Goal: Book appointment/travel/reservation

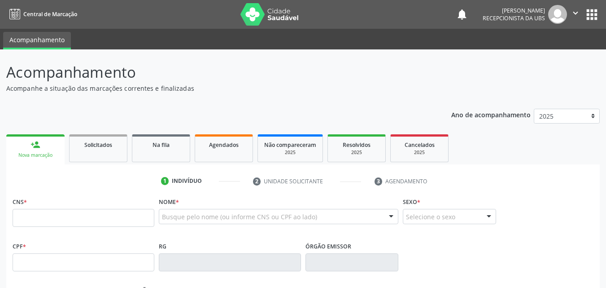
click at [91, 224] on input "text" at bounding box center [84, 218] width 142 height 18
click at [111, 218] on input "898 0051 0943 698" at bounding box center [84, 218] width 142 height 18
type input "8"
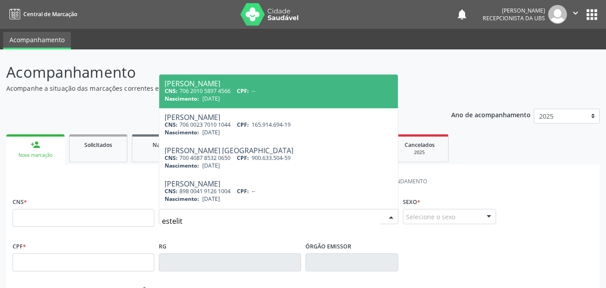
type input "estelita"
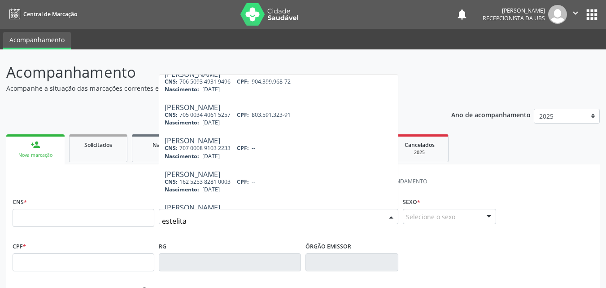
scroll to position [180, 0]
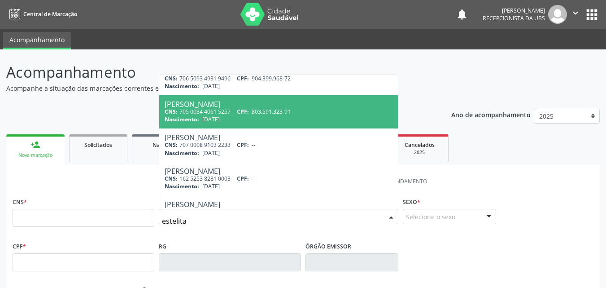
click at [268, 119] on div "Nascimento: 20/07/1957" at bounding box center [279, 119] width 228 height 8
type input "705 0034 4061 5257"
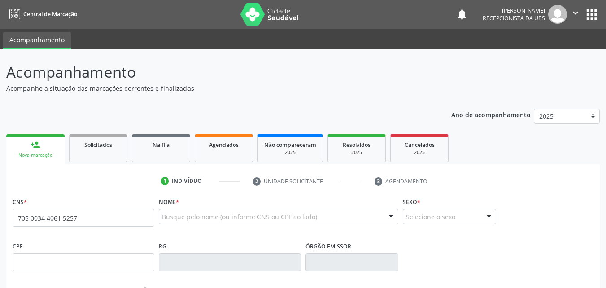
scroll to position [0, 0]
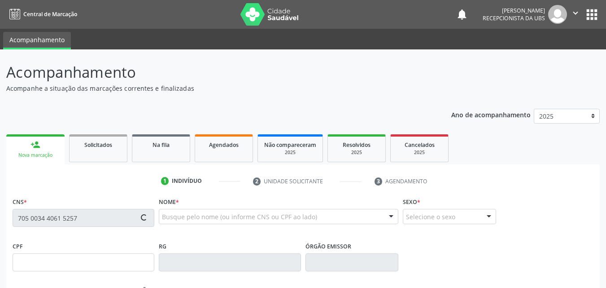
type input "803.591.323-91"
type input "20/07/1957"
type input "Josefa Maria da Conceicao"
type input "(87) 99998-1577"
type input "472"
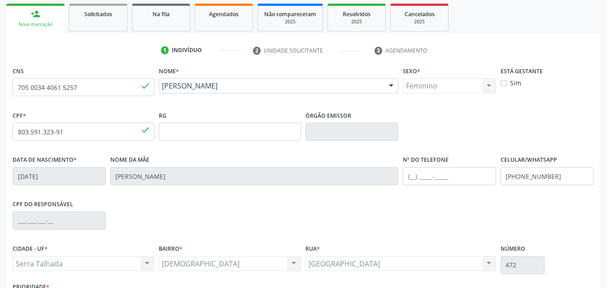
scroll to position [199, 0]
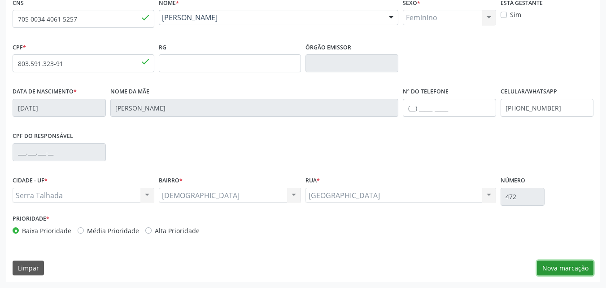
click at [562, 268] on button "Nova marcação" at bounding box center [565, 267] width 57 height 15
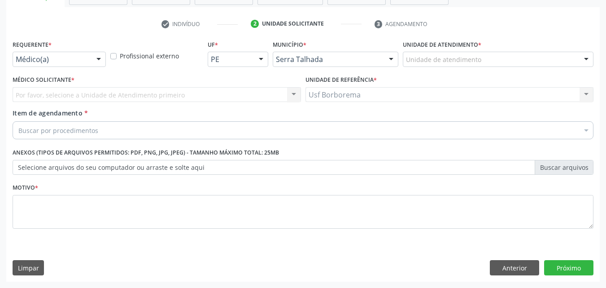
scroll to position [157, 0]
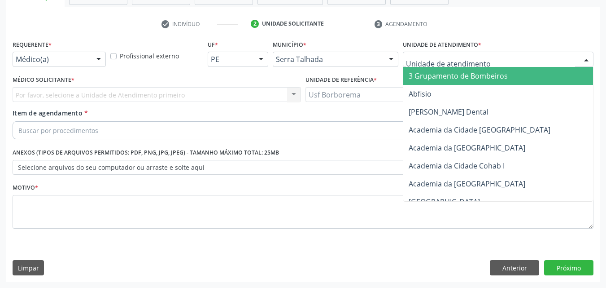
click at [461, 53] on div at bounding box center [498, 59] width 191 height 15
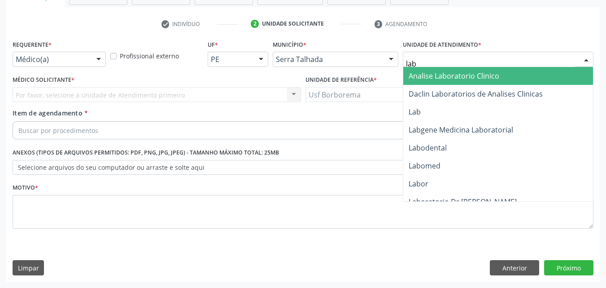
type input "labg"
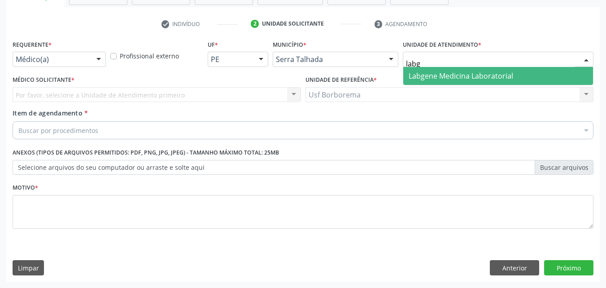
click at [459, 72] on span "Labgene Medicina Laboratorial" at bounding box center [461, 76] width 105 height 10
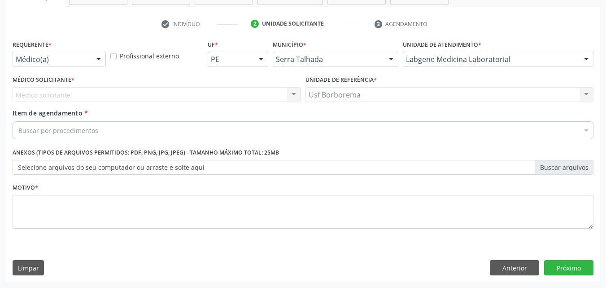
click at [167, 92] on div "Médico solicitante Nenhum resultado encontrado para: " " Não há nenhuma opção p…" at bounding box center [157, 94] width 289 height 15
click at [165, 96] on div "Médico solicitante Nenhum resultado encontrado para: " " Não há nenhuma opção p…" at bounding box center [157, 94] width 289 height 15
click at [78, 92] on div "Médico solicitante Nenhum resultado encontrado para: " " Não há nenhuma opção p…" at bounding box center [157, 94] width 289 height 15
click at [72, 95] on div "Médico solicitante Nenhum resultado encontrado para: " " Não há nenhuma opção p…" at bounding box center [157, 94] width 289 height 15
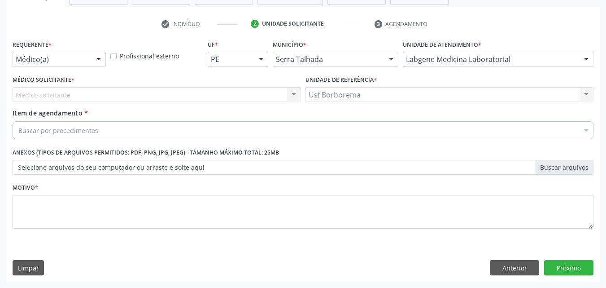
click at [72, 95] on div "Médico solicitante Nenhum resultado encontrado para: " " Não há nenhuma opção p…" at bounding box center [157, 94] width 289 height 15
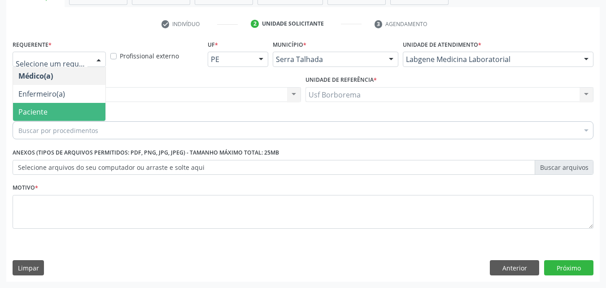
click at [79, 109] on span "Paciente" at bounding box center [59, 112] width 92 height 18
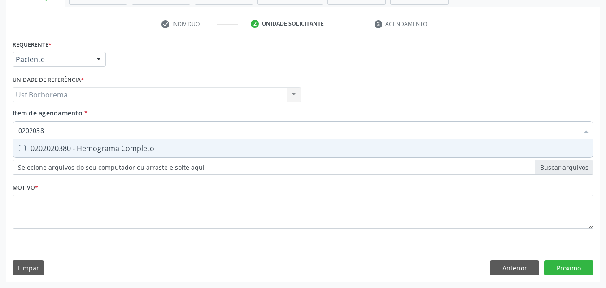
type input "02020380"
click at [83, 150] on div "0202020380 - Hemograma Completo" at bounding box center [303, 148] width 570 height 7
checkbox Completo "true"
click at [83, 132] on input "02020380" at bounding box center [298, 130] width 561 height 18
type input "020203"
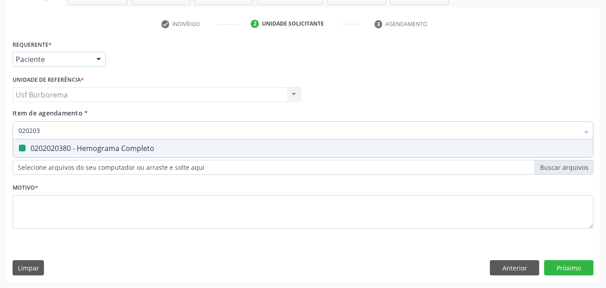
checkbox Completo "false"
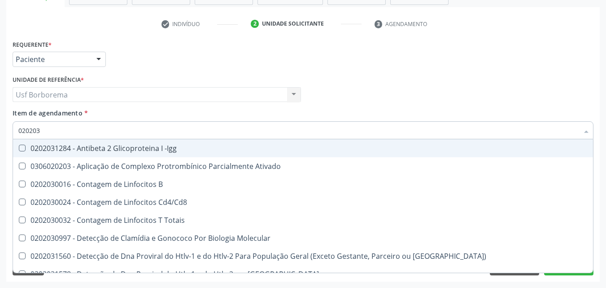
type input "02020"
checkbox Completo "false"
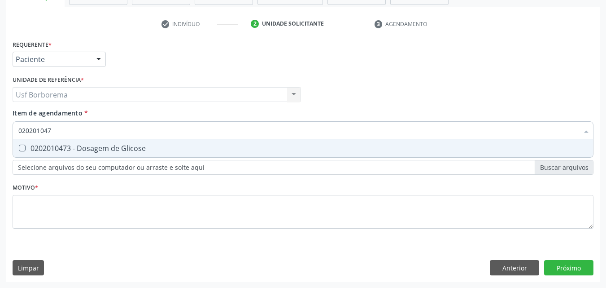
type input "0202010473"
click at [95, 145] on div "0202010473 - Dosagem de Glicose" at bounding box center [303, 148] width 570 height 7
checkbox Glicose "true"
click at [95, 134] on input "0202010473" at bounding box center [298, 130] width 561 height 18
type input "02020104"
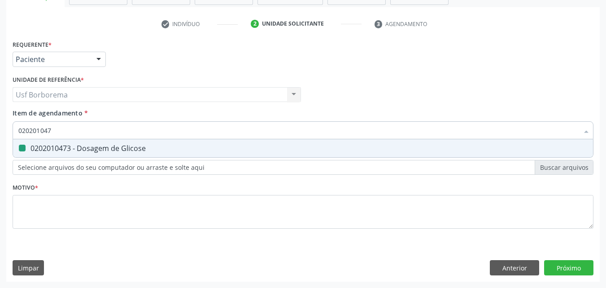
checkbox Glicose "false"
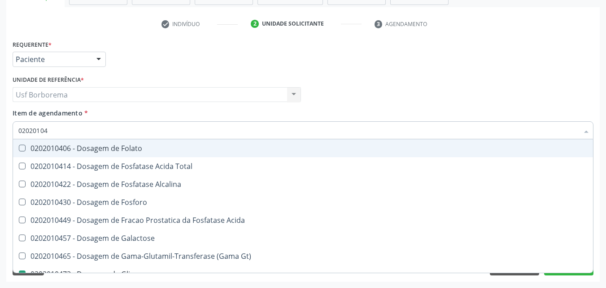
type input "0202010"
checkbox Glicose "false"
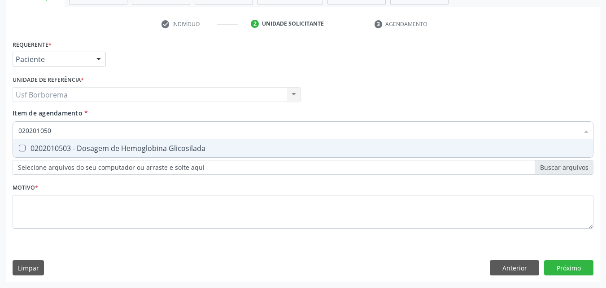
type input "0202010503"
click at [95, 140] on span "0202010503 - Dosagem de Hemoglobina Glicosilada" at bounding box center [303, 148] width 580 height 18
checkbox Glicosilada "true"
click at [93, 132] on input "0202010503" at bounding box center [298, 130] width 561 height 18
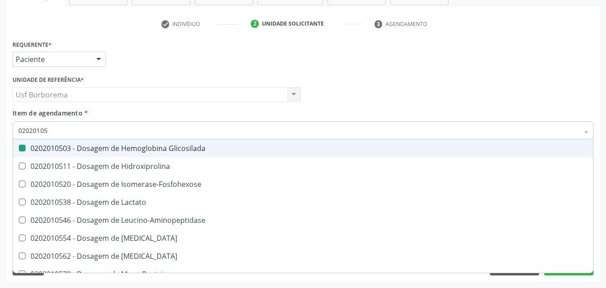
type input "0202010"
checkbox Glicosilada "false"
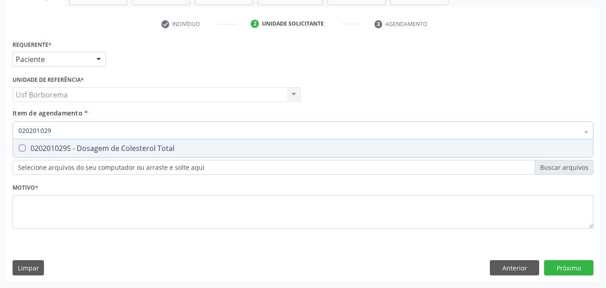
type input "0202010295"
click at [92, 145] on div "0202010295 - Dosagem de Colesterol Total" at bounding box center [303, 148] width 570 height 7
checkbox Total "true"
click at [92, 129] on input "0202010295" at bounding box center [298, 130] width 561 height 18
type input "02020102"
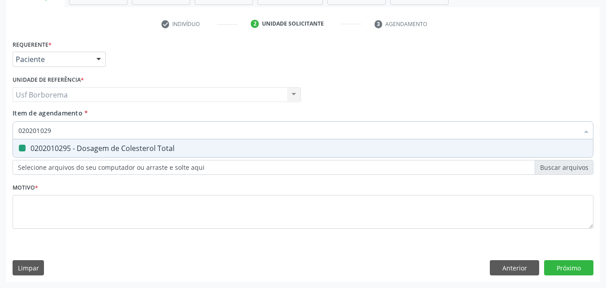
checkbox Total "false"
type input "0202010287"
click at [92, 145] on div "0202010287 - Dosagem de Colesterol Ldl" at bounding box center [303, 148] width 570 height 7
checkbox Ldl "true"
click at [84, 127] on input "0202010287" at bounding box center [298, 130] width 561 height 18
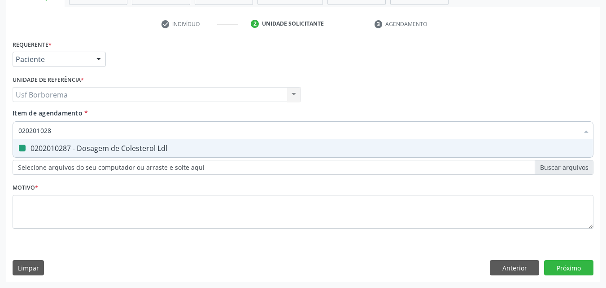
type input "02020102"
checkbox Ldl "false"
type input "0202010279"
click at [90, 149] on div "0202010279 - Dosagem de Colesterol Hdl" at bounding box center [303, 148] width 570 height 7
checkbox Hdl "true"
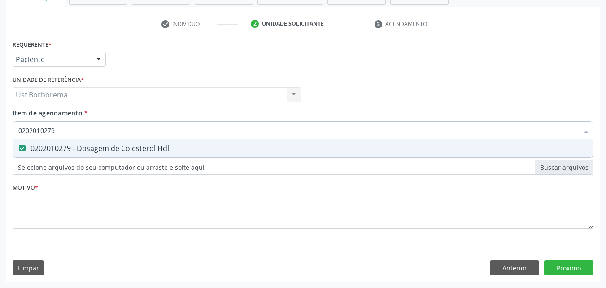
click at [92, 131] on input "0202010279" at bounding box center [298, 130] width 561 height 18
type input "02020102"
checkbox Hdl "false"
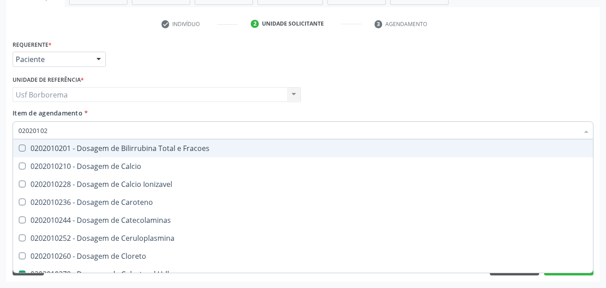
type input "0202010"
checkbox Hdl "false"
checkbox Ldl "false"
checkbox Total "false"
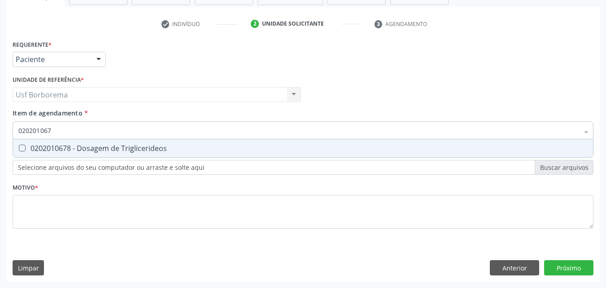
type input "0202010678"
click at [93, 148] on div "0202010678 - Dosagem de Triglicerideos" at bounding box center [303, 148] width 570 height 7
checkbox Triglicerideos "true"
click at [88, 128] on input "0202010678" at bounding box center [298, 130] width 561 height 18
type input "02020106"
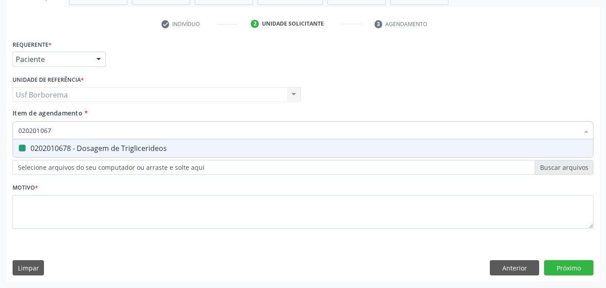
checkbox Triglicerideos "false"
type input "0202010694"
click at [88, 145] on div "0202010694 - Dosagem de [PERSON_NAME]" at bounding box center [303, 148] width 570 height 7
checkbox Ureia "true"
click at [88, 132] on input "0202010694" at bounding box center [298, 130] width 561 height 18
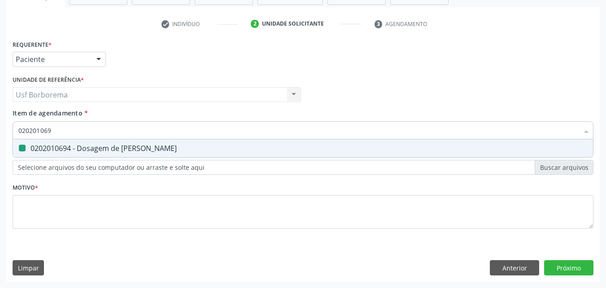
type input "02020106"
checkbox Ureia "false"
type input "0202010643"
click at [85, 145] on div "0202010643 - Dosagem de Transaminase Glutamico-Oxalacetica (Tgo)" at bounding box center [303, 148] width 570 height 7
checkbox \(Tgo\) "true"
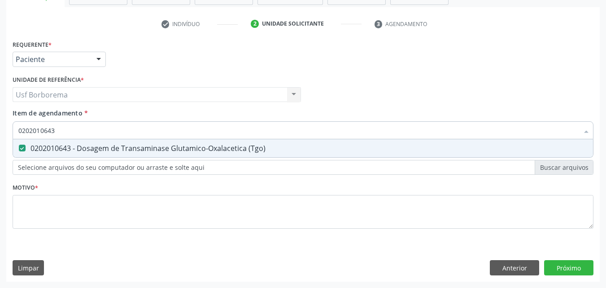
click at [79, 127] on input "0202010643" at bounding box center [298, 130] width 561 height 18
type input "02020106"
checkbox \(Tgo\) "false"
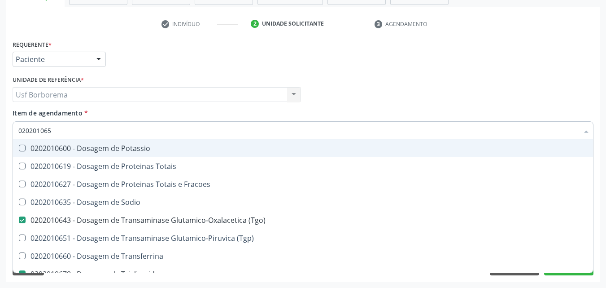
type input "0202010651"
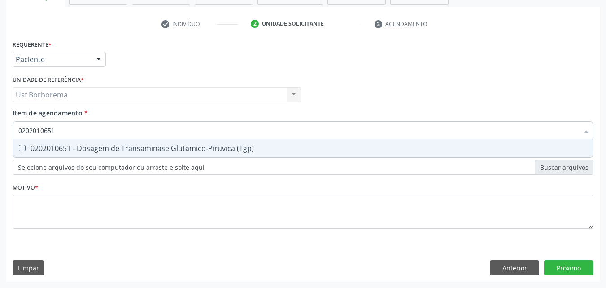
click at [93, 146] on div "0202010651 - Dosagem de Transaminase Glutamico-Piruvica (Tgp)" at bounding box center [303, 148] width 570 height 7
checkbox \(Tgp\) "true"
click at [89, 135] on input "0202010651" at bounding box center [298, 130] width 561 height 18
click at [88, 132] on input "0202010651" at bounding box center [298, 130] width 561 height 18
type input "02020106"
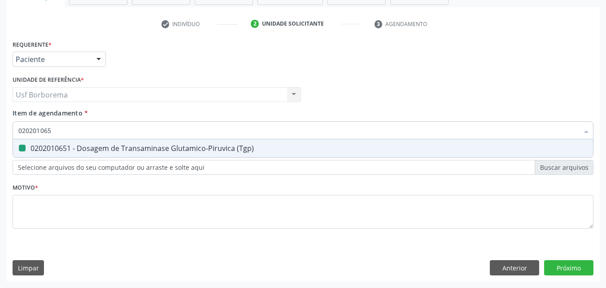
checkbox \(Tgp\) "false"
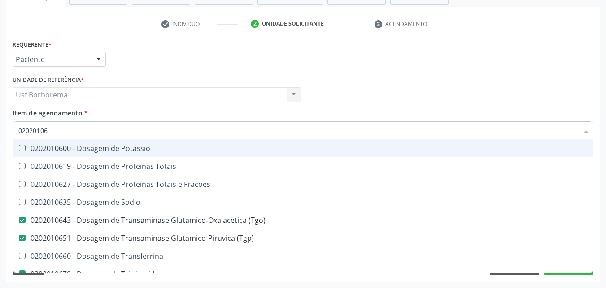
type input "0202010"
checkbox \(Tgo\) "false"
checkbox \(Tgp\) "false"
checkbox Triglicerideos "false"
checkbox Ureia "false"
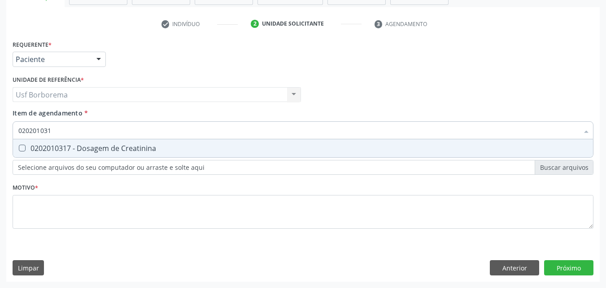
type input "0202010317"
click at [82, 142] on span "0202010317 - Dosagem de Creatinina" at bounding box center [303, 148] width 580 height 18
checkbox Creatinina "true"
click at [80, 127] on input "0202010317" at bounding box center [298, 130] width 561 height 18
type input "02020103"
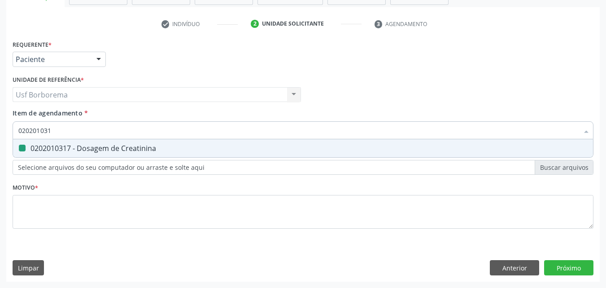
checkbox Creatinina "false"
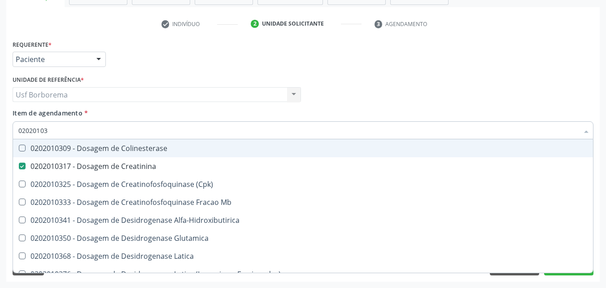
type input "0202010"
checkbox Creatinina "false"
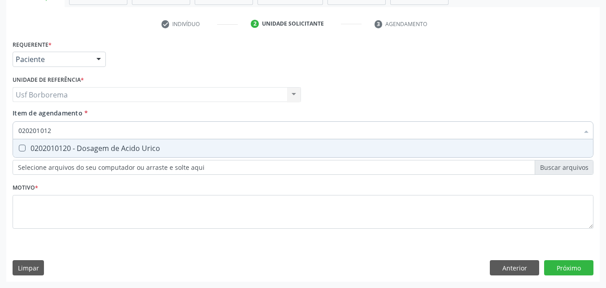
type input "0202010120"
click at [87, 146] on div "0202010120 - Dosagem de Acido Urico" at bounding box center [303, 148] width 570 height 7
checkbox Urico "true"
click at [86, 128] on input "0202010120" at bounding box center [298, 130] width 561 height 18
type input "02020101"
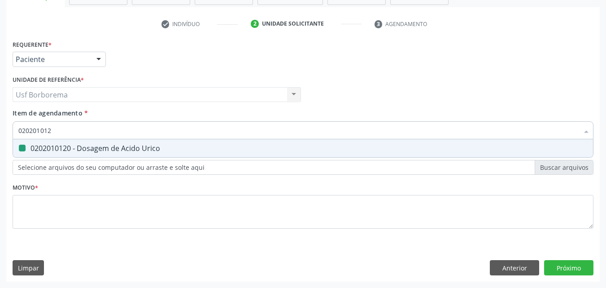
checkbox Urico "false"
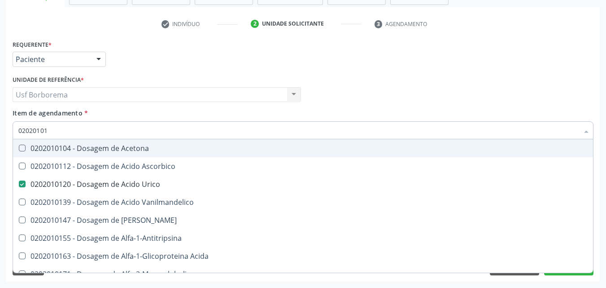
type input "0202010"
checkbox Urico "false"
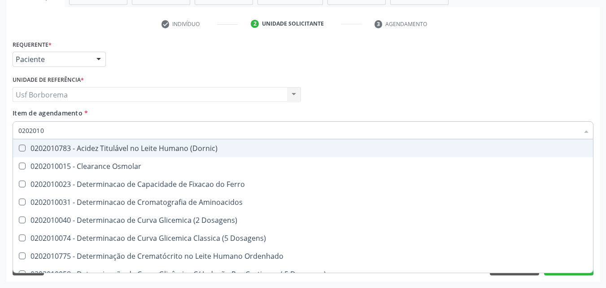
type input "02020106"
checkbox Dosagens\) "true"
checkbox Osmolaridade "true"
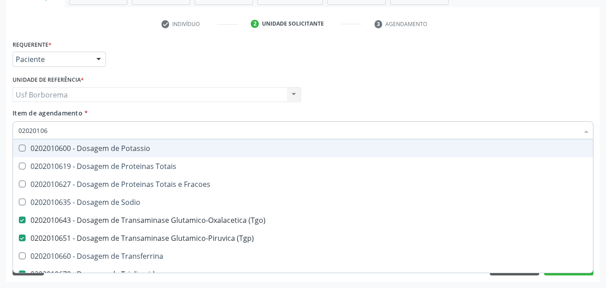
type input "0202010"
checkbox \(Tgo\) "false"
checkbox \(Tgp\) "false"
checkbox Triglicerideos "false"
checkbox Ureia "false"
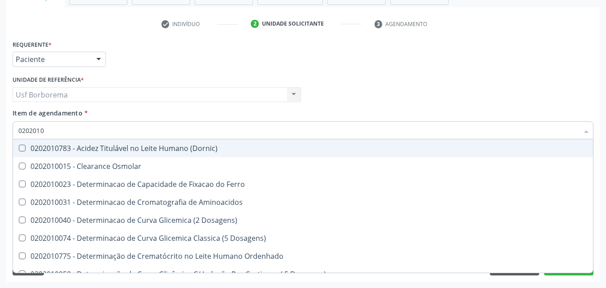
type input "020201"
checkbox Urico "false"
checkbox Amonia "true"
checkbox Hdl "false"
checkbox Ldl "false"
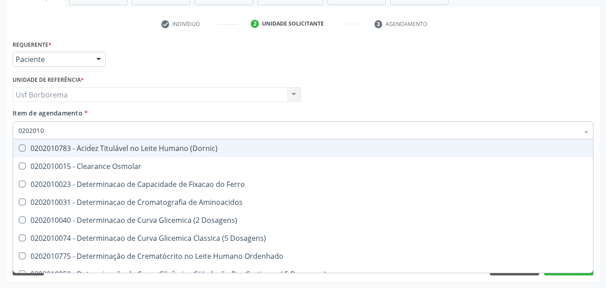
checkbox Total "false"
checkbox Creatinina "false"
checkbox Latica "true"
checkbox Fracionadas\) "true"
checkbox Ferritina "true"
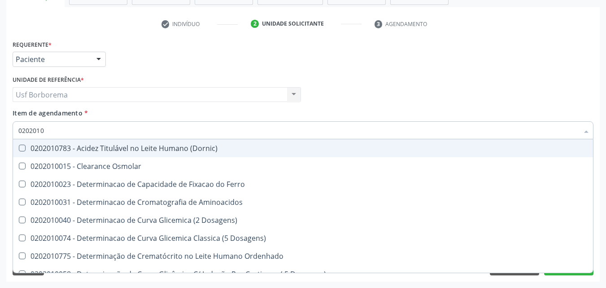
checkbox Folato "true"
checkbox Glicose "false"
checkbox Glicosilada "false"
checkbox Nt-Probnp\) "true"
checkbox Potassio "true"
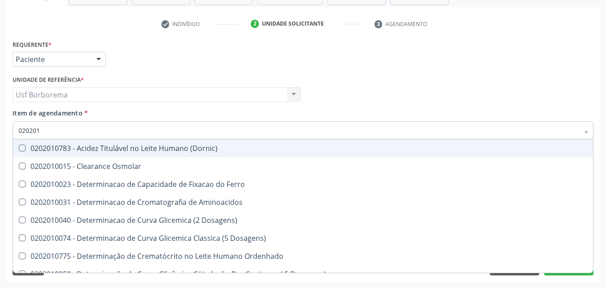
checkbox \(Tgo\) "false"
checkbox \(Tgp\) "false"
checkbox Triglicerideos "false"
checkbox Ureia "false"
checkbox D-Xilose "true"
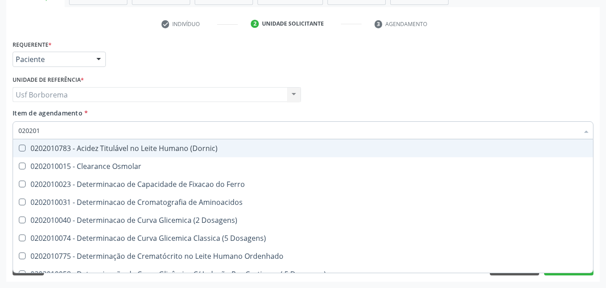
checkbox Orais "true"
type input "02020"
checkbox Amonia "false"
checkbox Latica "false"
checkbox Fracionadas\) "false"
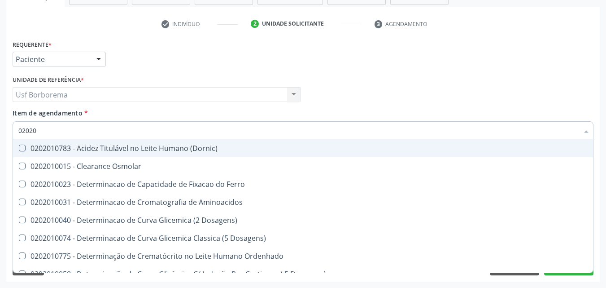
checkbox Ferritina "false"
checkbox Folato "false"
checkbox Nt-Probnp\) "false"
checkbox Potassio "false"
checkbox D-Xilose "false"
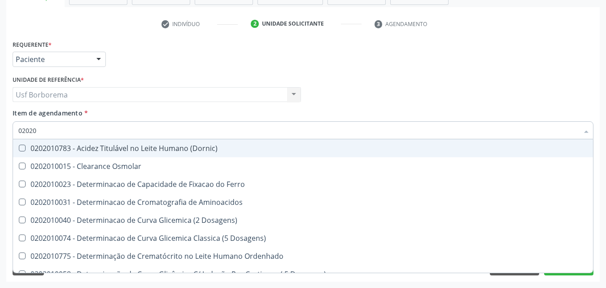
checkbox Orais "false"
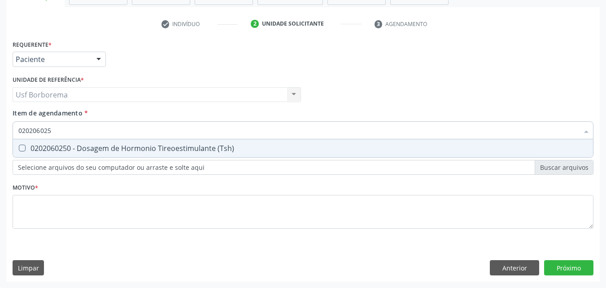
type input "0202060250"
click at [96, 147] on div "0202060250 - Dosagem de Hormonio Tireoestimulante (Tsh)" at bounding box center [303, 148] width 570 height 7
checkbox \(Tsh\) "true"
click at [95, 130] on input "0202060250" at bounding box center [298, 130] width 561 height 18
type input "02020602"
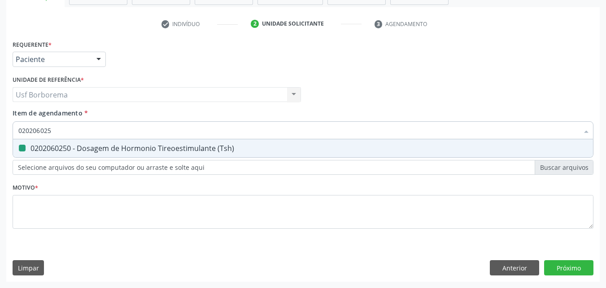
checkbox \(Tsh\) "false"
type input "0202060381"
drag, startPoint x: 83, startPoint y: 148, endPoint x: 91, endPoint y: 120, distance: 29.0
click at [82, 148] on div "0202060381 - Dosagem de Tiroxina Livre (T4 Livre)" at bounding box center [303, 148] width 570 height 7
checkbox Livre\) "true"
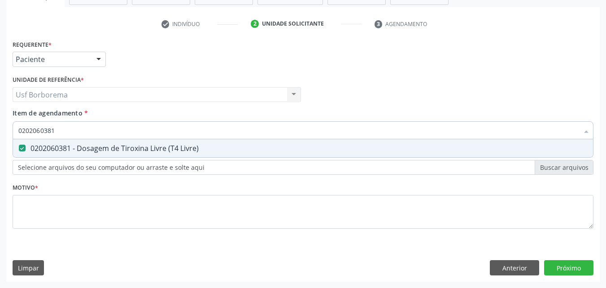
type input "0202060381"
click at [92, 122] on div "Item de agendamento * 0202060381 Desfazer seleção 0202060381 - Dosagem de Tirox…" at bounding box center [303, 122] width 581 height 28
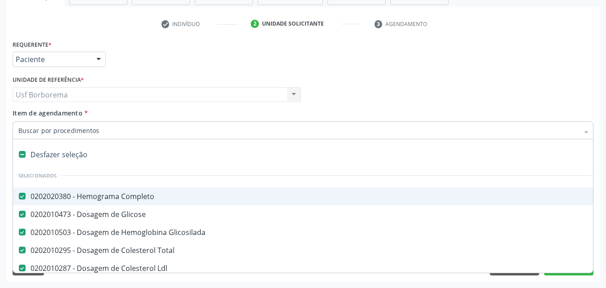
click at [106, 113] on div "Item de agendamento * Desfazer seleção Selecionados 0202020380 - Hemograma Comp…" at bounding box center [303, 122] width 581 height 28
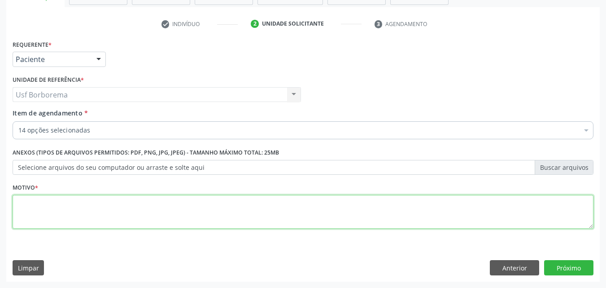
click at [74, 202] on textarea at bounding box center [303, 212] width 581 height 34
type textarea "rotina"
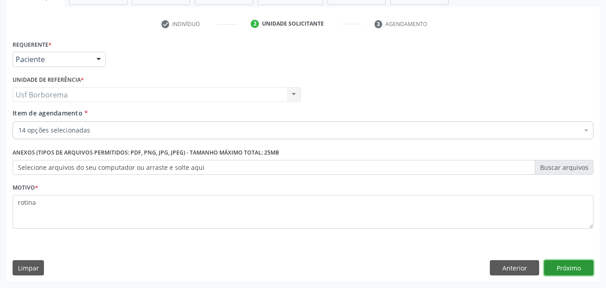
click at [553, 270] on button "Próximo" at bounding box center [568, 267] width 49 height 15
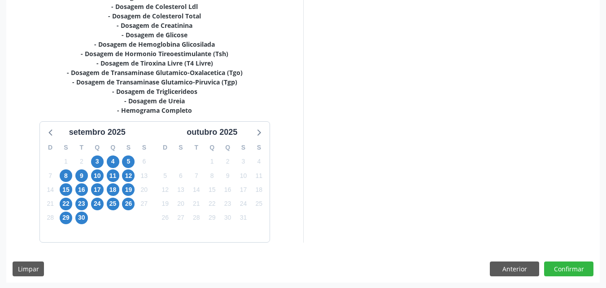
scroll to position [225, 0]
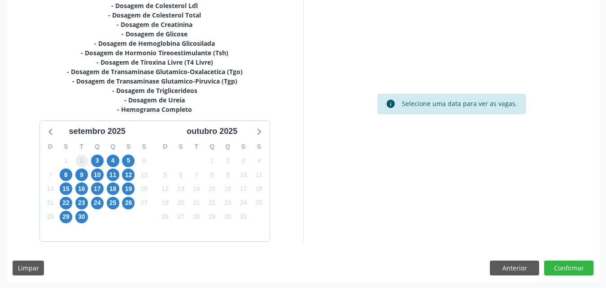
click at [84, 160] on span "2" at bounding box center [81, 160] width 13 height 13
click at [97, 160] on span "3" at bounding box center [97, 160] width 13 height 13
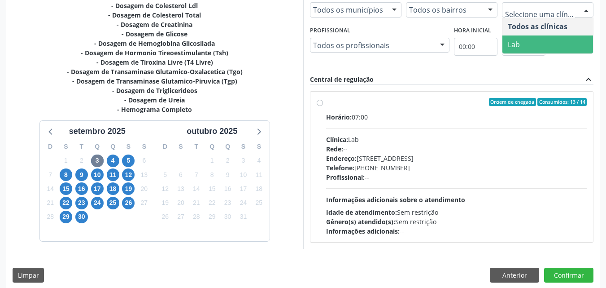
click at [554, 42] on span "Lab" at bounding box center [548, 44] width 91 height 18
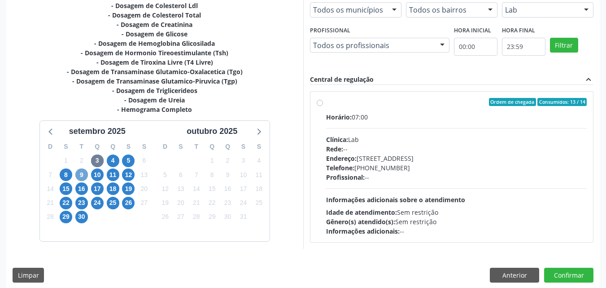
click at [84, 175] on span "9" at bounding box center [81, 174] width 13 height 13
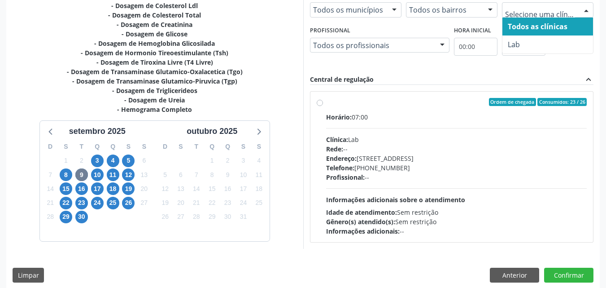
click at [531, 11] on input "text" at bounding box center [540, 14] width 70 height 18
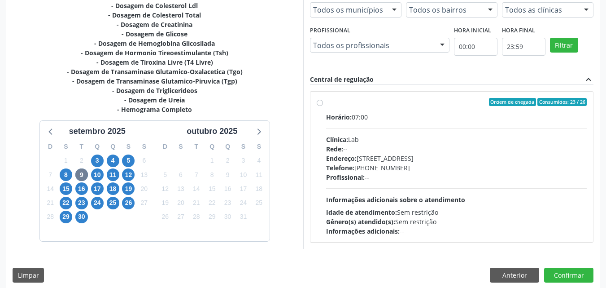
click at [448, 81] on div "Central de regulação expand_less" at bounding box center [452, 80] width 284 height 10
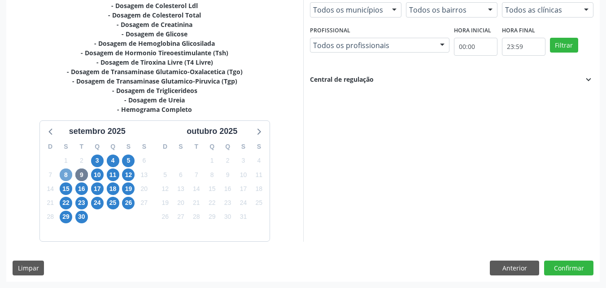
click at [65, 176] on span "8" at bounding box center [66, 174] width 13 height 13
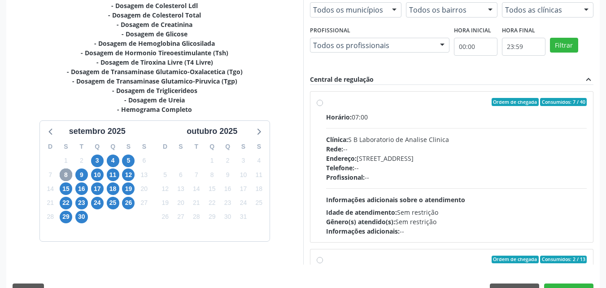
scroll to position [180, 0]
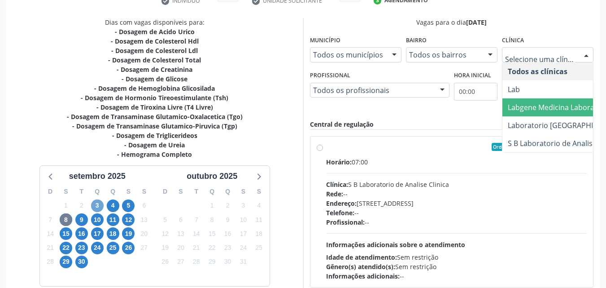
click at [97, 205] on span "3" at bounding box center [97, 205] width 13 height 13
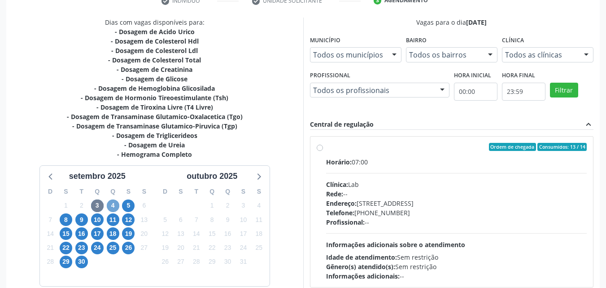
click at [114, 205] on span "4" at bounding box center [113, 205] width 13 height 13
click at [65, 234] on span "15" at bounding box center [66, 233] width 13 height 13
click at [84, 218] on span "9" at bounding box center [81, 219] width 13 height 13
click at [85, 234] on span "16" at bounding box center [81, 233] width 13 height 13
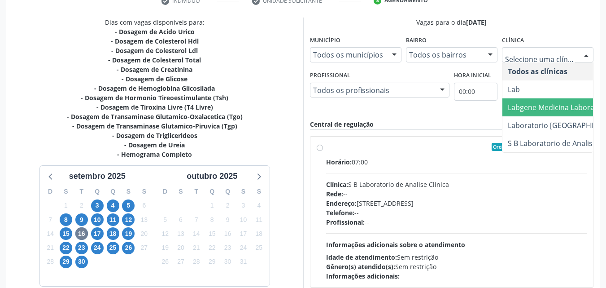
click at [525, 105] on span "Labgene Medicina Laboratorial" at bounding box center [560, 107] width 105 height 10
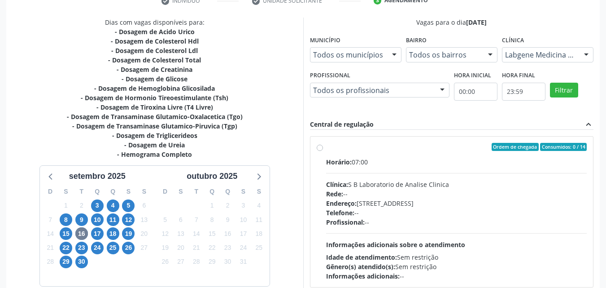
click at [326, 146] on label "Ordem de chegada Consumidos: 0 / 14 Horário: 07:00 Clínica: S B Laboratorio de …" at bounding box center [456, 212] width 261 height 138
click at [317, 146] on input "Ordem de chegada Consumidos: 0 / 14 Horário: 07:00 Clínica: S B Laboratorio de …" at bounding box center [320, 147] width 6 height 8
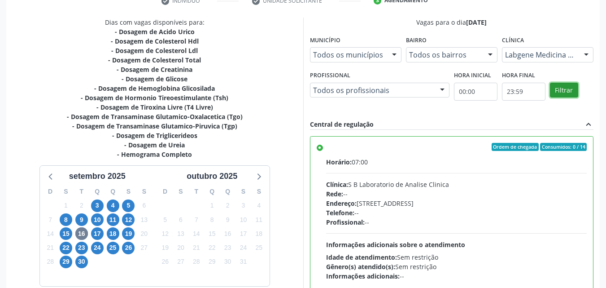
click at [553, 89] on button "Filtrar" at bounding box center [564, 90] width 28 height 15
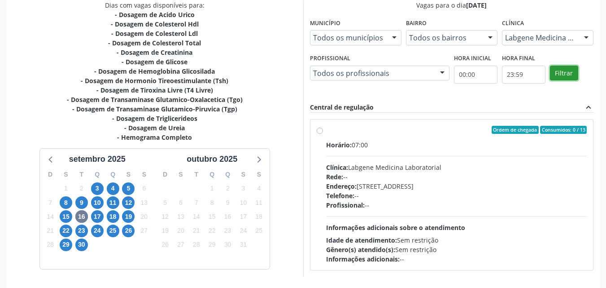
scroll to position [143, 0]
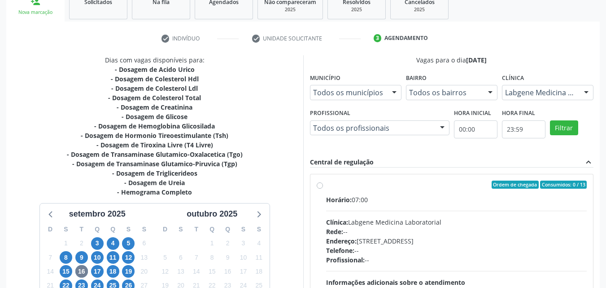
click at [326, 186] on label "Ordem de chegada Consumidos: 0 / 13 Horário: 07:00 Clínica: Labgene Medicina La…" at bounding box center [456, 249] width 261 height 138
click at [321, 186] on input "Ordem de chegada Consumidos: 0 / 13 Horário: 07:00 Clínica: Labgene Medicina La…" at bounding box center [320, 184] width 6 height 8
radio input "true"
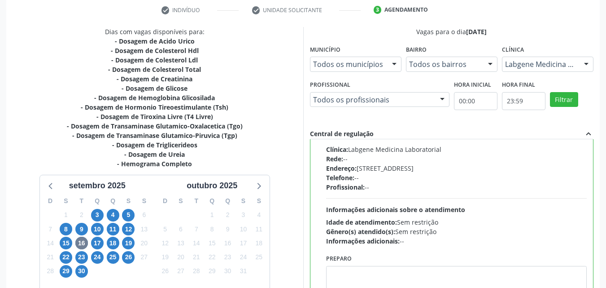
scroll to position [249, 0]
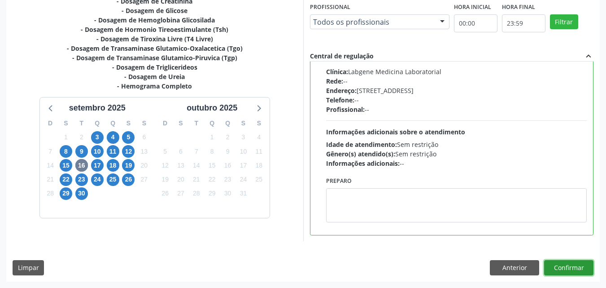
click at [565, 268] on button "Confirmar" at bounding box center [568, 267] width 49 height 15
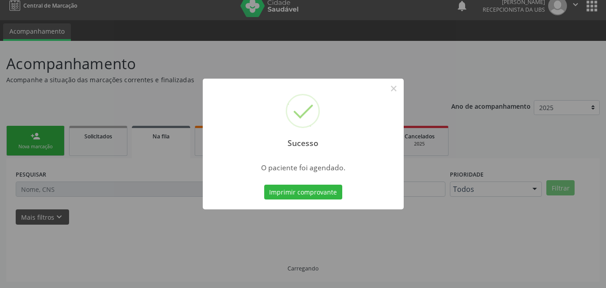
scroll to position [0, 0]
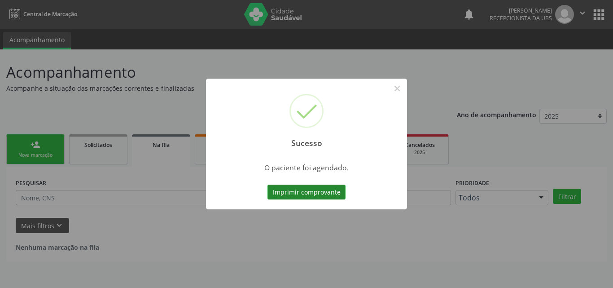
click at [331, 191] on button "Imprimir comprovante" at bounding box center [307, 191] width 78 height 15
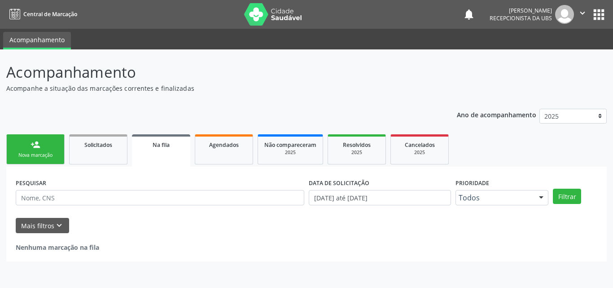
click at [50, 148] on link "person_add Nova marcação" at bounding box center [35, 149] width 58 height 30
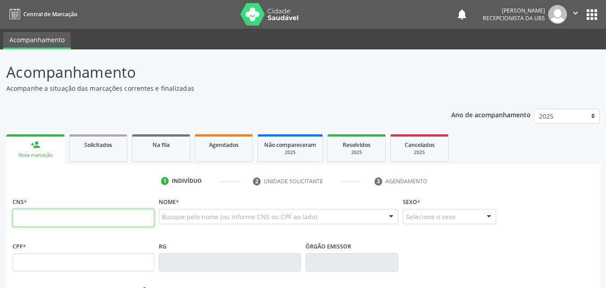
click at [49, 226] on input "text" at bounding box center [84, 218] width 142 height 18
click at [75, 214] on input "706 0085 6167 944" at bounding box center [84, 218] width 142 height 18
drag, startPoint x: 79, startPoint y: 224, endPoint x: 79, endPoint y: 220, distance: 4.5
click at [79, 220] on input "706 0085 6167 944" at bounding box center [84, 218] width 142 height 18
type input "7"
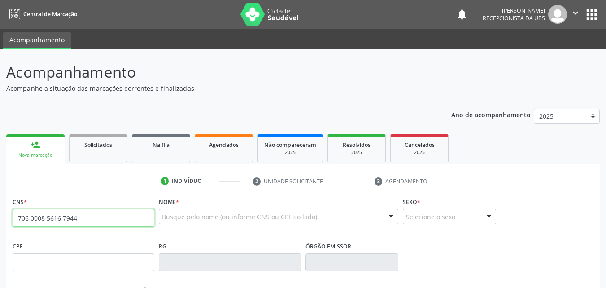
type input "706 0008 5616 7944"
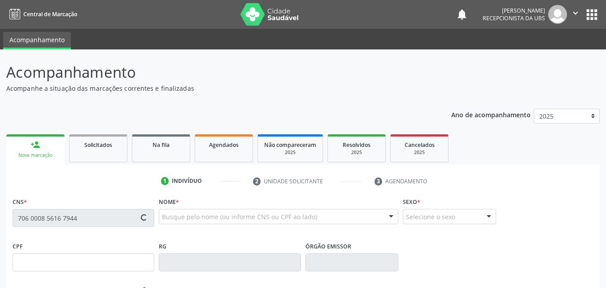
type input "901.526.624-72"
type input "07/04/1956"
type input "Antonia Gomes de Souza"
type input "(87) 99929-4684"
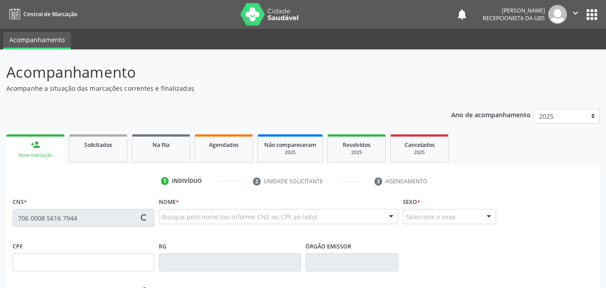
type input "417"
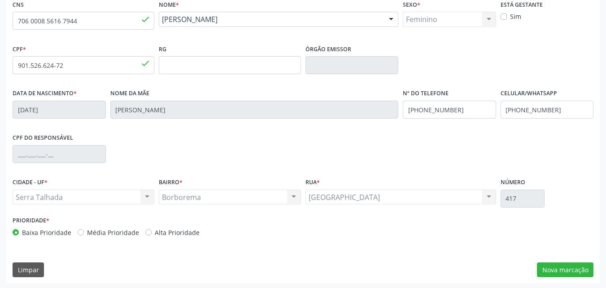
scroll to position [199, 0]
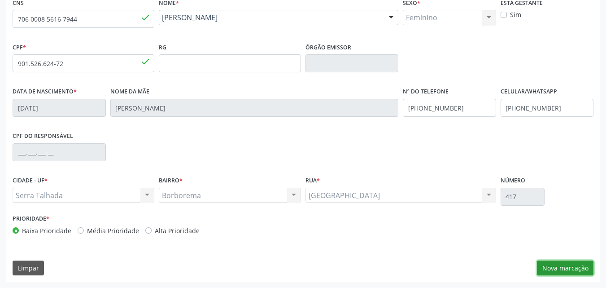
click at [559, 266] on button "Nova marcação" at bounding box center [565, 267] width 57 height 15
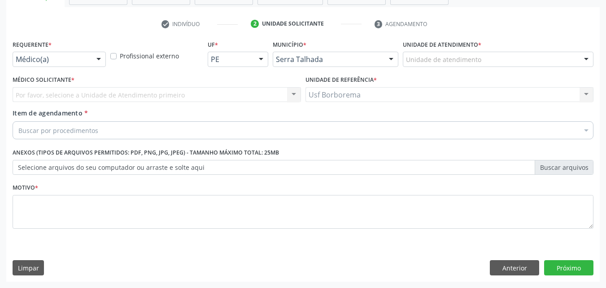
scroll to position [157, 0]
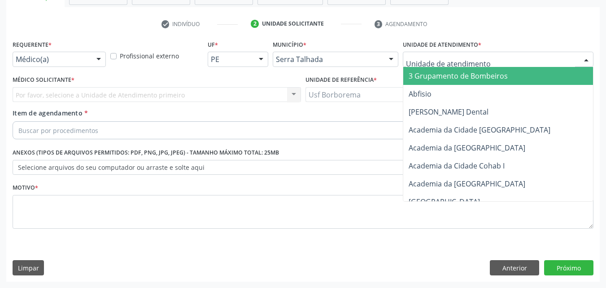
click at [451, 53] on div at bounding box center [498, 59] width 191 height 15
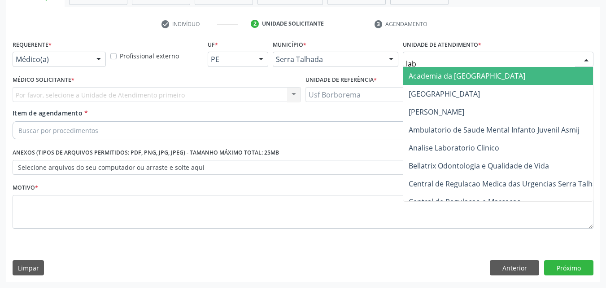
type input "labg"
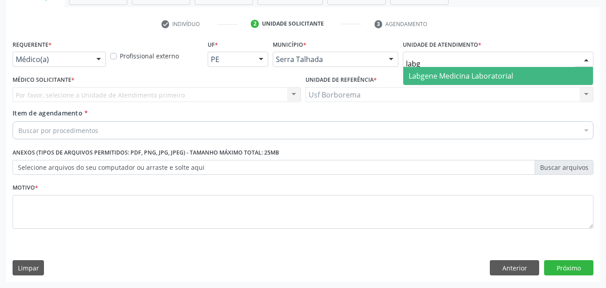
click at [437, 74] on span "Labgene Medicina Laboratorial" at bounding box center [461, 76] width 105 height 10
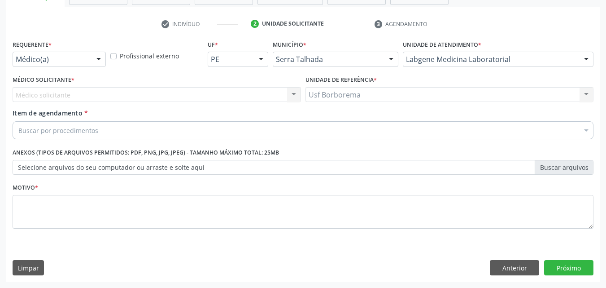
drag, startPoint x: 73, startPoint y: 63, endPoint x: 79, endPoint y: 77, distance: 15.5
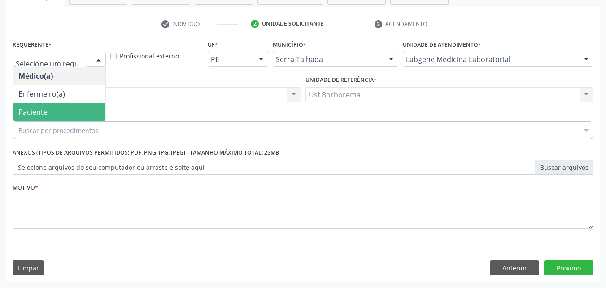
click at [75, 109] on span "Paciente" at bounding box center [59, 112] width 92 height 18
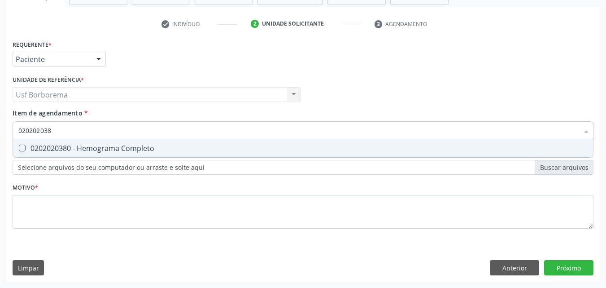
type input "0202020380"
click at [83, 143] on span "0202020380 - Hemograma Completo" at bounding box center [303, 148] width 580 height 18
checkbox Completo "true"
click at [85, 136] on input "0202020380" at bounding box center [298, 130] width 561 height 18
type input "02020203"
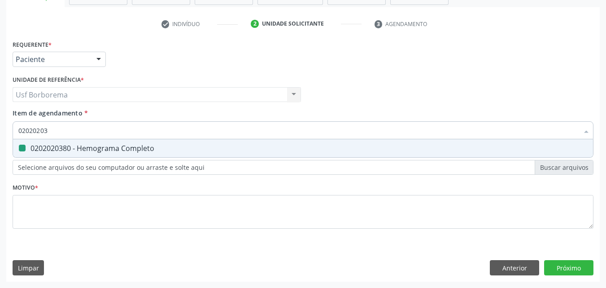
checkbox Completo "false"
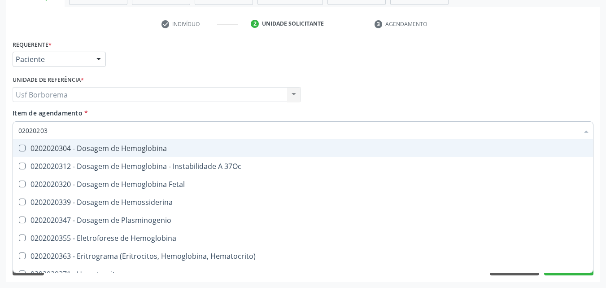
type input "0202020"
checkbox Completo "false"
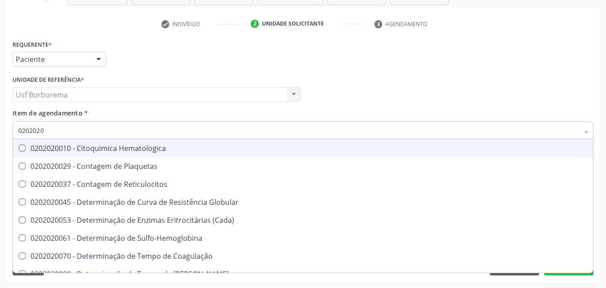
type input "020202"
checkbox Completo "false"
checkbox Leucograma "true"
type input "02020"
checkbox Leucograma "false"
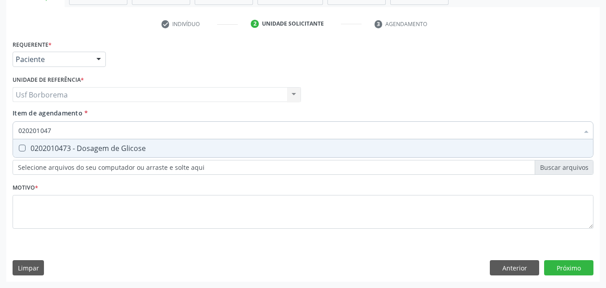
type input "0202010473"
click at [93, 151] on div "0202010473 - Dosagem de Glicose" at bounding box center [303, 148] width 570 height 7
checkbox Glicose "true"
click at [91, 125] on input "0202010473" at bounding box center [298, 130] width 561 height 18
type input "02020104"
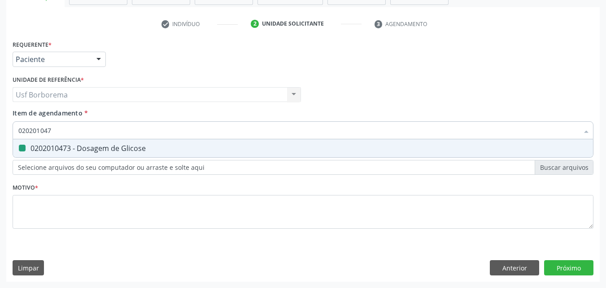
checkbox Glicose "false"
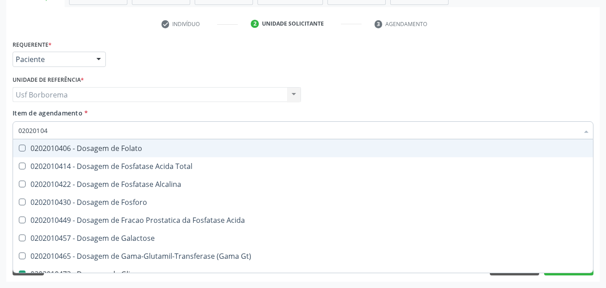
type input "0202010"
checkbox Glicose "false"
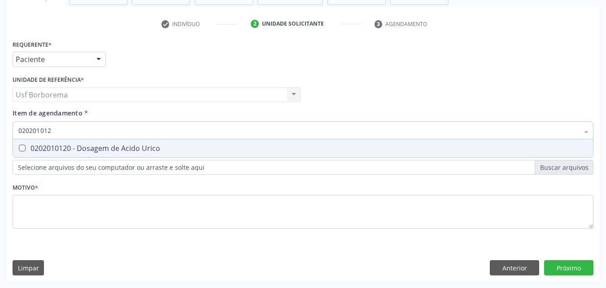
type input "0202010120"
click at [96, 145] on div "0202010120 - Dosagem de Acido Urico" at bounding box center [303, 148] width 570 height 7
checkbox Urico "true"
click at [91, 128] on input "0202010120" at bounding box center [298, 130] width 561 height 18
type input "02020101"
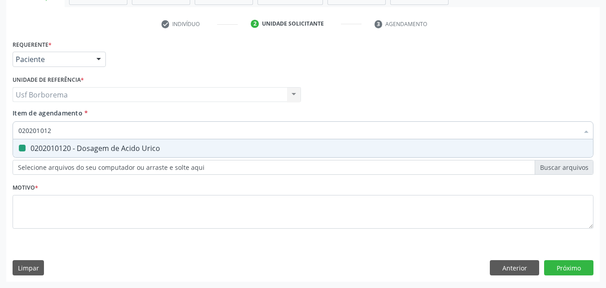
checkbox Urico "false"
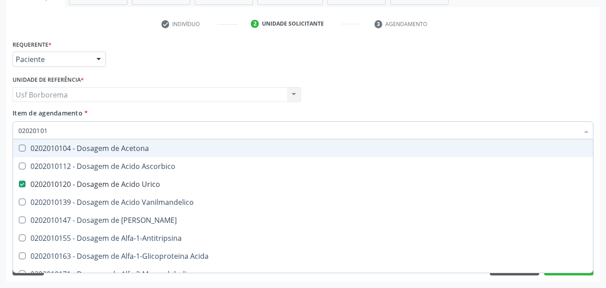
type input "0202010"
checkbox Urico "false"
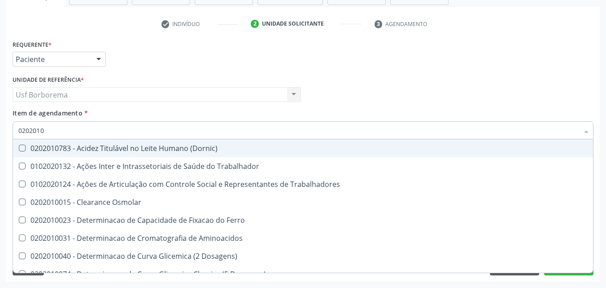
type input "020201"
checkbox Ativada\) "false"
checkbox Urico "true"
checkbox II "false"
checkbox Glicose "true"
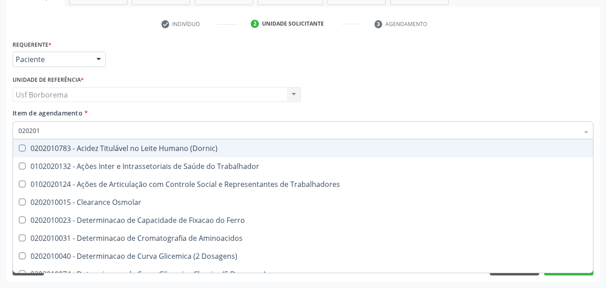
type input "0202010"
checkbox Ativada\) "true"
checkbox Urico "false"
checkbox II "true"
checkbox Glicose "false"
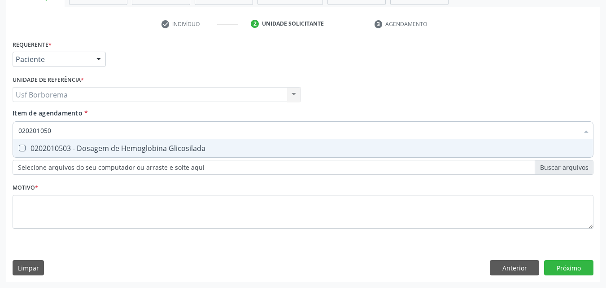
type input "0202010503"
click at [84, 149] on div "0202010503 - Dosagem de Hemoglobina Glicosilada" at bounding box center [303, 148] width 570 height 7
checkbox Glicosilada "true"
click at [68, 131] on input "0202010503" at bounding box center [298, 130] width 561 height 18
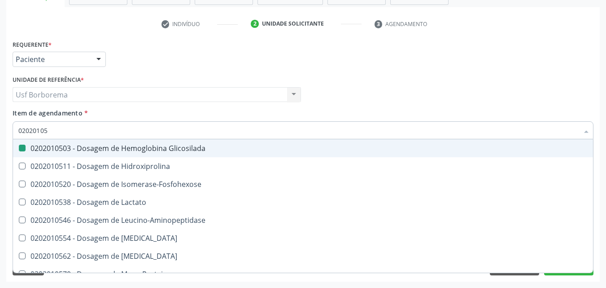
type input "0202010"
checkbox Glicosilada "false"
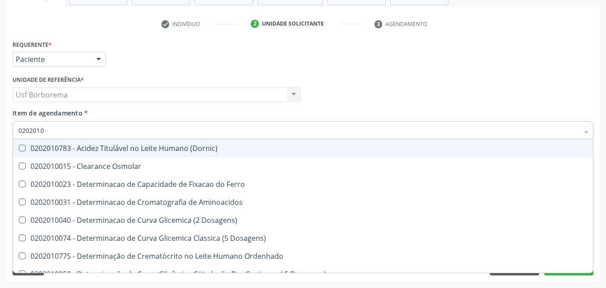
type input "020201"
checkbox Urico "false"
checkbox Amonia "true"
checkbox Glicose "false"
checkbox Glicosilada "false"
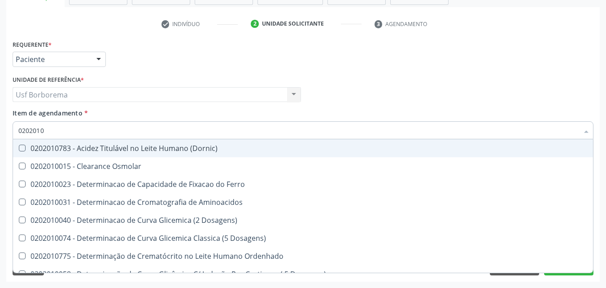
checkbox Nt-Probnp\) "true"
checkbox Potassio "true"
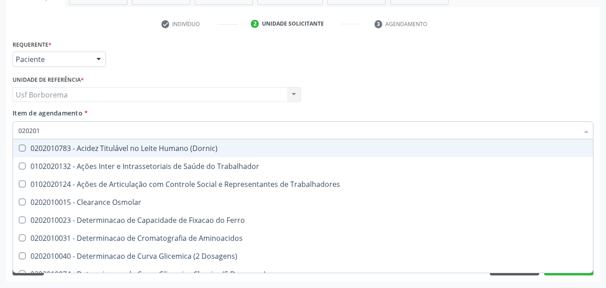
type input "02020"
checkbox Urico "false"
checkbox Glicose "false"
checkbox Glicosilada "false"
checkbox Trabalho "true"
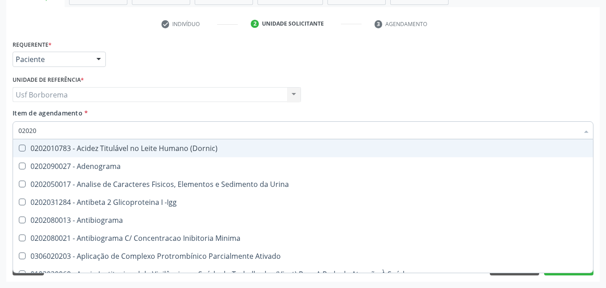
type input "020202"
checkbox Molecular "true"
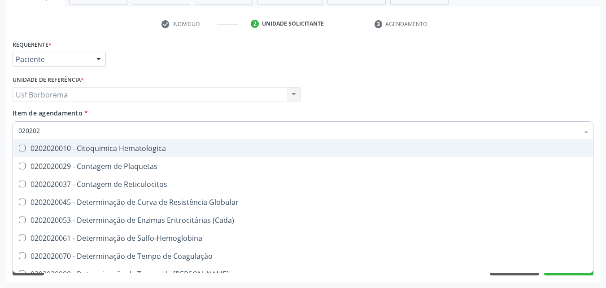
type input "0202020"
checkbox Hematocrito "true"
checkbox Completo "false"
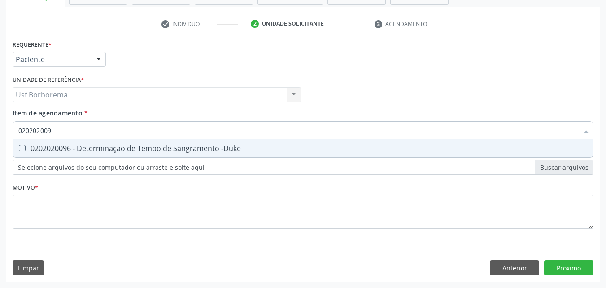
type input "0202020096"
click at [73, 146] on div "0202020096 - Determinação de Tempo de Sangramento -Duke" at bounding box center [303, 148] width 570 height 7
checkbox -Duke "true"
click at [70, 127] on input "0202020096" at bounding box center [298, 130] width 561 height 18
type input "02020200"
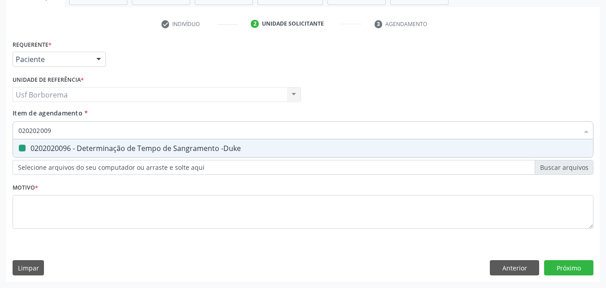
checkbox -Duke "false"
type input "0202020070"
click at [68, 149] on div "0202020070 - Determinação de Tempo de Coagulação" at bounding box center [303, 148] width 570 height 7
checkbox Coagulação "true"
click at [64, 128] on input "0202020070" at bounding box center [298, 130] width 561 height 18
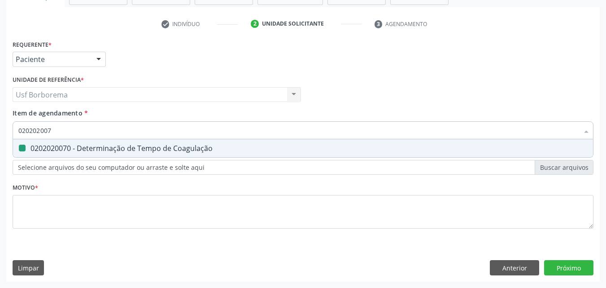
type input "02020200"
checkbox Coagulação "false"
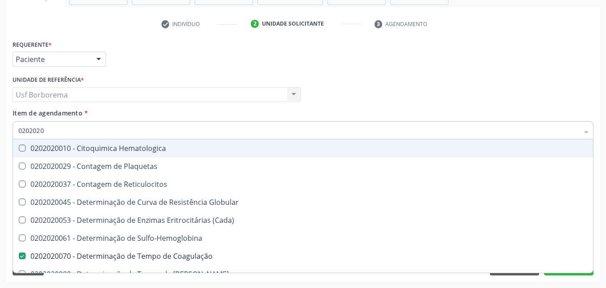
type input "020202"
checkbox Completo "false"
checkbox Leucograma "true"
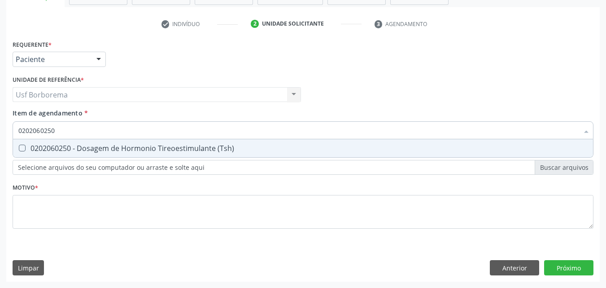
click at [76, 142] on span "0202060250 - Dosagem de Hormonio Tireoestimulante (Tsh)" at bounding box center [303, 148] width 580 height 18
click at [76, 123] on input "0202060250" at bounding box center [298, 130] width 561 height 18
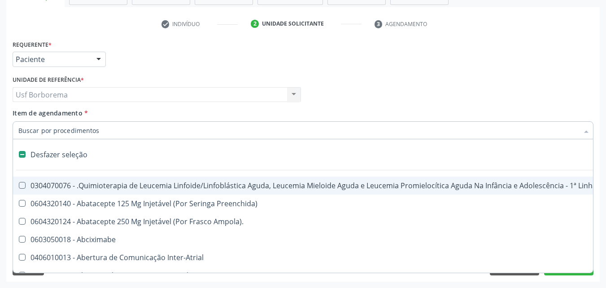
click at [284, 60] on div "Requerente * Paciente Médico(a) Enfermeiro(a) Paciente Nenhum resultado encontr…" at bounding box center [303, 55] width 586 height 35
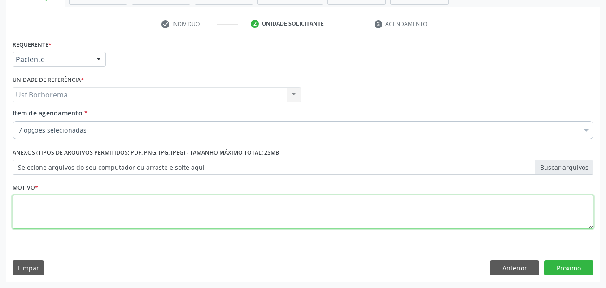
click at [92, 207] on textarea at bounding box center [303, 212] width 581 height 34
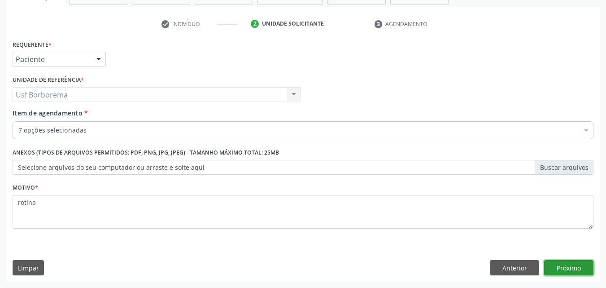
click at [580, 269] on button "Próximo" at bounding box center [568, 267] width 49 height 15
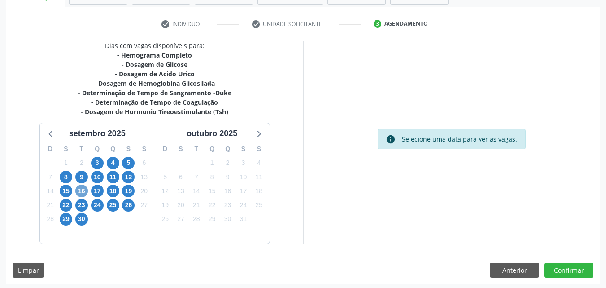
click at [81, 193] on span "16" at bounding box center [81, 190] width 13 height 13
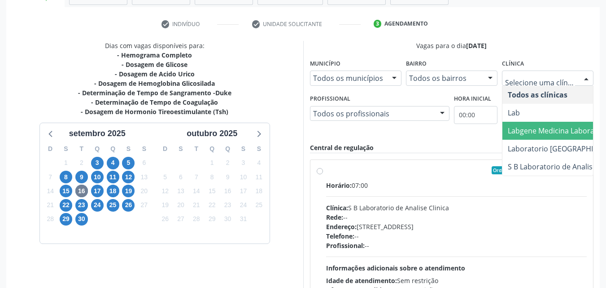
click at [519, 128] on span "Labgene Medicina Laboratorial" at bounding box center [560, 131] width 105 height 10
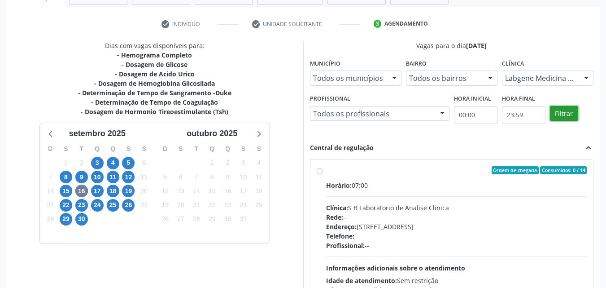
click at [568, 111] on button "Filtrar" at bounding box center [564, 113] width 28 height 15
click at [326, 172] on label "Ordem de chegada Consumidos: 1 / 13 Horário: 07:00 Clínica: Labgene Medicina La…" at bounding box center [456, 235] width 261 height 138
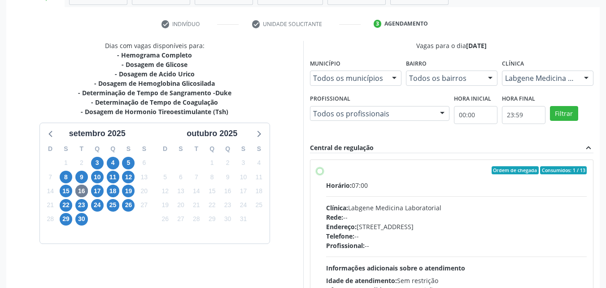
click at [317, 172] on input "Ordem de chegada Consumidos: 1 / 13 Horário: 07:00 Clínica: Labgene Medicina La…" at bounding box center [320, 170] width 6 height 8
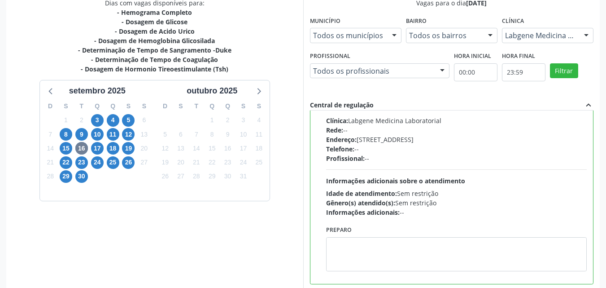
scroll to position [249, 0]
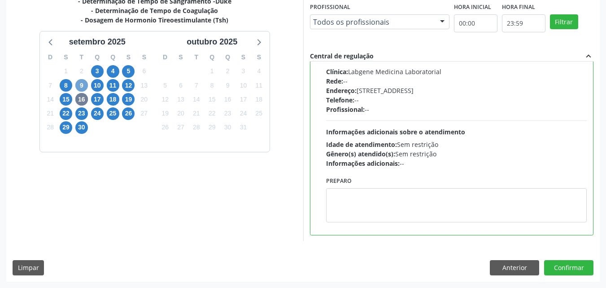
click at [82, 85] on span "9" at bounding box center [81, 85] width 13 height 13
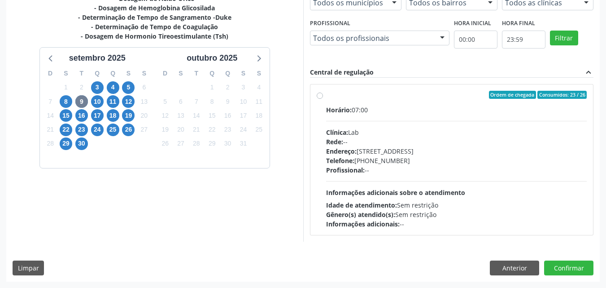
scroll to position [231, 0]
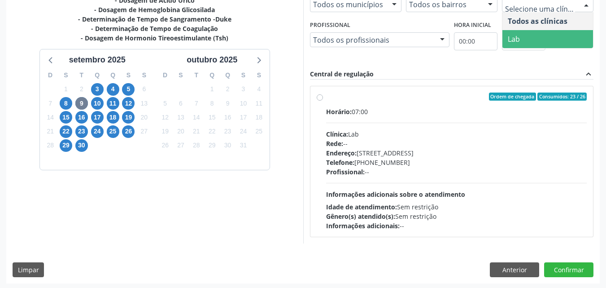
click at [557, 31] on span "Lab" at bounding box center [548, 39] width 91 height 18
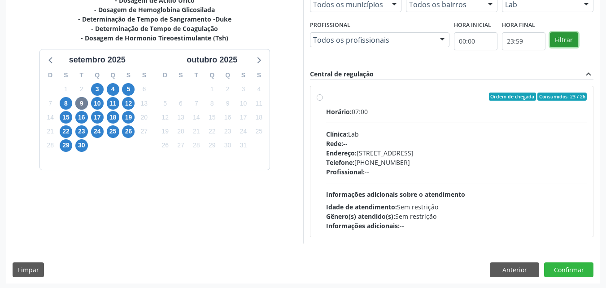
click at [562, 39] on button "Filtrar" at bounding box center [564, 39] width 28 height 15
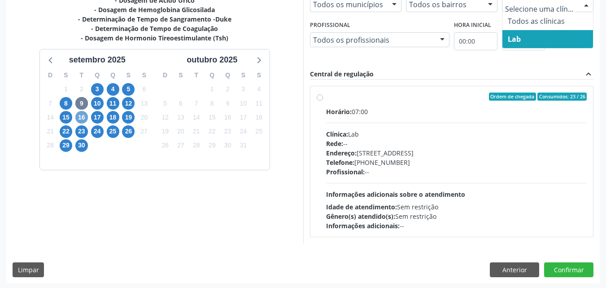
click at [83, 115] on span "16" at bounding box center [81, 117] width 13 height 13
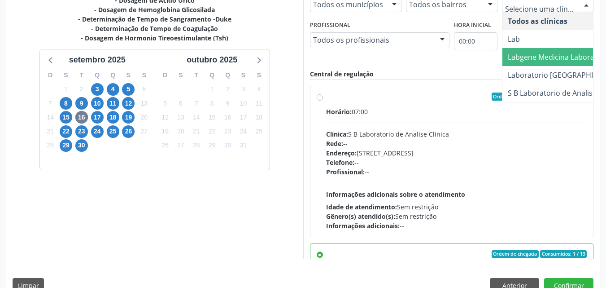
click at [532, 55] on span "Labgene Medicina Laboratorial" at bounding box center [560, 57] width 105 height 10
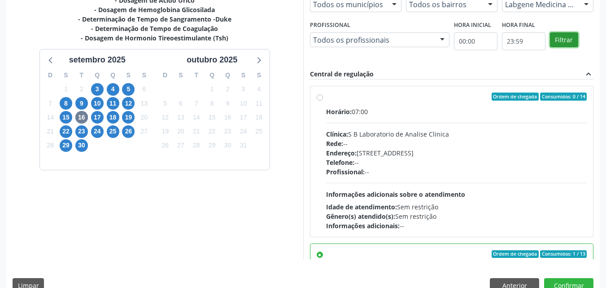
click at [559, 42] on button "Filtrar" at bounding box center [564, 39] width 28 height 15
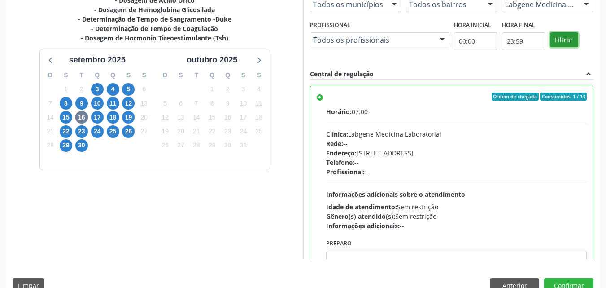
click at [559, 42] on button "Filtrar" at bounding box center [564, 39] width 28 height 15
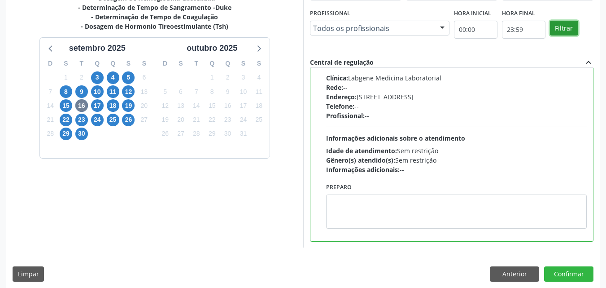
scroll to position [249, 0]
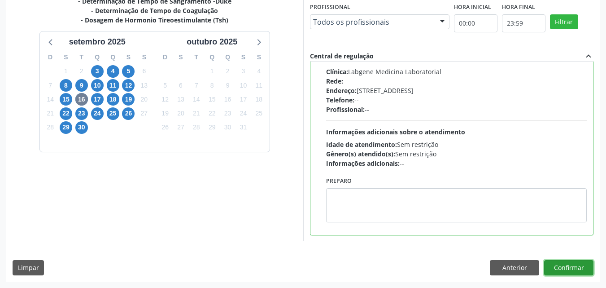
click at [554, 269] on button "Confirmar" at bounding box center [568, 267] width 49 height 15
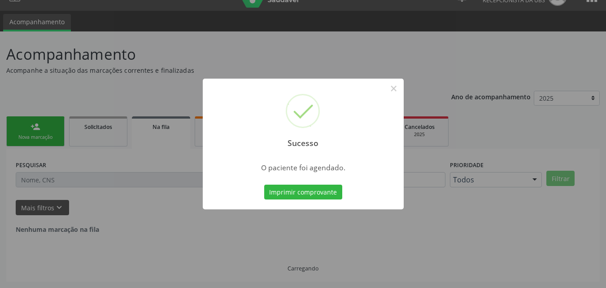
scroll to position [0, 0]
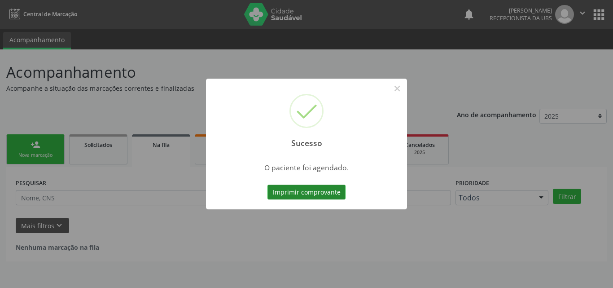
click at [290, 189] on button "Imprimir comprovante" at bounding box center [307, 191] width 78 height 15
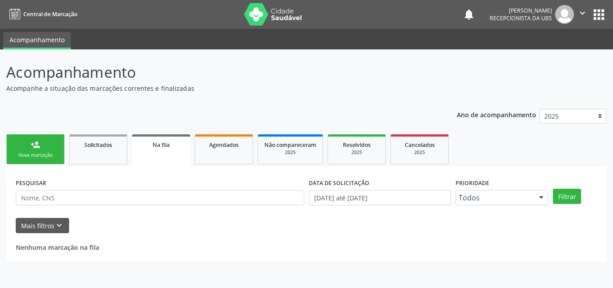
click at [41, 150] on link "person_add Nova marcação" at bounding box center [35, 149] width 58 height 30
click at [42, 151] on link "person_add Nova marcação" at bounding box center [35, 149] width 58 height 30
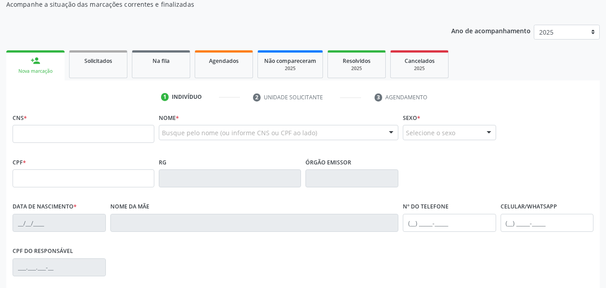
scroll to position [90, 0]
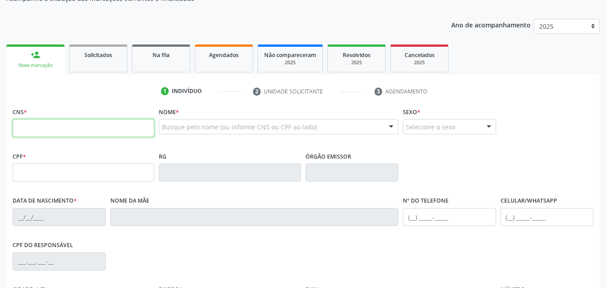
click at [44, 123] on input "text" at bounding box center [84, 128] width 142 height 18
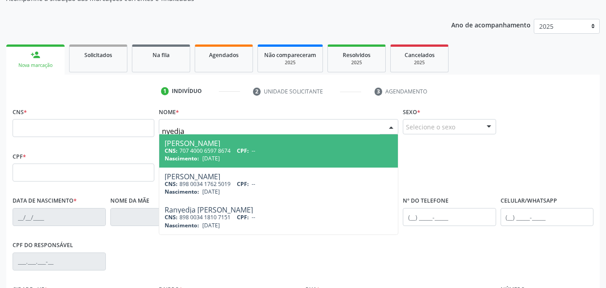
click at [245, 159] on div "Nascimento: 19/11/1992" at bounding box center [279, 158] width 228 height 8
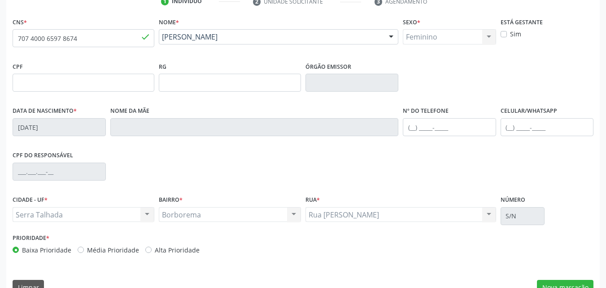
scroll to position [199, 0]
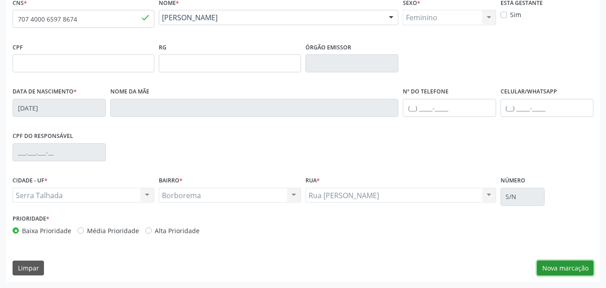
click at [554, 269] on button "Nova marcação" at bounding box center [565, 267] width 57 height 15
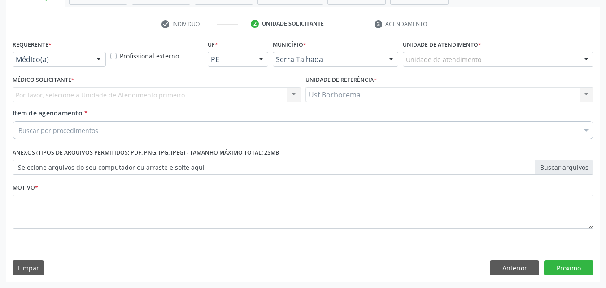
scroll to position [157, 0]
click at [462, 60] on input "lag" at bounding box center [490, 64] width 169 height 18
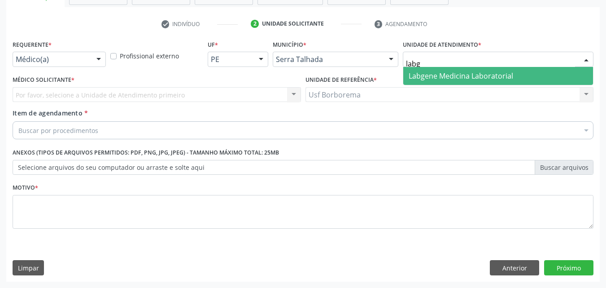
click at [441, 71] on span "Labgene Medicina Laboratorial" at bounding box center [461, 76] width 105 height 10
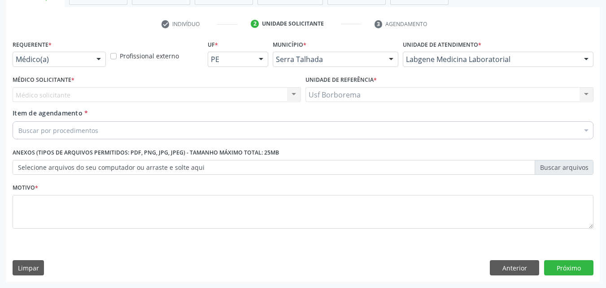
click at [88, 55] on div "Médico(a)" at bounding box center [59, 59] width 93 height 15
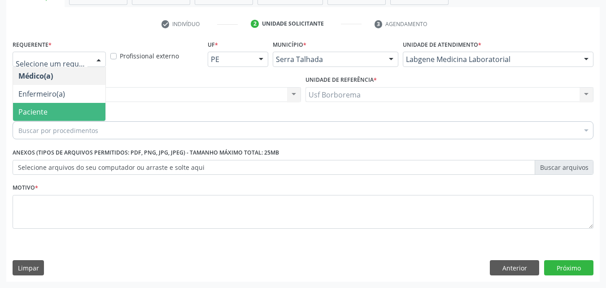
click at [75, 111] on span "Paciente" at bounding box center [59, 112] width 92 height 18
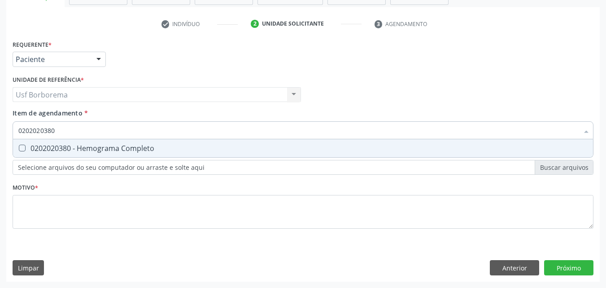
click at [55, 146] on div "0202020380 - Hemograma Completo" at bounding box center [303, 148] width 570 height 7
click at [69, 134] on input "0202020380" at bounding box center [298, 130] width 561 height 18
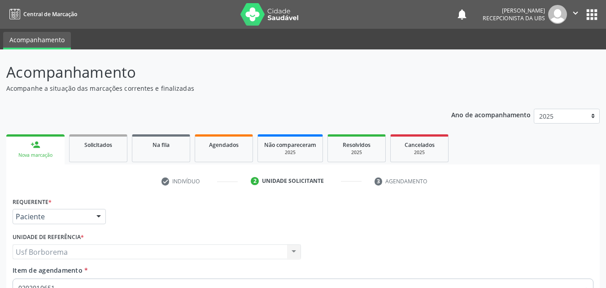
scroll to position [157, 0]
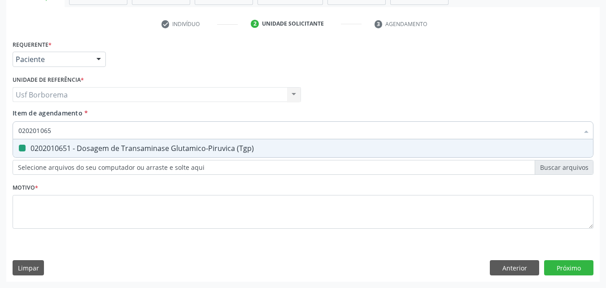
type input "02020106"
checkbox \(Tgp\) "false"
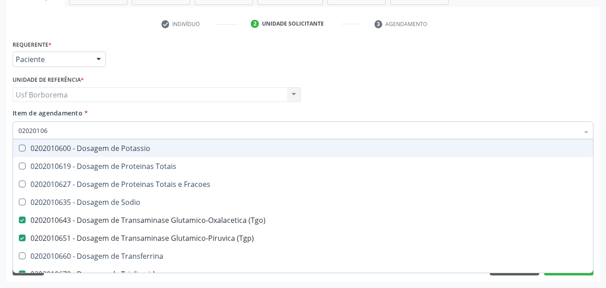
type input "0202010"
checkbox \(Tgo\) "false"
checkbox \(Tgp\) "false"
checkbox Triglicerideos "false"
checkbox Ureia "false"
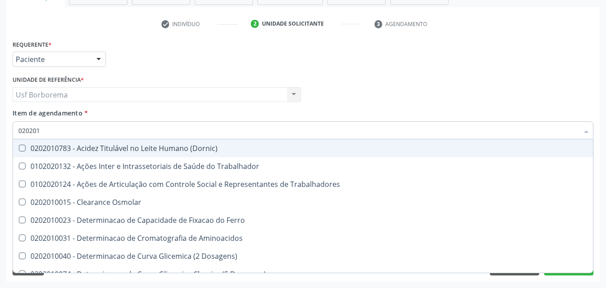
type input "02020"
checkbox Urico "false"
checkbox Hdl "false"
checkbox Ldl "false"
checkbox Total "false"
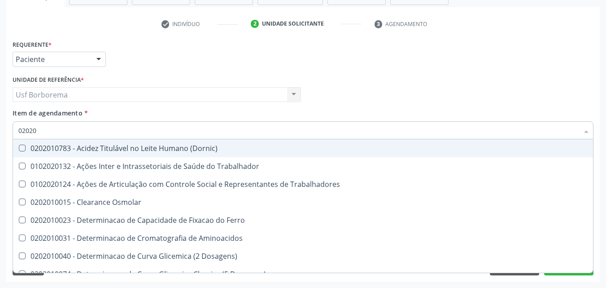
checkbox Creatinina "false"
checkbox Glicose "false"
checkbox Glicosilada "false"
checkbox \(Tgo\) "false"
checkbox \(Tgp\) "false"
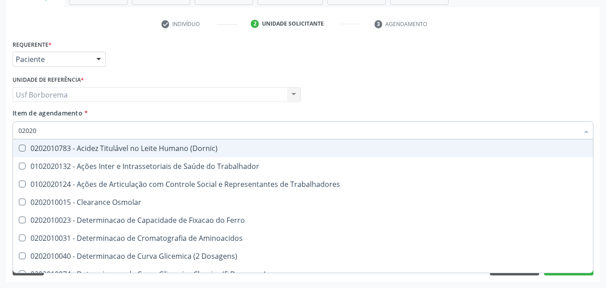
checkbox Triglicerideos "false"
checkbox Ureia "false"
checkbox Trabalho "true"
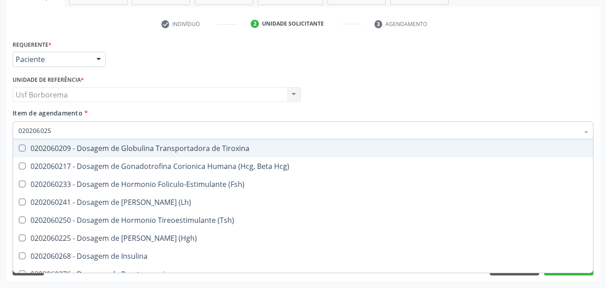
type input "0202060250"
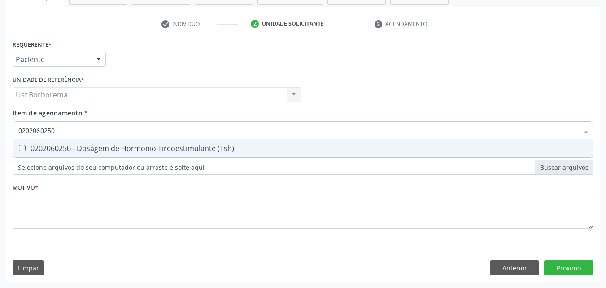
drag, startPoint x: 70, startPoint y: 148, endPoint x: 53, endPoint y: 123, distance: 29.9
click at [69, 148] on div "0202060250 - Dosagem de Hormonio Tireoestimulante (Tsh)" at bounding box center [303, 148] width 570 height 7
checkbox \(Tsh\) "true"
drag, startPoint x: 53, startPoint y: 123, endPoint x: 55, endPoint y: 128, distance: 6.1
click at [54, 124] on input "0202060250" at bounding box center [298, 130] width 561 height 18
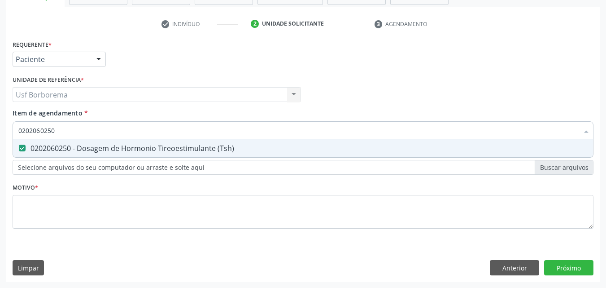
click at [59, 128] on input "0202060250" at bounding box center [298, 130] width 561 height 18
type input "02020602"
checkbox \(Tsh\) "false"
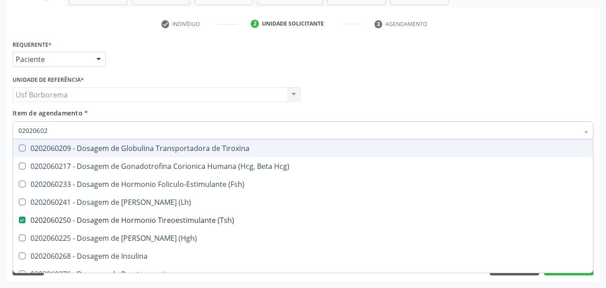
type input "0202060"
checkbox \(Tsh\) "false"
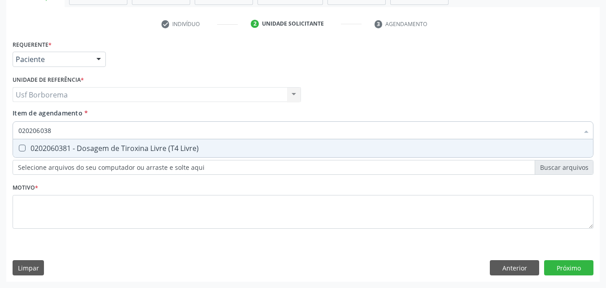
type input "0202060381"
click at [71, 145] on div "0202060381 - Dosagem de Tiroxina Livre (T4 Livre)" at bounding box center [303, 148] width 570 height 7
checkbox Livre\) "true"
click at [74, 134] on input "0202060381" at bounding box center [298, 130] width 561 height 18
type input "02020603"
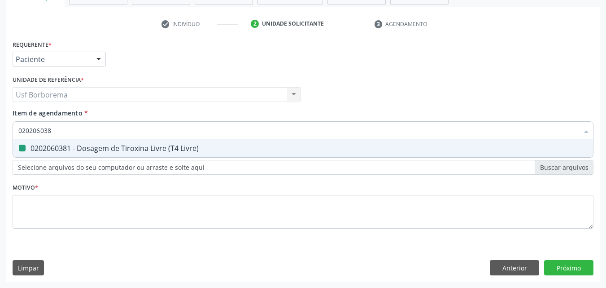
checkbox Livre\) "false"
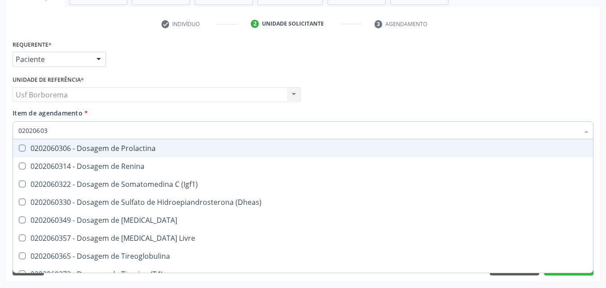
type input "0202060"
checkbox Livre\) "false"
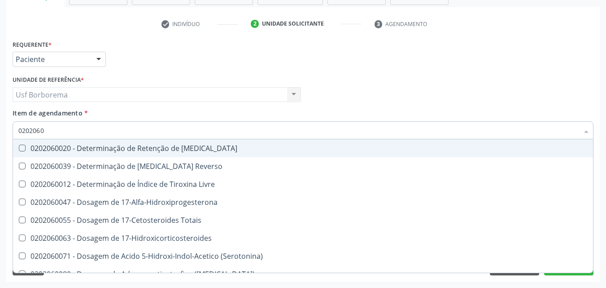
type input "02020602"
checkbox Totais "true"
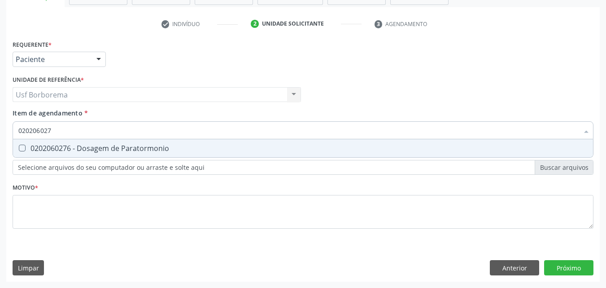
type input "0202060276"
click at [119, 147] on div "0202060276 - Dosagem de Paratormonio" at bounding box center [303, 148] width 570 height 7
checkbox Paratormonio "true"
click at [115, 132] on input "0202060276" at bounding box center [298, 130] width 561 height 18
type input "02020602"
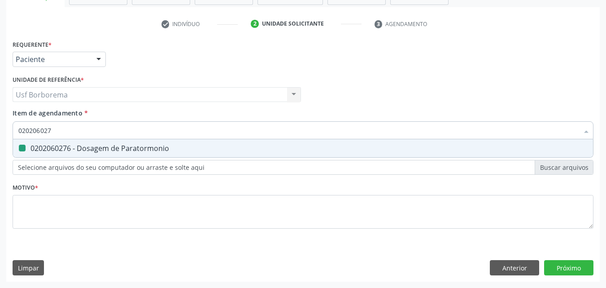
checkbox Paratormonio "false"
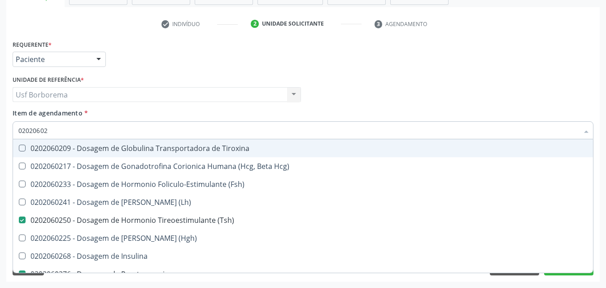
type input "0202060"
checkbox \(Tsh\) "false"
checkbox Paratormonio "false"
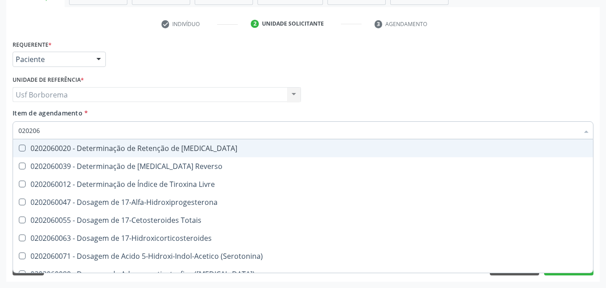
type input "02020"
checkbox \(Tsh\) "false"
checkbox Paratormonio "false"
checkbox Livre\) "false"
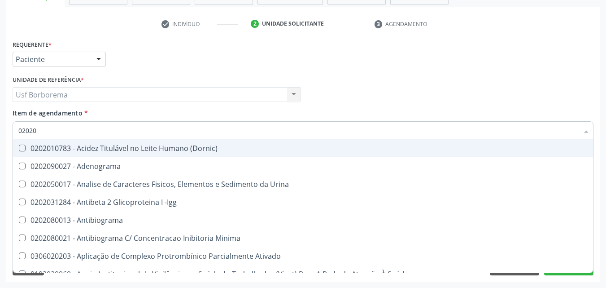
type input "020201"
checkbox Osmolar "true"
checkbox \(Pos-Pasteurização\) "true"
checkbox Molecular "true"
checkbox Parceria\) "true"
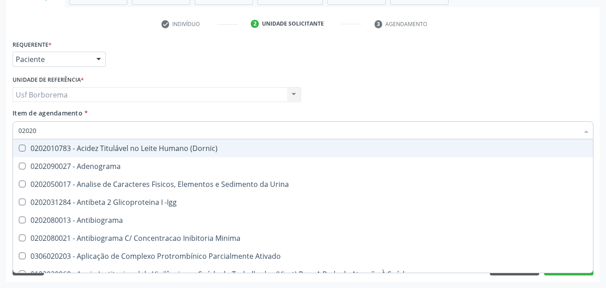
checkbox Gestante "true"
checkbox T3 "true"
checkbox Coagulação "true"
checkbox 17-Hidroxicorticosteroides "true"
checkbox D "true"
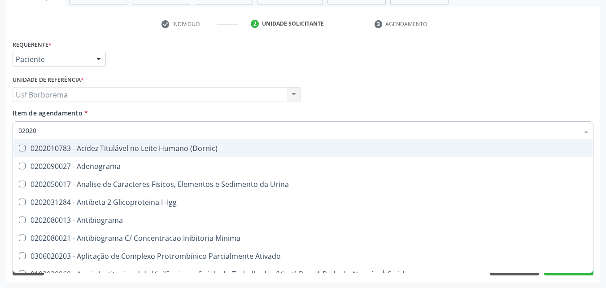
checkbox Acetona "true"
checkbox Ascorbico "true"
checkbox Urico "false"
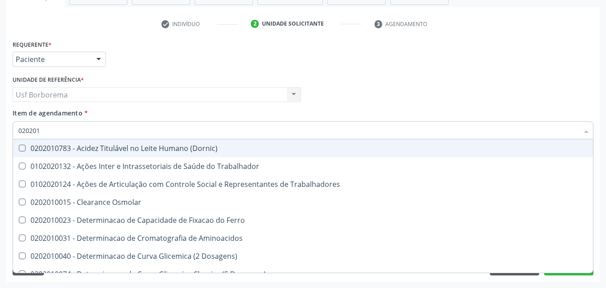
type input "02020"
checkbox Urico "false"
checkbox Hdl "false"
checkbox Ldl "false"
checkbox Total "false"
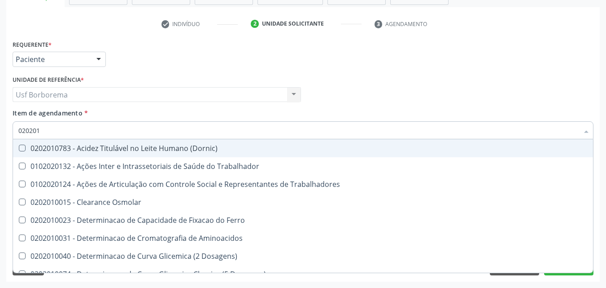
checkbox Creatinina "false"
checkbox Glicose "false"
checkbox Glicosilada "false"
checkbox \(Tgo\) "false"
checkbox \(Tgp\) "false"
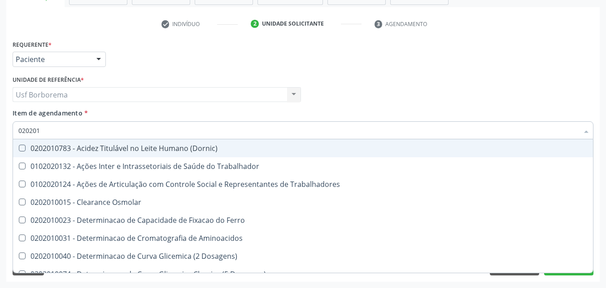
checkbox Triglicerideos "false"
checkbox Ureia "false"
checkbox Trabalho "true"
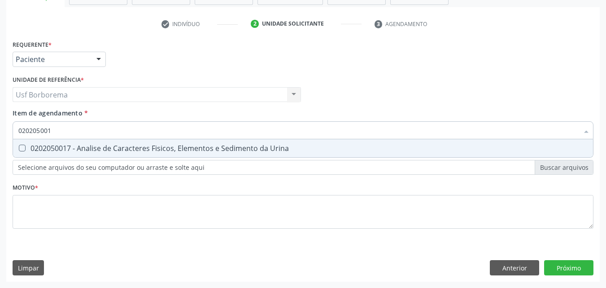
type input "0202050017"
click at [125, 147] on div "0202050017 - Analise de Caracteres Fisicos, Elementos e Sedimento da Urina" at bounding box center [303, 148] width 570 height 7
checkbox Urina "true"
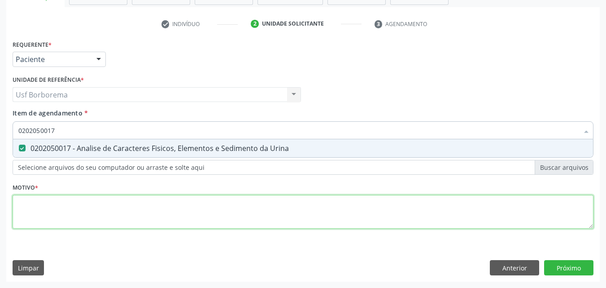
click at [110, 222] on div "Requerente * Paciente Médico(a) Enfermeiro(a) Paciente Nenhum resultado encontr…" at bounding box center [303, 139] width 581 height 203
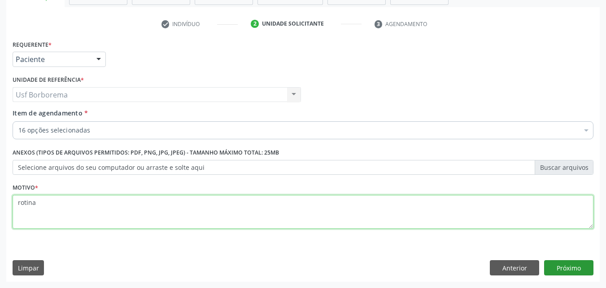
type textarea "rotina"
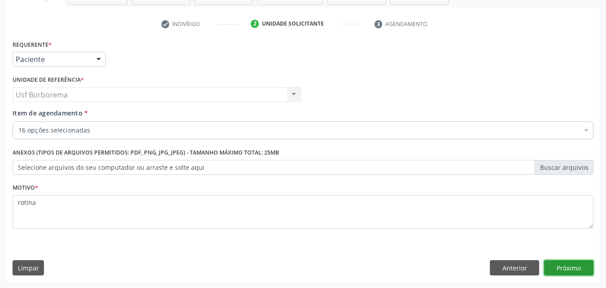
click at [568, 265] on button "Próximo" at bounding box center [568, 267] width 49 height 15
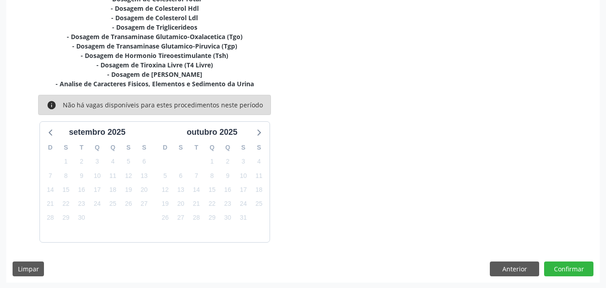
scroll to position [271, 0]
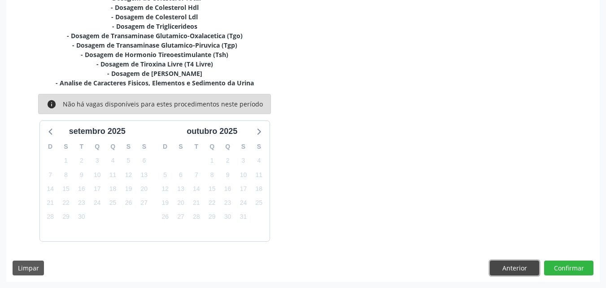
click at [518, 263] on button "Anterior" at bounding box center [514, 267] width 49 height 15
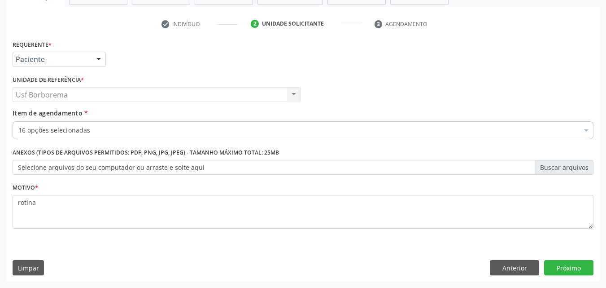
scroll to position [157, 0]
drag, startPoint x: 149, startPoint y: 120, endPoint x: 154, endPoint y: 126, distance: 7.9
click at [149, 121] on div "Item de agendamento * 16 opções selecionadas Desfazer seleção Selecionados 0202…" at bounding box center [303, 122] width 581 height 28
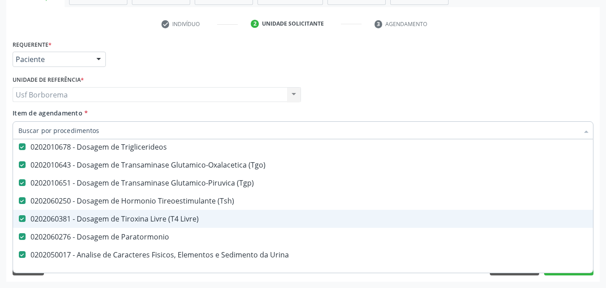
scroll to position [224, 0]
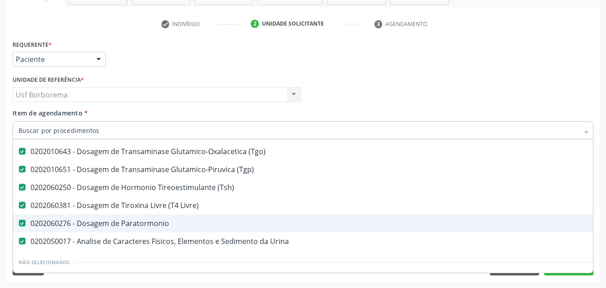
click at [182, 223] on div "0202060276 - Dosagem de Paratormonio" at bounding box center [367, 223] width 699 height 7
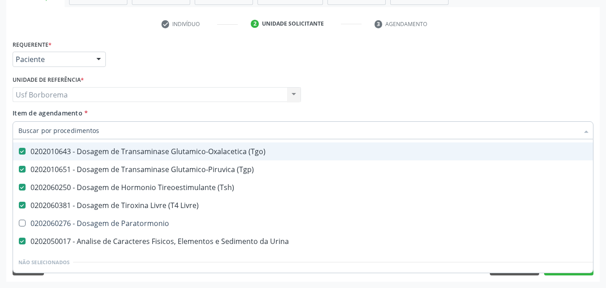
click at [319, 53] on div "Requerente * Paciente Médico(a) Enfermeiro(a) Paciente Nenhum resultado encontr…" at bounding box center [303, 55] width 586 height 35
checkbox Paratormonio "true"
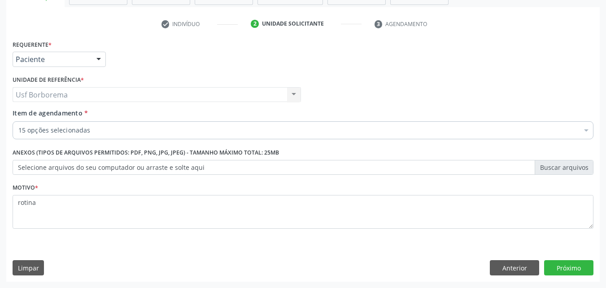
scroll to position [0, 0]
click at [499, 281] on div "Acompanhamento Acompanhe a situação das marcações correntes e finalizadas Relat…" at bounding box center [303, 89] width 606 height 395
click at [555, 271] on button "Próximo" at bounding box center [568, 267] width 49 height 15
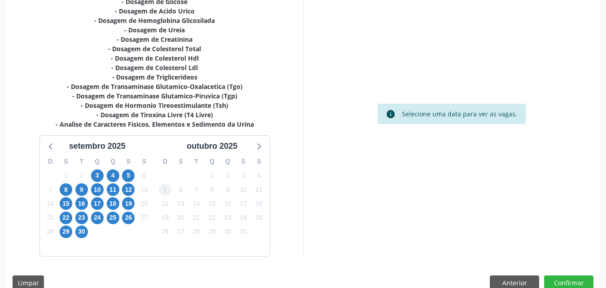
scroll to position [235, 0]
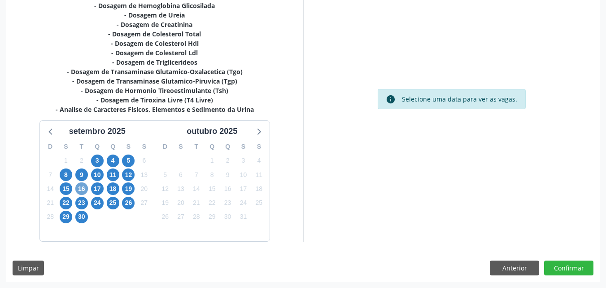
click at [86, 189] on span "16" at bounding box center [81, 188] width 13 height 13
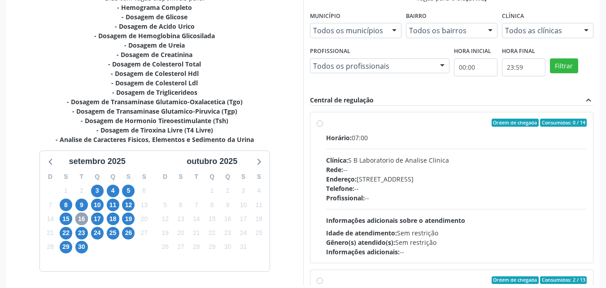
scroll to position [190, 0]
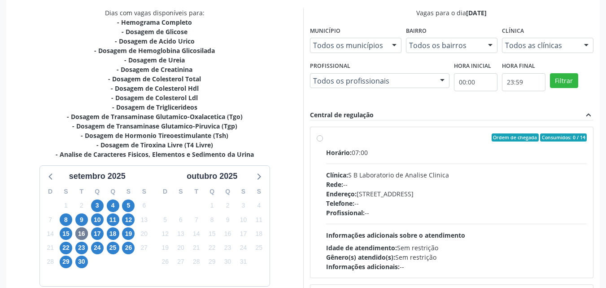
drag, startPoint x: 559, startPoint y: 44, endPoint x: 559, endPoint y: 52, distance: 7.6
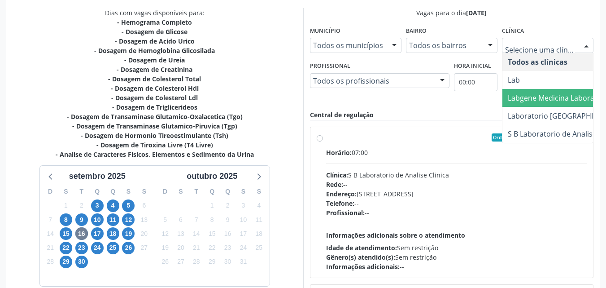
click at [548, 93] on span "Labgene Medicina Laboratorial" at bounding box center [560, 98] width 105 height 10
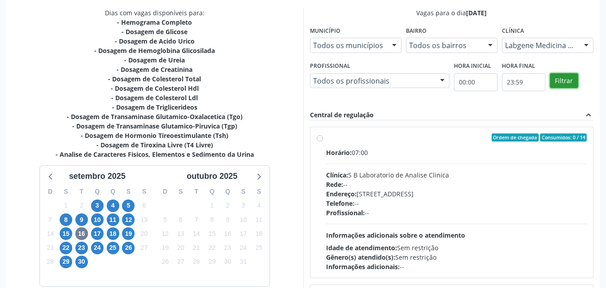
click at [563, 81] on button "Filtrar" at bounding box center [564, 80] width 28 height 15
click at [326, 140] on label "Ordem de chegada Consumidos: 2 / 13 Horário: 07:00 Clínica: Labgene Medicina La…" at bounding box center [456, 202] width 261 height 138
click at [322, 140] on input "Ordem de chegada Consumidos: 2 / 13 Horário: 07:00 Clínica: Labgene Medicina La…" at bounding box center [320, 137] width 6 height 8
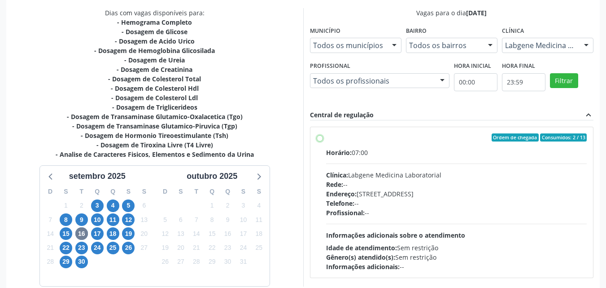
radio input "true"
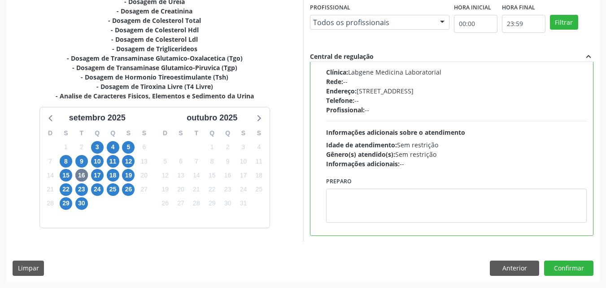
scroll to position [249, 0]
click at [563, 266] on button "Confirmar" at bounding box center [568, 267] width 49 height 15
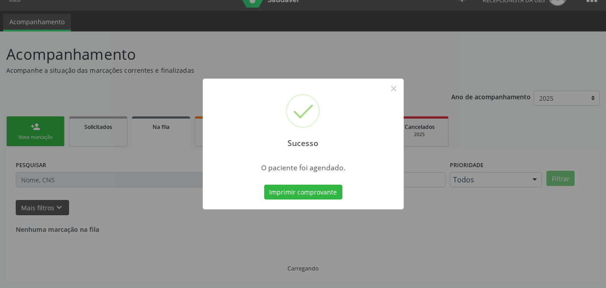
scroll to position [0, 0]
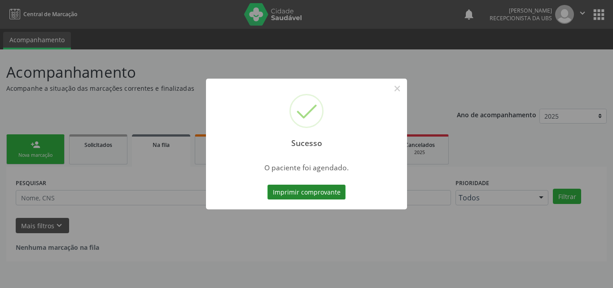
click at [325, 189] on button "Imprimir comprovante" at bounding box center [307, 191] width 78 height 15
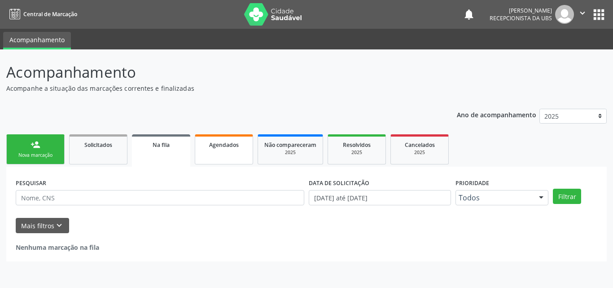
click at [224, 156] on link "Agendados" at bounding box center [224, 149] width 58 height 30
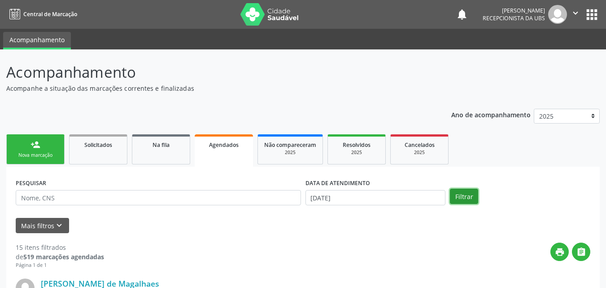
click at [469, 194] on button "Filtrar" at bounding box center [464, 196] width 28 height 15
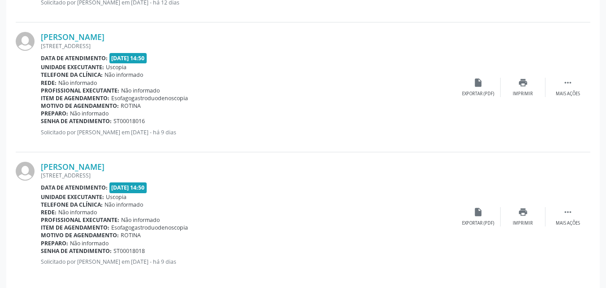
scroll to position [1945, 0]
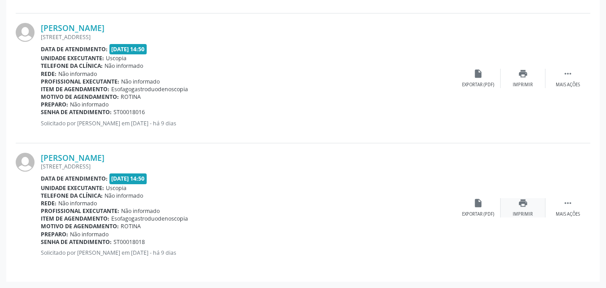
click at [518, 205] on icon "print" at bounding box center [523, 203] width 10 height 10
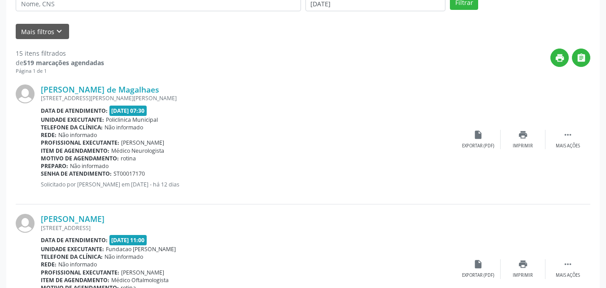
scroll to position [0, 0]
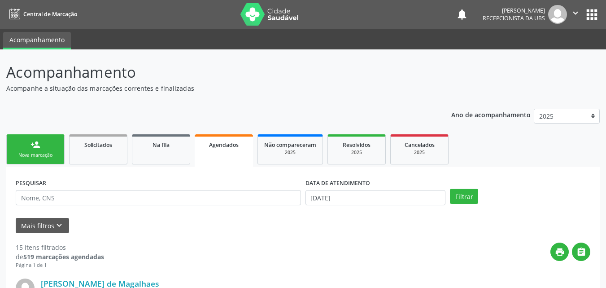
click at [40, 145] on div "person_add" at bounding box center [36, 145] width 10 height 10
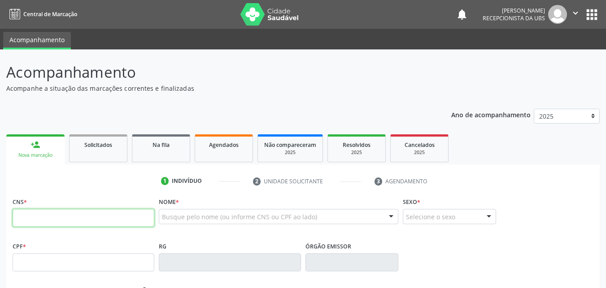
click at [60, 223] on input "text" at bounding box center [84, 218] width 142 height 18
type input "898 0029 5134 7628"
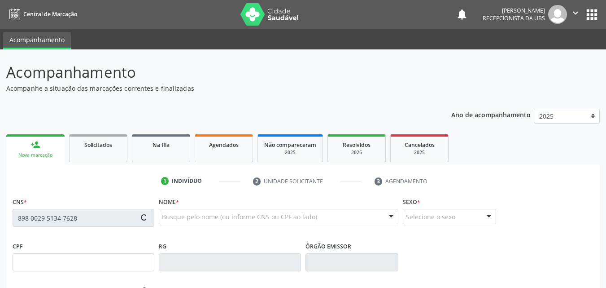
type input "963.519.264-91"
type input "[DATE]"
type input "[PERSON_NAME]"
type input "[PHONE_NUMBER]"
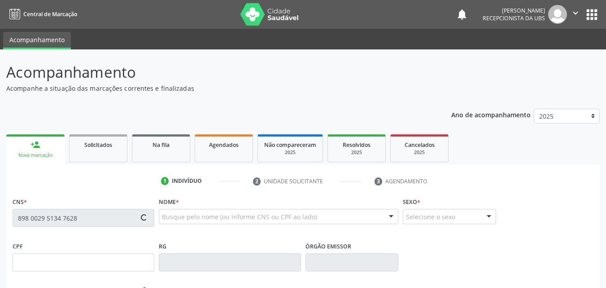
type input "184"
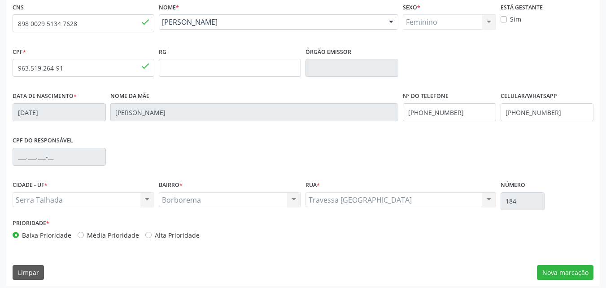
scroll to position [199, 0]
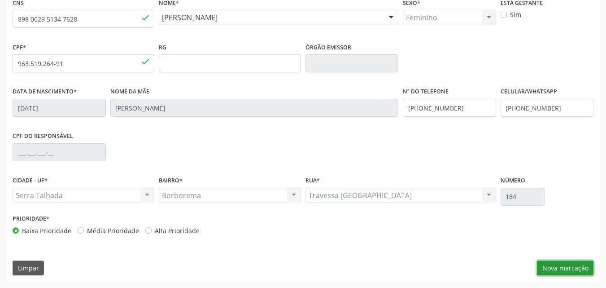
click at [548, 267] on button "Nova marcação" at bounding box center [565, 267] width 57 height 15
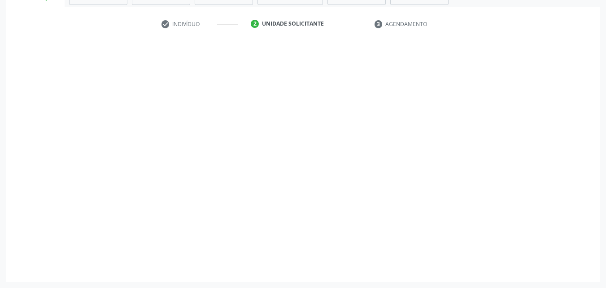
scroll to position [157, 0]
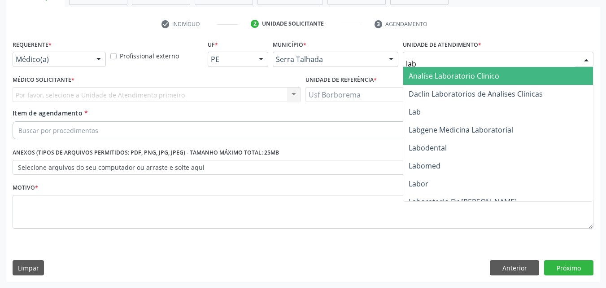
type input "labg"
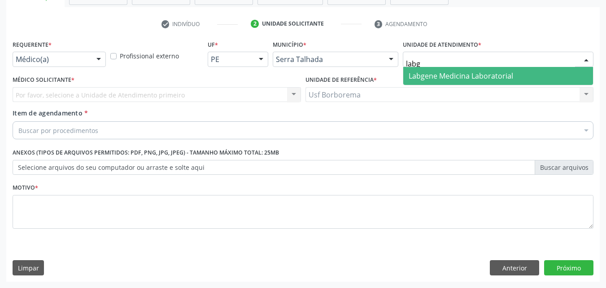
click at [442, 79] on span "Labgene Medicina Laboratorial" at bounding box center [461, 76] width 105 height 10
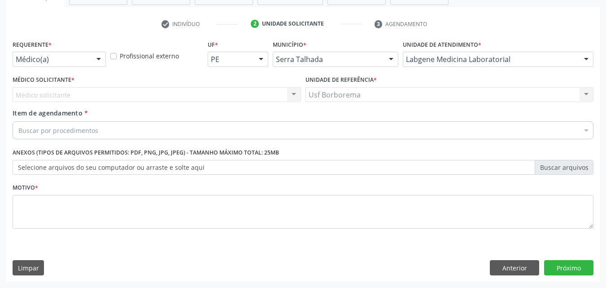
click at [92, 96] on div "Médico solicitante Nenhum resultado encontrado para: " " Não há nenhuma opção p…" at bounding box center [157, 94] width 289 height 15
click at [86, 89] on div "Médico solicitante Nenhum resultado encontrado para: " " Não há nenhuma opção p…" at bounding box center [157, 94] width 289 height 15
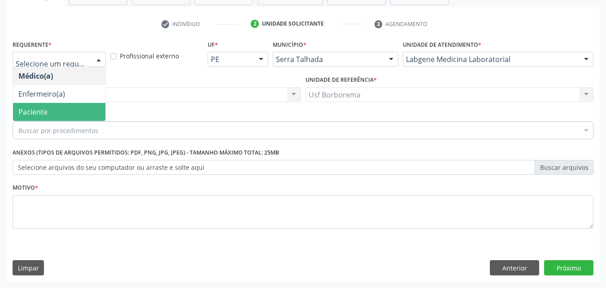
click at [60, 111] on span "Paciente" at bounding box center [59, 112] width 92 height 18
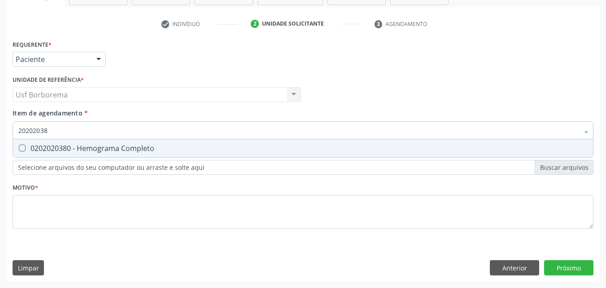
type input "202020380"
click at [77, 146] on div "0202020380 - Hemograma Completo" at bounding box center [303, 148] width 570 height 7
checkbox Completo "true"
click at [73, 134] on input "202020380" at bounding box center [298, 130] width 561 height 18
type input "2020203"
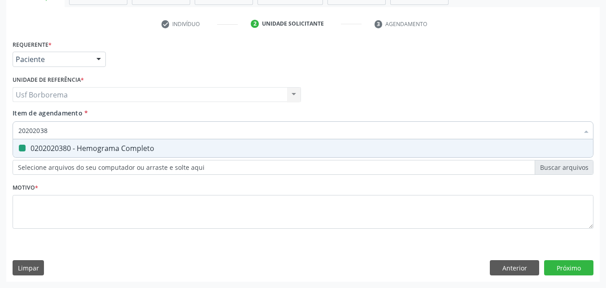
checkbox Completo "false"
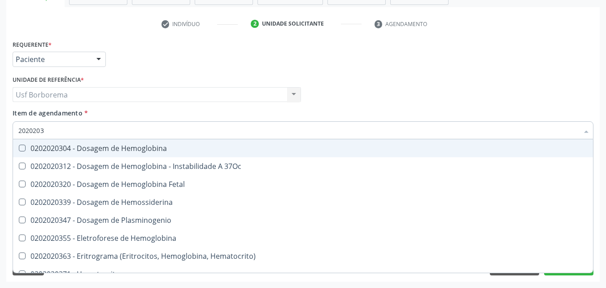
type input "202020"
checkbox Completo "false"
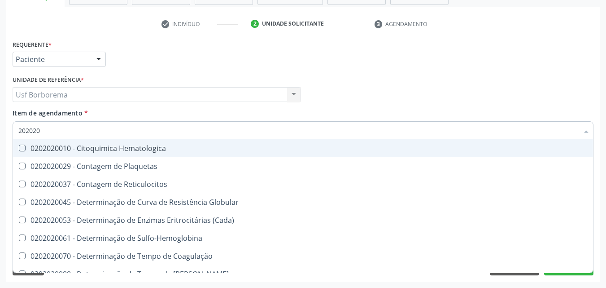
type input "20202"
checkbox Completo "false"
checkbox Leucograma "true"
type input "2020"
checkbox Completo "false"
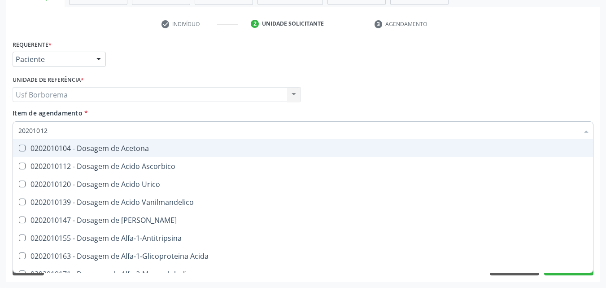
type input "202010120"
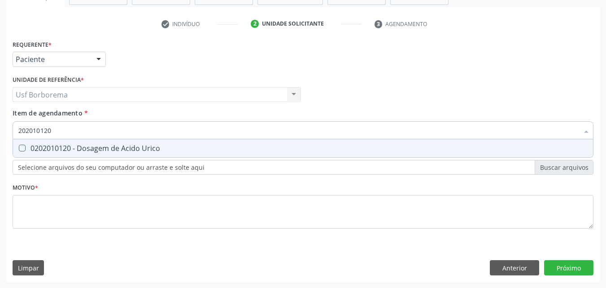
click at [48, 143] on span "0202010120 - Dosagem de Acido Urico" at bounding box center [303, 148] width 580 height 18
checkbox Urico "true"
click at [56, 128] on input "202010120" at bounding box center [298, 130] width 561 height 18
type input "2020101"
checkbox Urico "false"
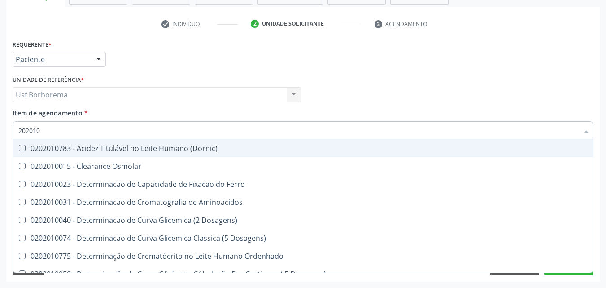
type input "20201"
checkbox Urico "false"
checkbox Amonia "true"
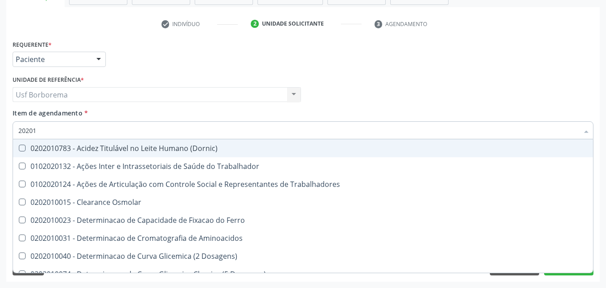
type input "202010"
checkbox Ativada\) "true"
checkbox Urico "false"
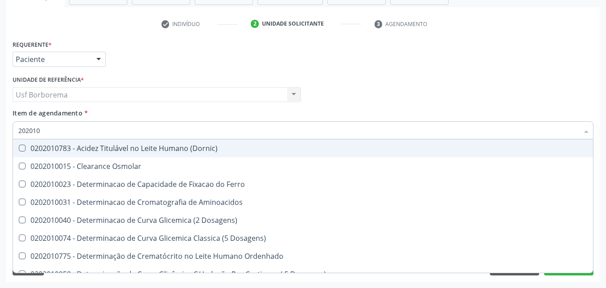
type input "20201"
checkbox Urico "false"
checkbox Amonia "true"
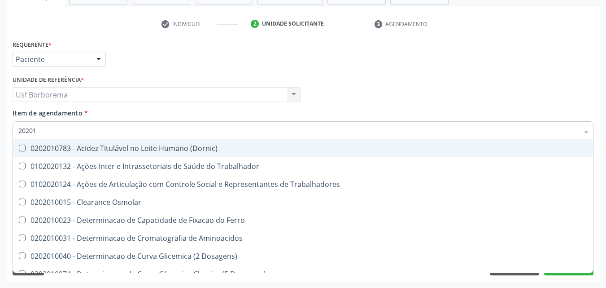
type input "2020"
checkbox Urico "false"
checkbox Orais "true"
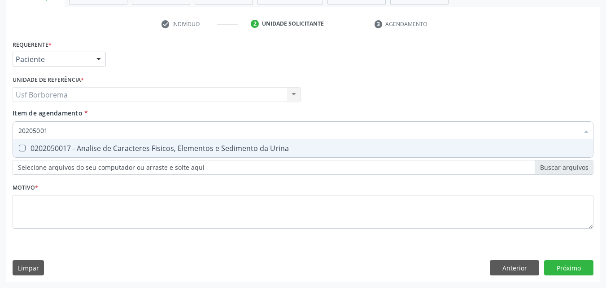
type input "202050017"
click at [70, 148] on div "0202050017 - Analise de Caracteres Fisicos, Elementos e Sedimento da Urina" at bounding box center [303, 148] width 570 height 7
checkbox Urina "true"
click at [70, 132] on input "202050017" at bounding box center [298, 130] width 561 height 18
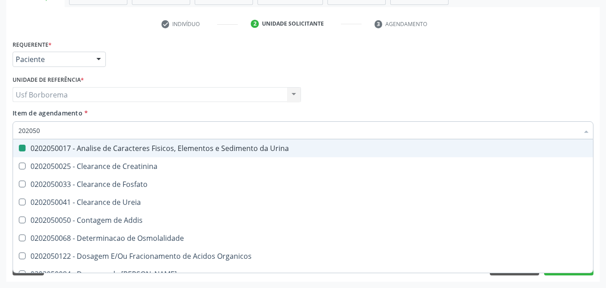
type input "20205"
checkbox Urina "false"
checkbox Creatinina "true"
type input "2020"
checkbox Creatinina "false"
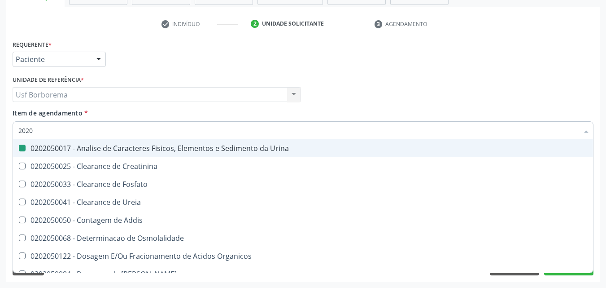
checkbox Ureia "true"
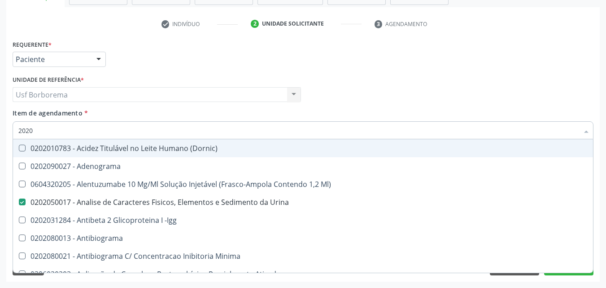
type input "20206"
checkbox Urina "false"
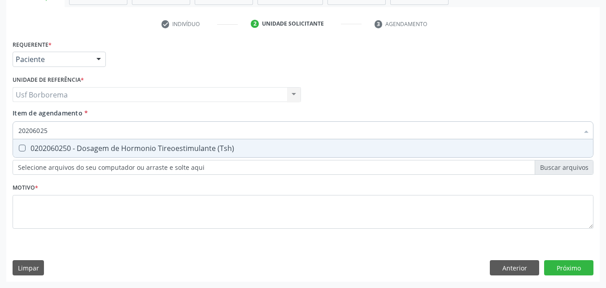
type input "202060250"
click at [79, 145] on div "0202060250 - Dosagem de Hormonio Tireoestimulante (Tsh)" at bounding box center [303, 148] width 570 height 7
checkbox \(Tsh\) "true"
click at [81, 129] on input "202060250" at bounding box center [298, 130] width 561 height 18
type input "2020602"
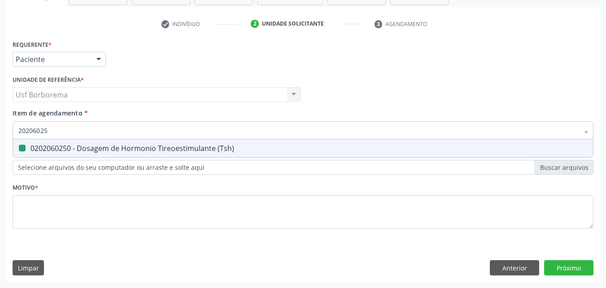
checkbox \(Tsh\) "false"
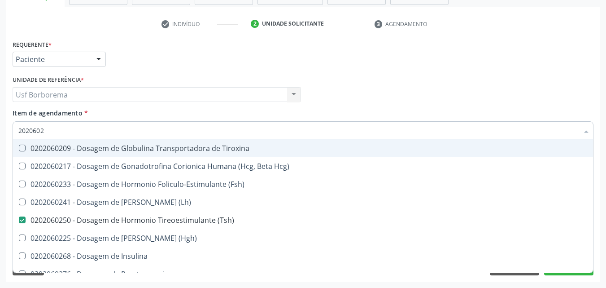
type input "202060"
checkbox \(Tsh\) "false"
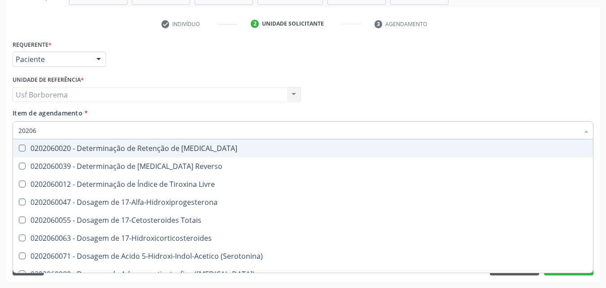
type input "2020"
checkbox 17-Alfa-Hidroxiprogesterona "true"
checkbox \(Tsh\) "false"
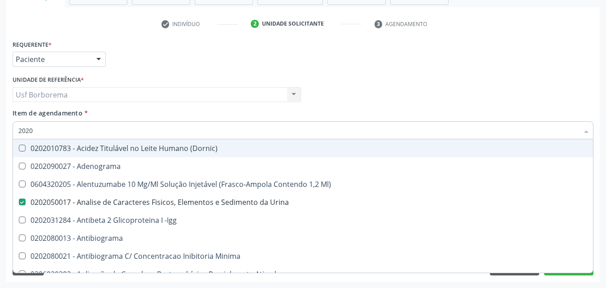
type input "20206"
checkbox Urina "false"
checkbox Osmolar "true"
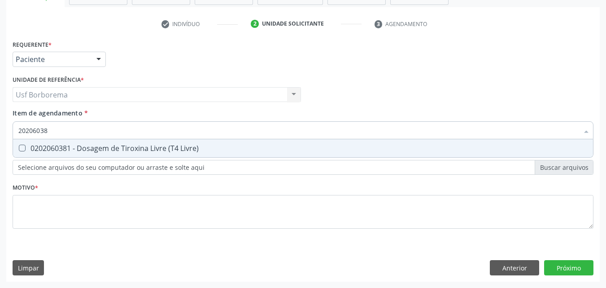
type input "202060381"
click at [87, 147] on div "0202060381 - Dosagem de Tiroxina Livre (T4 Livre)" at bounding box center [303, 148] width 570 height 7
checkbox Livre\) "true"
click at [89, 132] on input "202060381" at bounding box center [298, 130] width 561 height 18
type input "2020603"
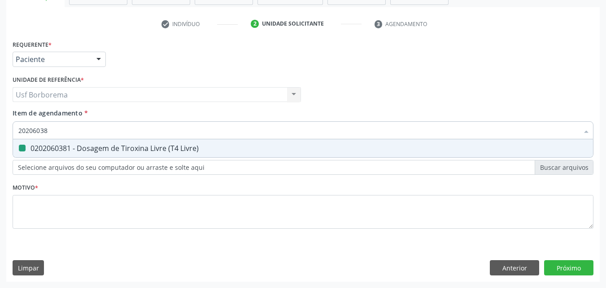
checkbox Livre\) "false"
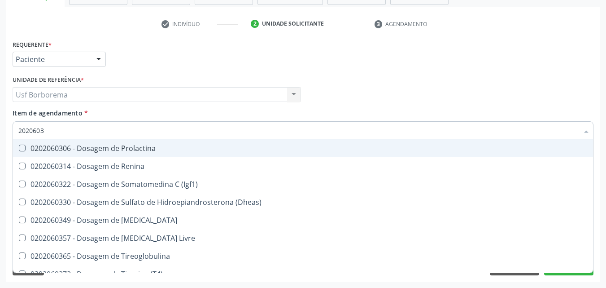
type input "202060"
checkbox Livre\) "false"
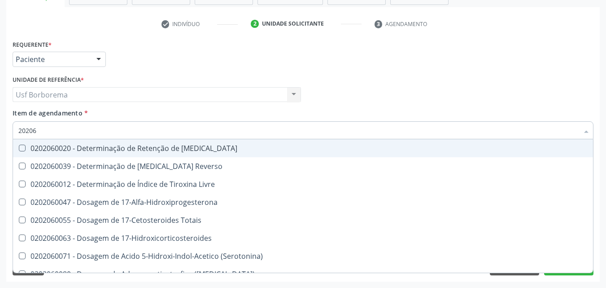
type input "2020"
checkbox 17-Alfa-Hidroxiprogesterona "true"
checkbox \(Tsh\) "false"
checkbox Livre\) "false"
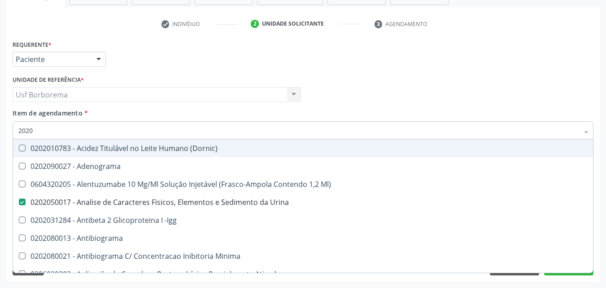
type input "202"
checkbox Urico "false"
checkbox Circulante "true"
checkbox \(Tsh\) "false"
checkbox Plasminogenio "true"
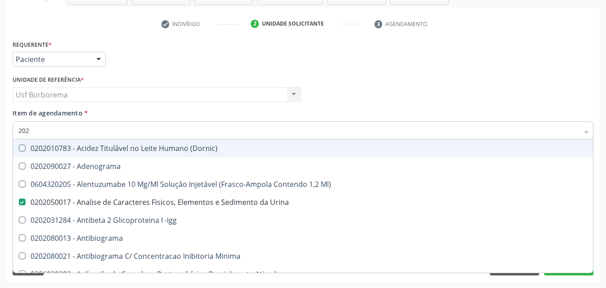
checkbox Livre\) "false"
checkbox \(Direto\) "true"
checkbox Completo "false"
checkbox Anticardiolipina "true"
type input "2020"
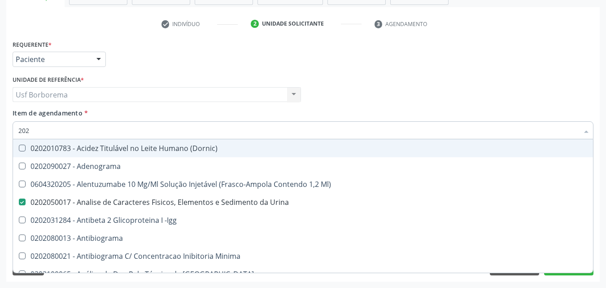
checkbox Noturna "true"
checkbox Urico "false"
checkbox Alcalina "true"
checkbox \(Tsh\) "false"
checkbox Potassio "true"
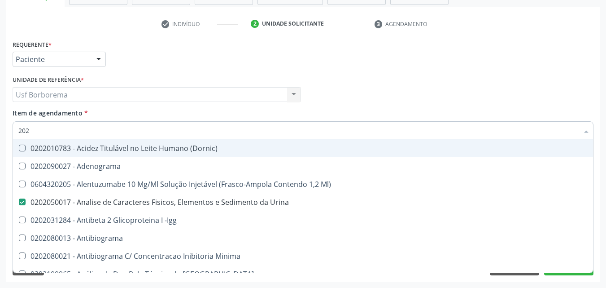
checkbox Livre\) "false"
checkbox B12 "true"
checkbox Completo "false"
type input "20201"
checkbox Urina "false"
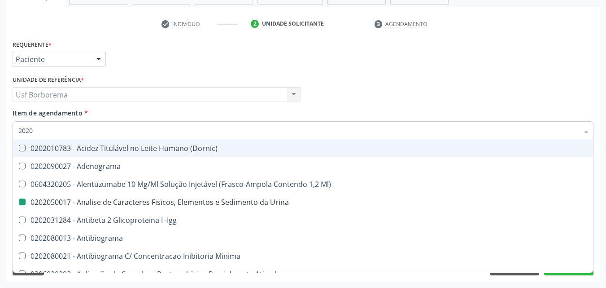
checkbox Hematologica "true"
checkbox Urico "false"
type input "202010"
checkbox \(Hanseníase\) "true"
checkbox Hematologica "false"
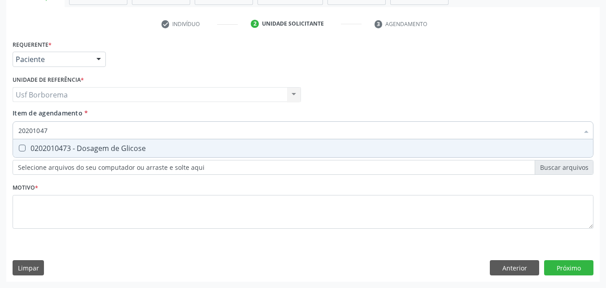
type input "202010473"
click at [93, 145] on div "0202010473 - Dosagem de Glicose" at bounding box center [303, 148] width 570 height 7
checkbox Glicose "true"
click at [87, 130] on input "202010473" at bounding box center [298, 130] width 561 height 18
type input "2020104"
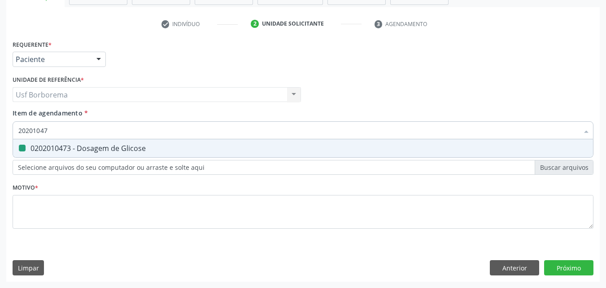
checkbox Glicose "false"
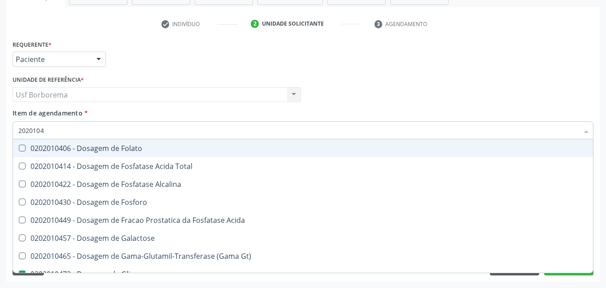
type input "202010"
checkbox Glicose "false"
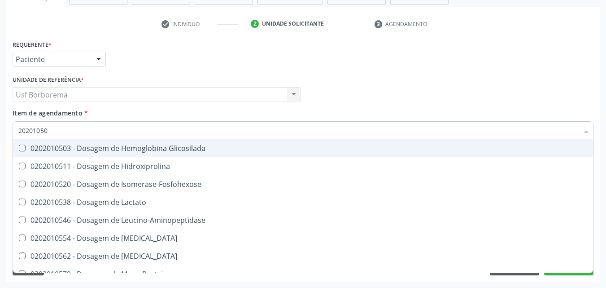
type input "202010503"
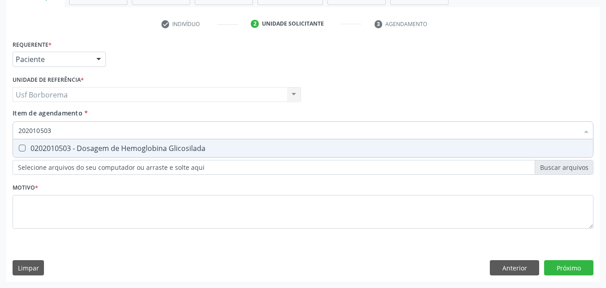
click at [88, 146] on div "0202010503 - Dosagem de Hemoglobina Glicosilada" at bounding box center [303, 148] width 570 height 7
checkbox Glicosilada "true"
click at [90, 130] on input "202010503" at bounding box center [298, 130] width 561 height 18
type input "202010"
checkbox Glicosilada "false"
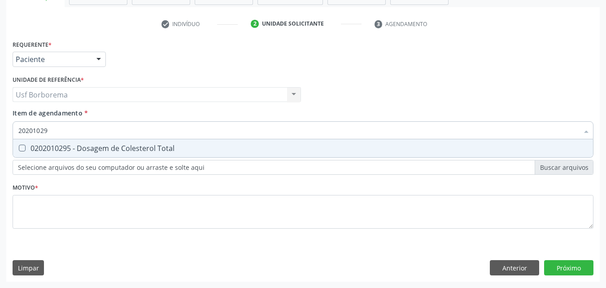
type input "202010295"
click at [95, 145] on div "0202010295 - Dosagem de Colesterol Total" at bounding box center [303, 148] width 570 height 7
checkbox Total "true"
click at [95, 128] on input "202010295" at bounding box center [298, 130] width 561 height 18
type input "2020102"
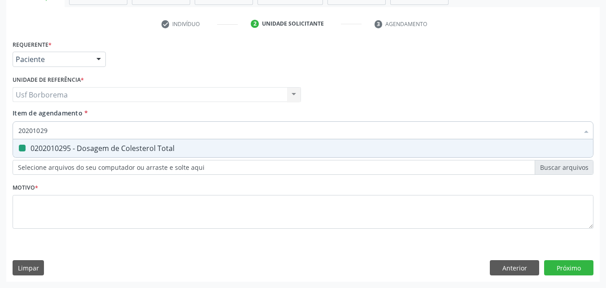
checkbox Total "false"
type input "202010287"
click at [87, 151] on div "0202010287 - Dosagem de Colesterol Ldl" at bounding box center [303, 148] width 570 height 7
checkbox Ldl "true"
click at [74, 123] on input "202010287" at bounding box center [298, 130] width 561 height 18
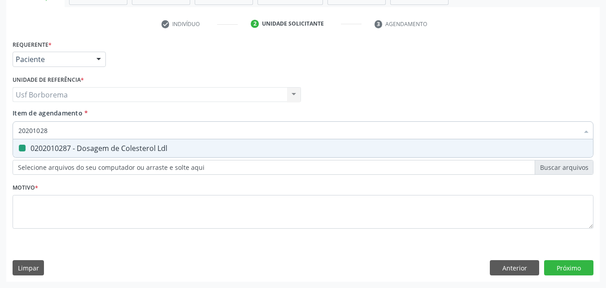
type input "2020102"
checkbox Ldl "false"
type input "202010279"
click at [77, 149] on div "0202010279 - Dosagem de Colesterol Hdl" at bounding box center [303, 148] width 570 height 7
checkbox Hdl "true"
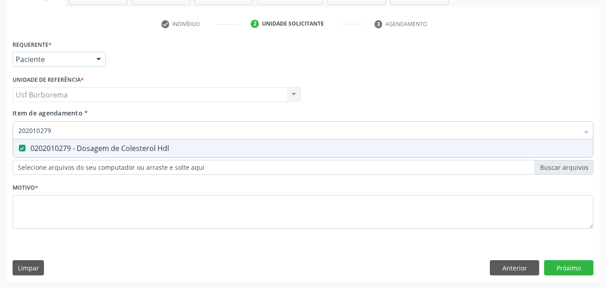
click at [79, 132] on input "202010279" at bounding box center [298, 130] width 561 height 18
type input "2020102"
checkbox Hdl "false"
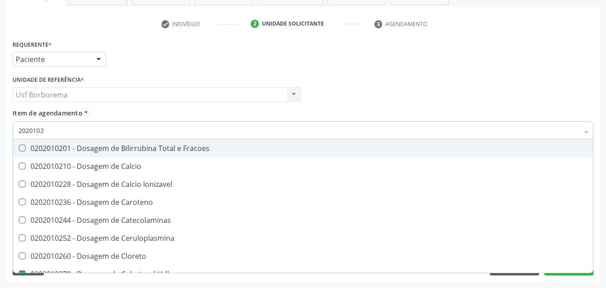
type input "202010"
checkbox Hdl "false"
checkbox Ldl "false"
checkbox Total "false"
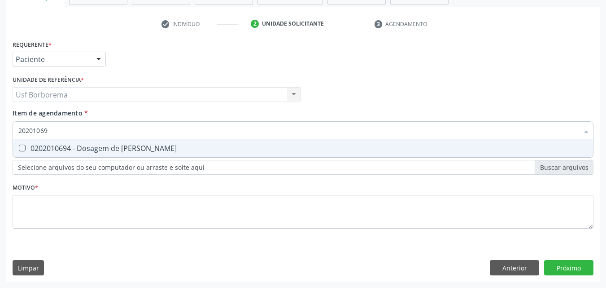
type input "202010694"
click at [127, 150] on div "0202010694 - Dosagem de [PERSON_NAME]" at bounding box center [303, 148] width 570 height 7
checkbox Ureia "true"
click at [121, 130] on input "202010694" at bounding box center [298, 130] width 561 height 18
type input "2020106"
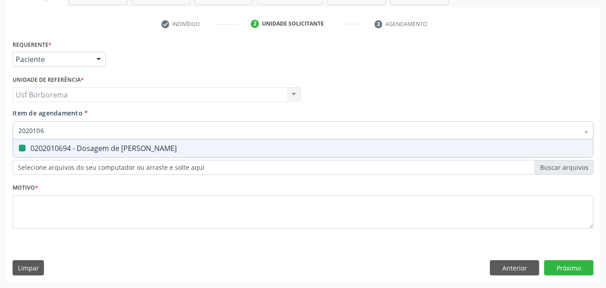
checkbox Ureia "false"
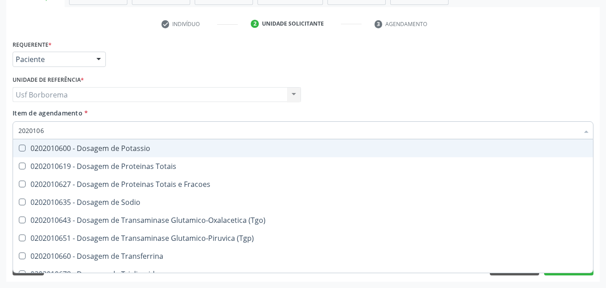
type input "202010"
checkbox Ureia "false"
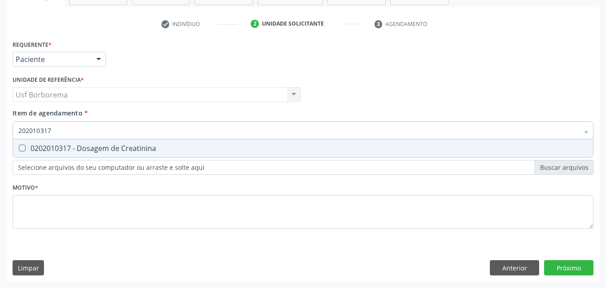
click at [120, 145] on div "0202010317 - Dosagem de Creatinina" at bounding box center [303, 148] width 570 height 7
click at [117, 133] on input "202010317" at bounding box center [298, 130] width 561 height 18
click at [135, 149] on div "0202010643 - Dosagem de Transaminase Glutamico-Oxalacetica (Tgo)" at bounding box center [303, 148] width 570 height 7
click at [124, 124] on input "202010643" at bounding box center [298, 130] width 561 height 18
click at [123, 147] on div "0202010651 - Dosagem de Transaminase Glutamico-Piruvica (Tgp)" at bounding box center [303, 148] width 570 height 7
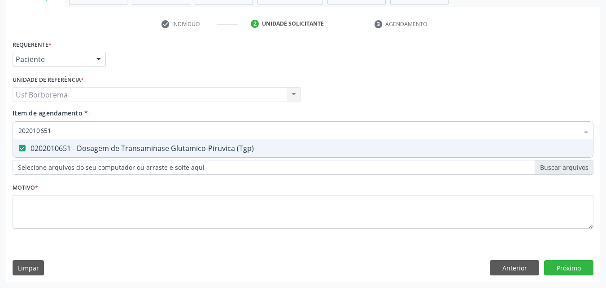
click at [115, 120] on div "Item de agendamento * 202010651 Desfazer seleção 0202010651 - Dosagem de Transa…" at bounding box center [303, 122] width 581 height 28
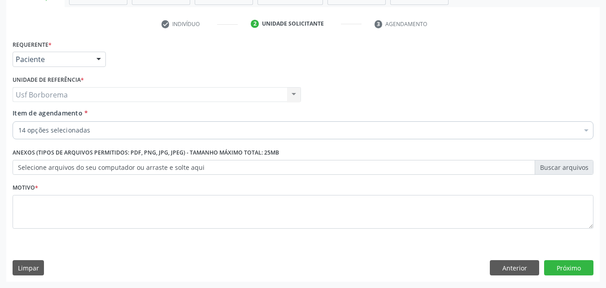
click at [115, 123] on div "Item de agendamento * 14 opções selecionadas Desfazer seleção Selecionados 0202…" at bounding box center [303, 122] width 581 height 28
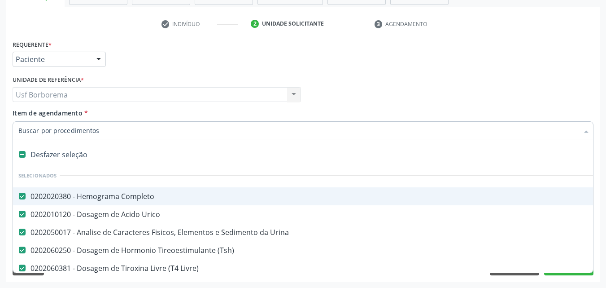
click at [349, 61] on div "Requerente * Paciente Médico(a) Enfermeiro(a) Paciente Nenhum resultado encontr…" at bounding box center [303, 55] width 586 height 35
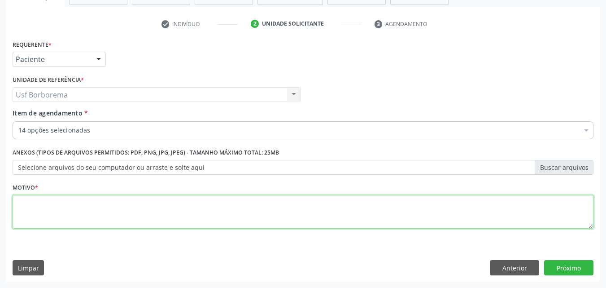
click at [238, 212] on textarea at bounding box center [303, 212] width 581 height 34
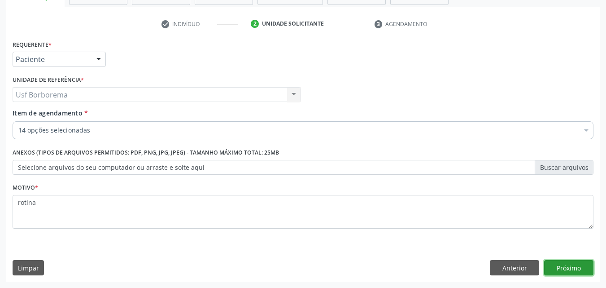
click at [572, 269] on button "Próximo" at bounding box center [568, 267] width 49 height 15
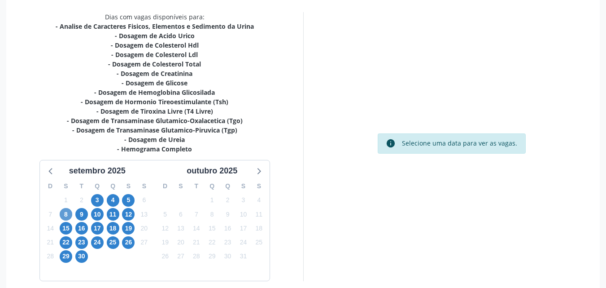
scroll to position [202, 0]
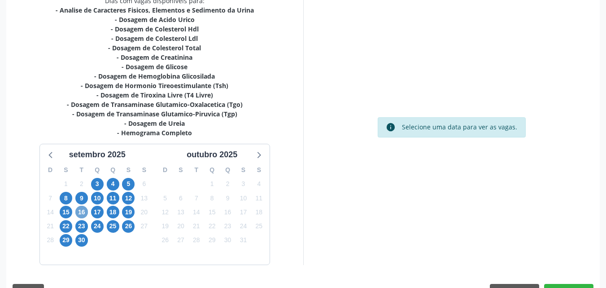
click at [79, 211] on span "16" at bounding box center [81, 212] width 13 height 13
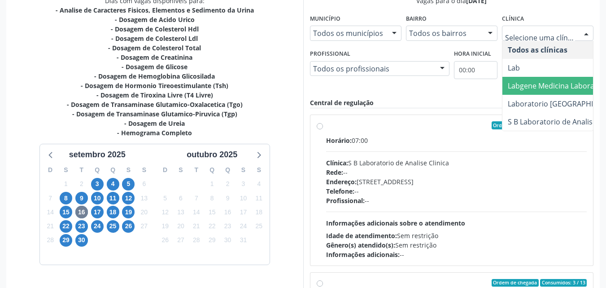
click at [534, 83] on span "Labgene Medicina Laboratorial" at bounding box center [560, 86] width 105 height 10
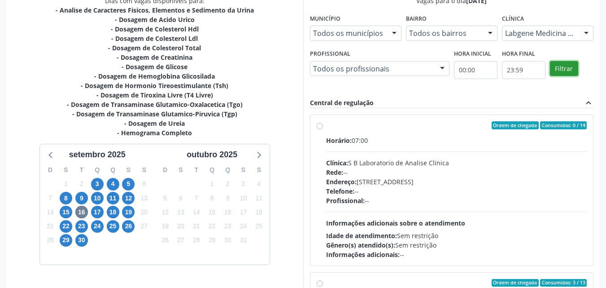
click at [560, 65] on button "Filtrar" at bounding box center [564, 68] width 28 height 15
click at [320, 123] on div "Ordem de chegada Consumidos: 3 / 13 Horário: 07:00 Clínica: Labgene Medicina La…" at bounding box center [452, 190] width 271 height 138
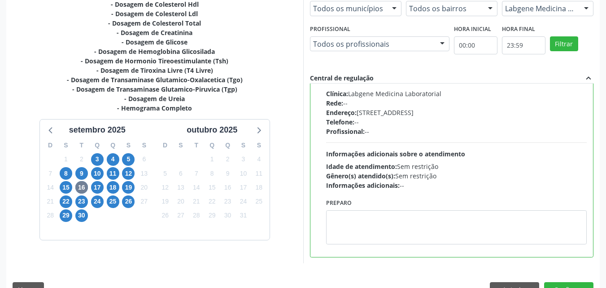
scroll to position [249, 0]
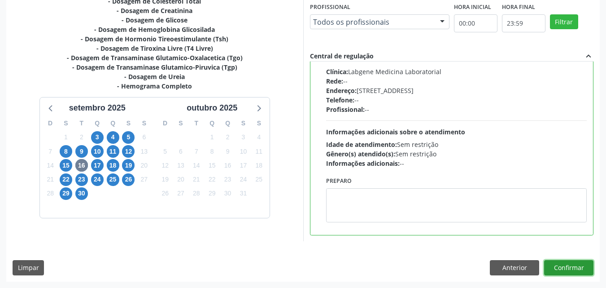
click at [571, 268] on button "Confirmar" at bounding box center [568, 267] width 49 height 15
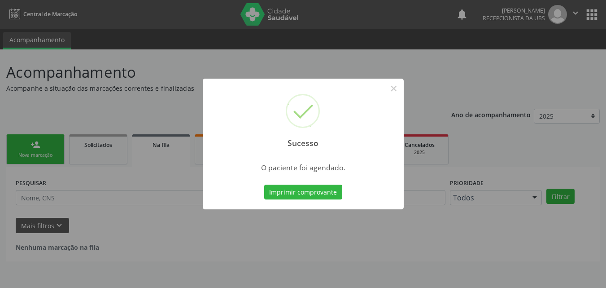
scroll to position [0, 0]
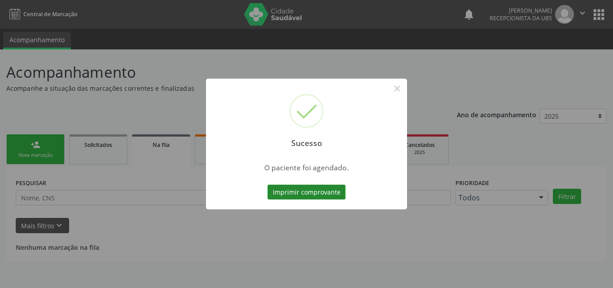
click at [325, 194] on button "Imprimir comprovante" at bounding box center [307, 191] width 78 height 15
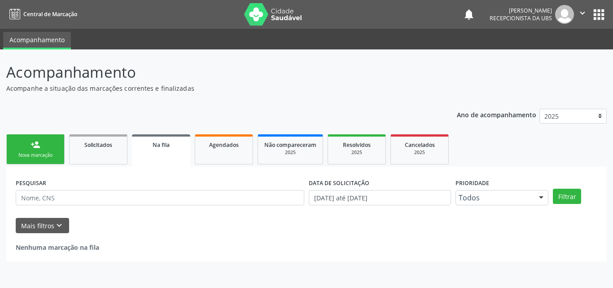
click at [53, 149] on link "person_add Nova marcação" at bounding box center [35, 149] width 58 height 30
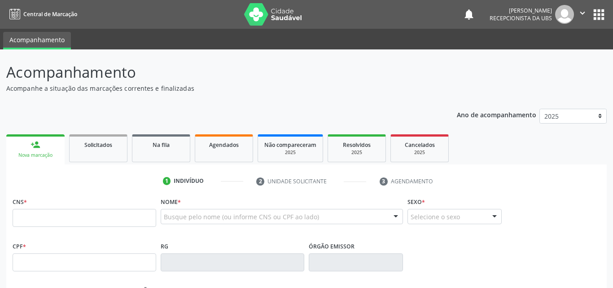
click at [53, 149] on link "person_add Nova marcação" at bounding box center [35, 149] width 58 height 30
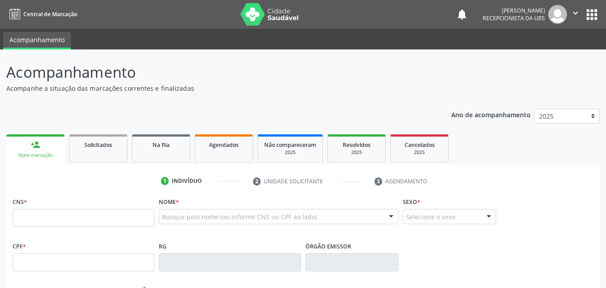
click at [53, 149] on link "person_add Nova marcação" at bounding box center [35, 149] width 58 height 30
click at [68, 209] on input "text" at bounding box center [84, 218] width 142 height 18
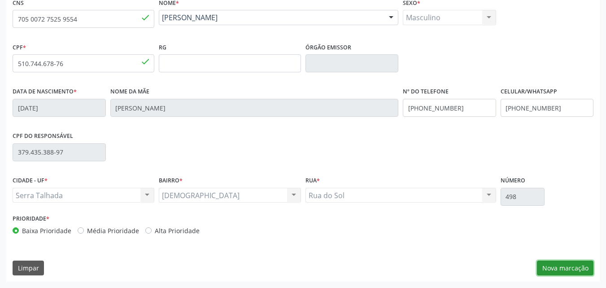
click at [577, 268] on button "Nova marcação" at bounding box center [565, 267] width 57 height 15
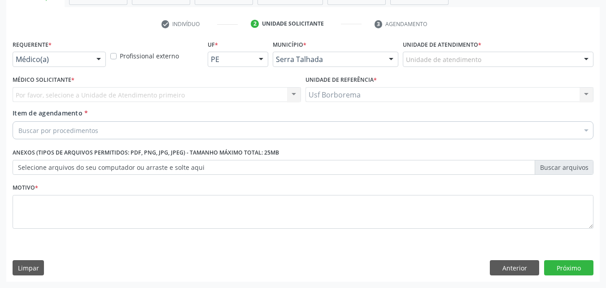
scroll to position [157, 0]
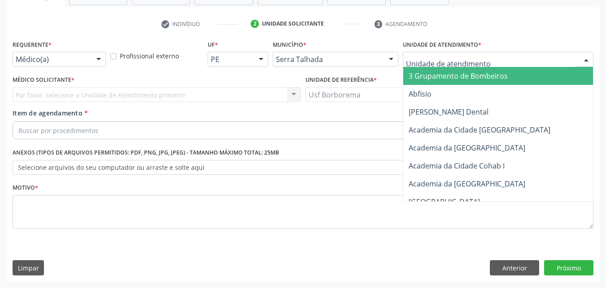
click at [483, 61] on div at bounding box center [498, 59] width 191 height 15
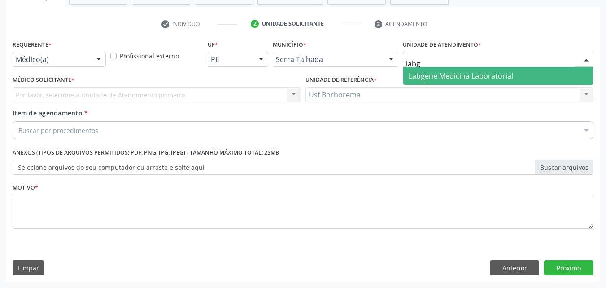
click at [483, 69] on span "Labgene Medicina Laboratorial" at bounding box center [499, 76] width 190 height 18
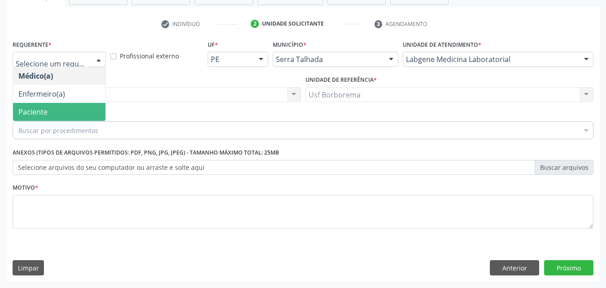
click at [80, 107] on span "Paciente" at bounding box center [59, 112] width 92 height 18
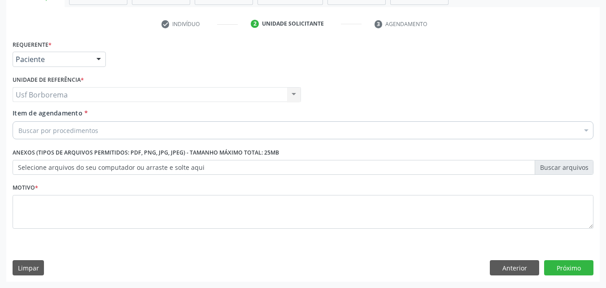
click at [102, 130] on div "Buscar por procedimentos" at bounding box center [303, 130] width 581 height 18
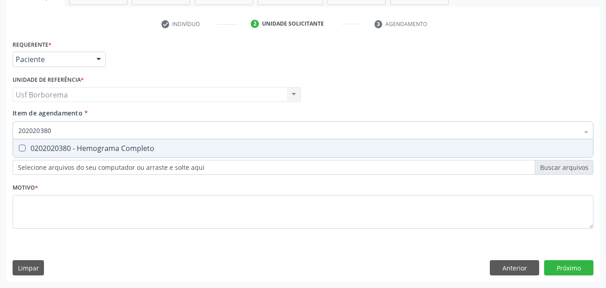
click at [81, 151] on div "0202020380 - Hemograma Completo" at bounding box center [303, 148] width 570 height 7
click at [81, 136] on input "202020380" at bounding box center [298, 130] width 561 height 18
click at [81, 134] on input "202020380" at bounding box center [298, 130] width 561 height 18
click at [99, 149] on div "0202010473 - Dosagem de Glicose" at bounding box center [303, 148] width 570 height 7
click at [81, 128] on input "202010473" at bounding box center [298, 130] width 561 height 18
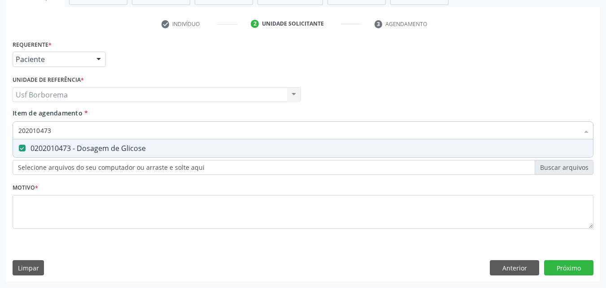
click at [87, 132] on input "202010473" at bounding box center [298, 130] width 561 height 18
click at [86, 148] on div "0202010120 - Dosagem de Acido Urico" at bounding box center [303, 148] width 570 height 7
click at [90, 131] on input "202010120" at bounding box center [298, 130] width 561 height 18
click at [96, 136] on input "202010120" at bounding box center [298, 130] width 561 height 18
click at [92, 145] on div "0202060250 - Dosagem de Hormonio Tireoestimulante (Tsh)" at bounding box center [303, 148] width 570 height 7
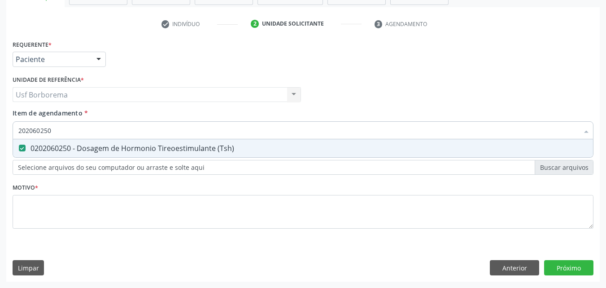
click at [85, 133] on input "202060250" at bounding box center [298, 130] width 561 height 18
click at [82, 146] on div "0202060381 - Dosagem de Tiroxina Livre (T4 Livre)" at bounding box center [303, 148] width 570 height 7
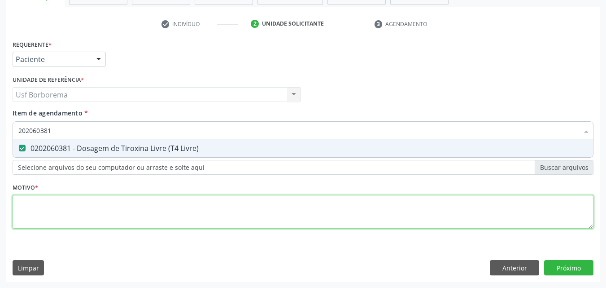
click at [74, 209] on div "Requerente * Paciente Médico(a) Enfermeiro(a) Paciente Nenhum resultado encontr…" at bounding box center [303, 139] width 581 height 203
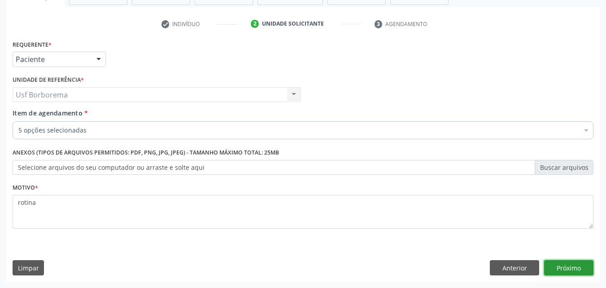
click at [564, 265] on button "Próximo" at bounding box center [568, 267] width 49 height 15
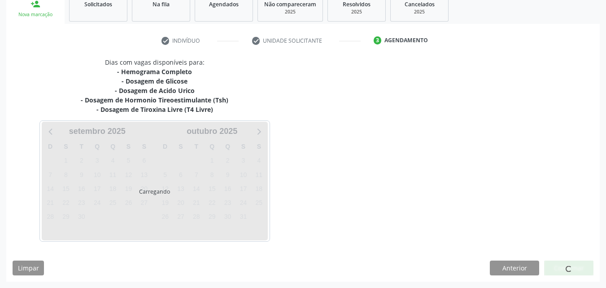
scroll to position [140, 0]
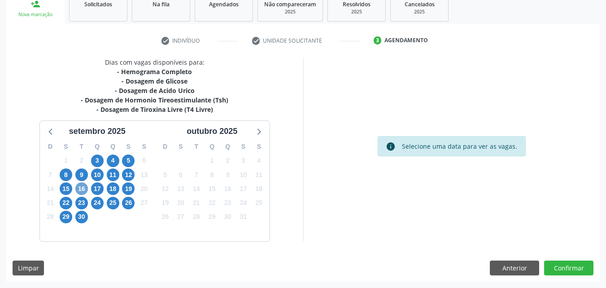
click at [80, 188] on span "16" at bounding box center [81, 188] width 13 height 13
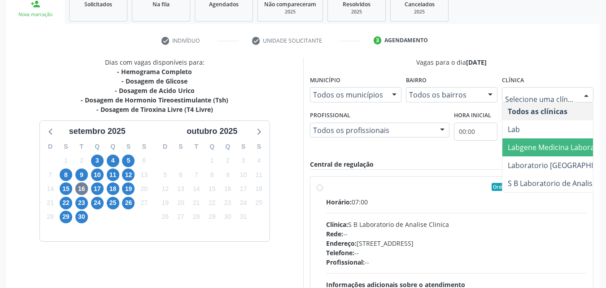
click at [521, 147] on span "Labgene Medicina Laboratorial" at bounding box center [560, 147] width 105 height 10
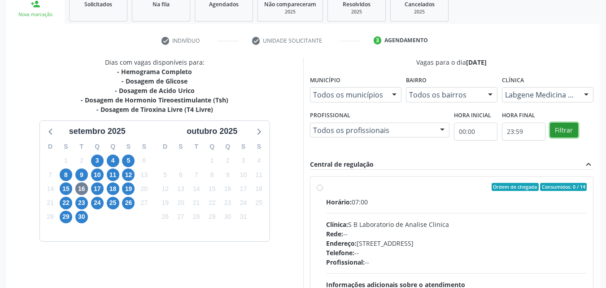
click at [562, 124] on button "Filtrar" at bounding box center [564, 130] width 28 height 15
click at [326, 186] on label "Ordem de chegada Consumidos: 4 / 13 Horário: 07:00 Clínica: Labgene Medicina La…" at bounding box center [456, 252] width 261 height 138
click at [318, 186] on input "Ordem de chegada Consumidos: 4 / 13 Horário: 07:00 Clínica: Labgene Medicina La…" at bounding box center [320, 187] width 6 height 8
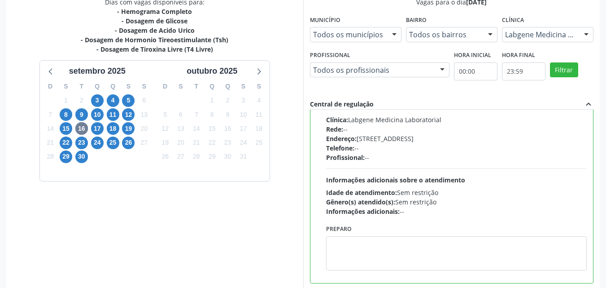
scroll to position [249, 0]
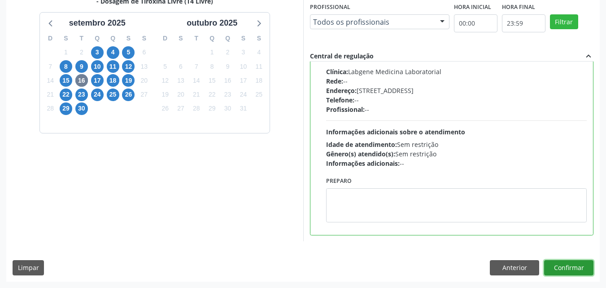
click at [566, 263] on button "Confirmar" at bounding box center [568, 267] width 49 height 15
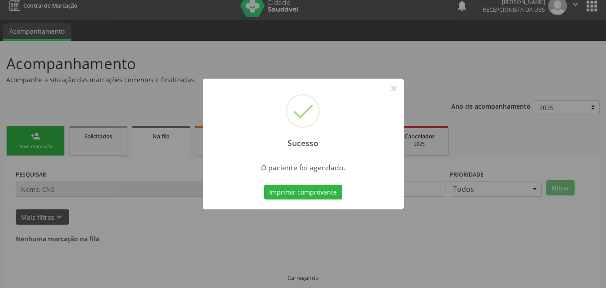
scroll to position [0, 0]
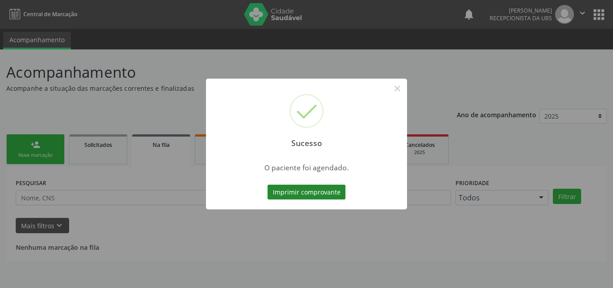
click at [314, 188] on button "Imprimir comprovante" at bounding box center [307, 191] width 78 height 15
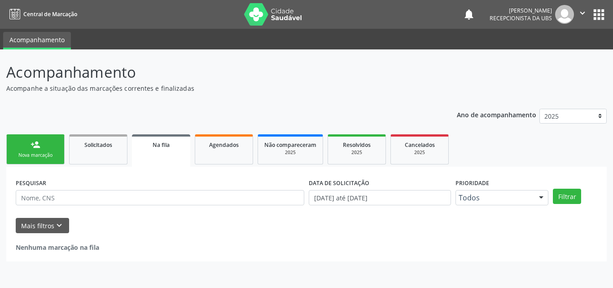
click at [36, 153] on div "Nova marcação" at bounding box center [35, 155] width 45 height 7
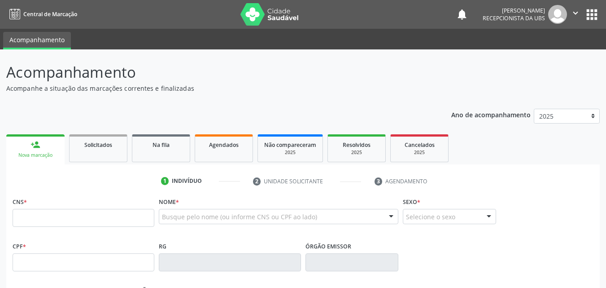
click at [36, 153] on div "Nova marcação" at bounding box center [36, 155] width 46 height 7
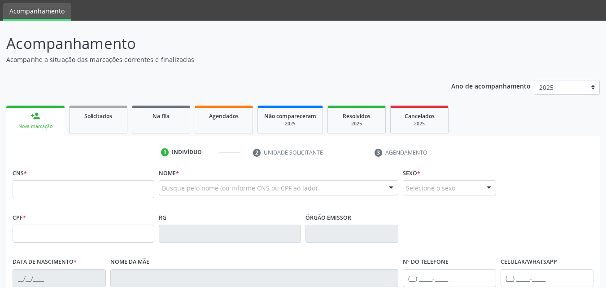
scroll to position [45, 0]
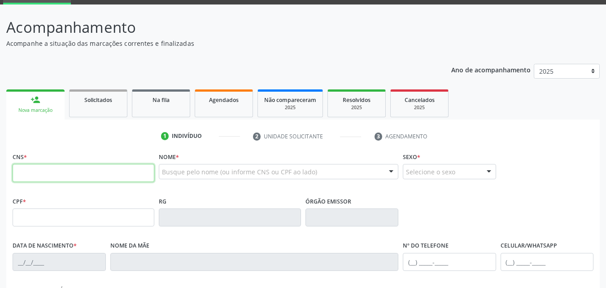
click at [79, 177] on input "text" at bounding box center [84, 173] width 142 height 18
click at [231, 101] on span "Agendados" at bounding box center [224, 100] width 30 height 8
click at [231, 101] on div "Ano de acompanhamento 2025 2024 person_add Nova marcação Solicitados Na fila Ag…" at bounding box center [303, 246] width 594 height 378
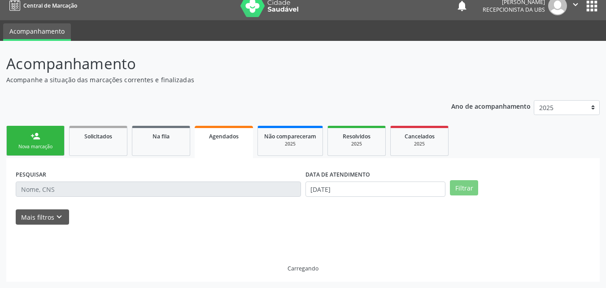
scroll to position [9, 0]
click at [231, 101] on div "Ano de acompanhamento 2025 2024 person_add Nova marcação Solicitados Na fila Ag…" at bounding box center [303, 188] width 594 height 188
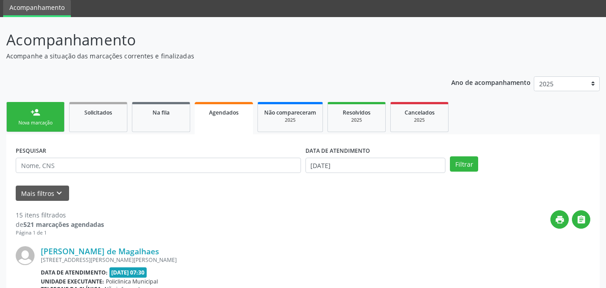
scroll to position [98, 0]
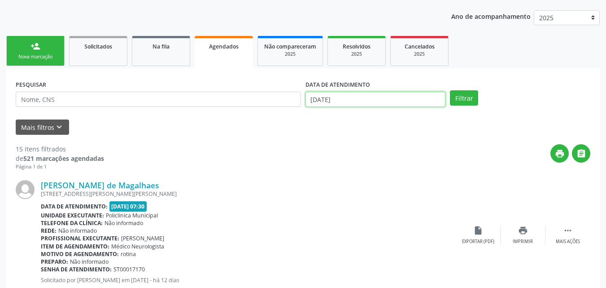
click at [351, 102] on input "[DATE]" at bounding box center [376, 99] width 140 height 15
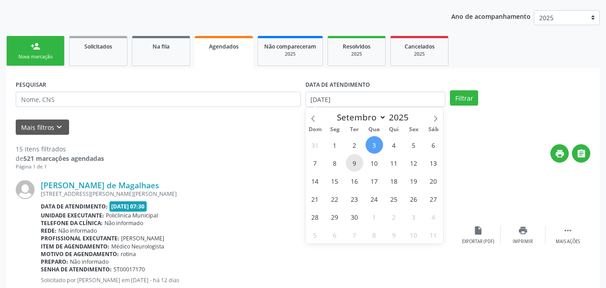
click at [353, 159] on span "9" at bounding box center [355, 163] width 18 height 18
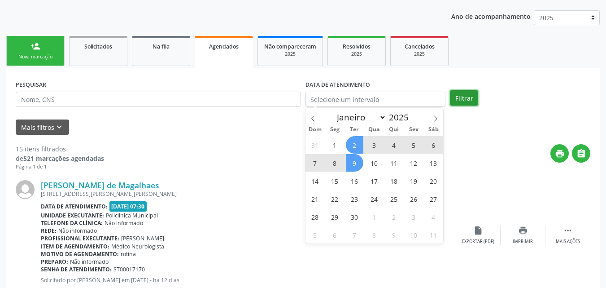
click at [459, 97] on button "Filtrar" at bounding box center [464, 97] width 28 height 15
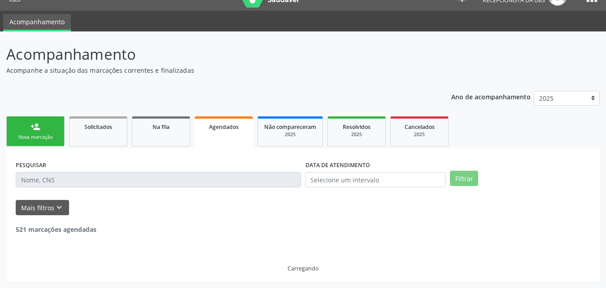
scroll to position [18, 0]
click at [459, 97] on p "Ano de acompanhamento" at bounding box center [491, 96] width 79 height 11
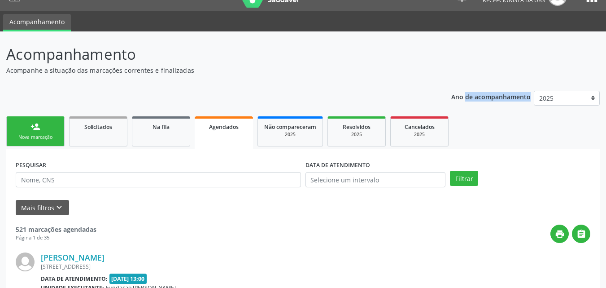
scroll to position [98, 0]
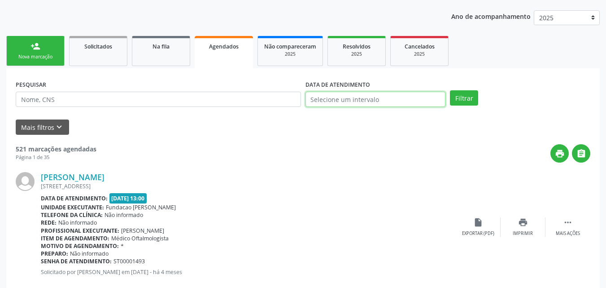
click at [358, 101] on input "text" at bounding box center [376, 99] width 140 height 15
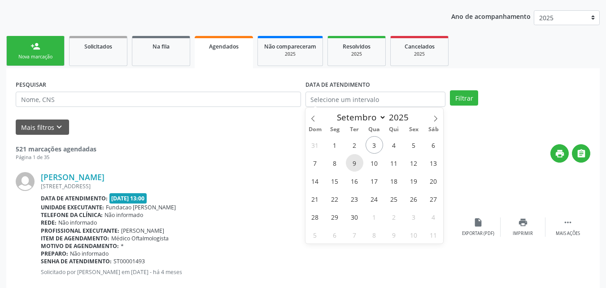
click at [351, 162] on span "9" at bounding box center [355, 163] width 18 height 18
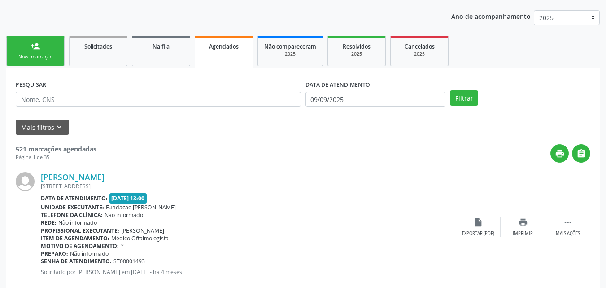
click at [351, 162] on div "print " at bounding box center [344, 153] width 494 height 18
click at [464, 101] on button "Filtrar" at bounding box center [464, 97] width 28 height 15
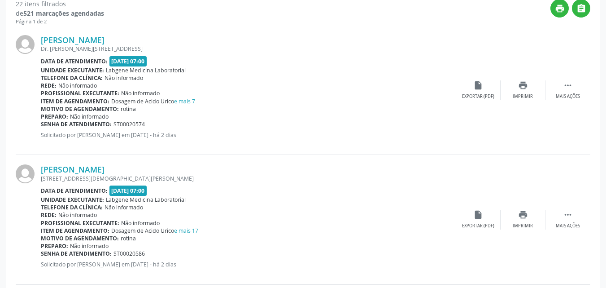
scroll to position [278, 0]
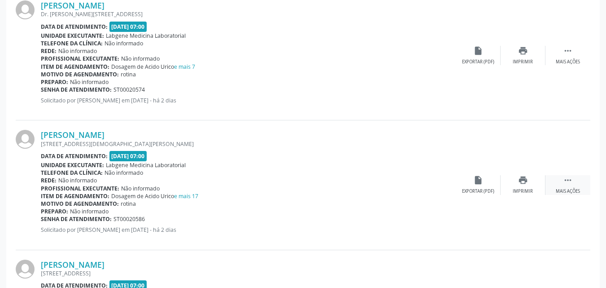
click at [567, 179] on icon "" at bounding box center [568, 180] width 10 height 10
click at [445, 192] on div "print Imprimir" at bounding box center [433, 184] width 45 height 19
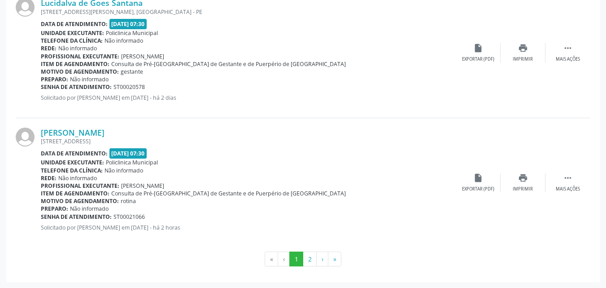
scroll to position [1963, 0]
click at [309, 259] on button "2" at bounding box center [310, 258] width 14 height 15
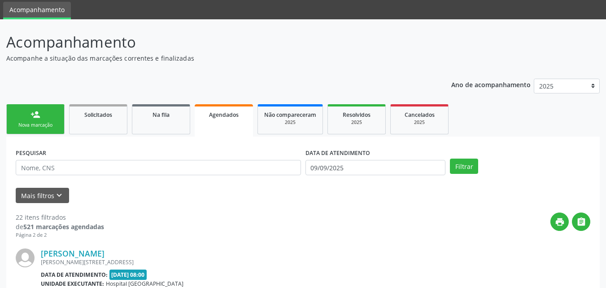
scroll to position [0, 0]
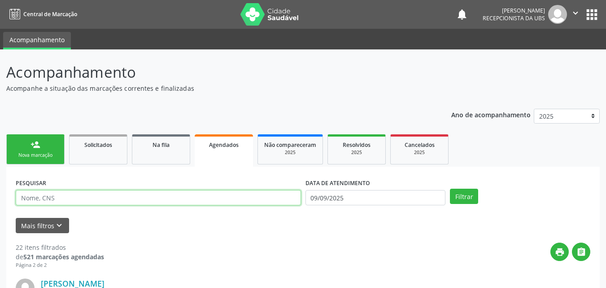
click at [234, 202] on input "text" at bounding box center [158, 197] width 285 height 15
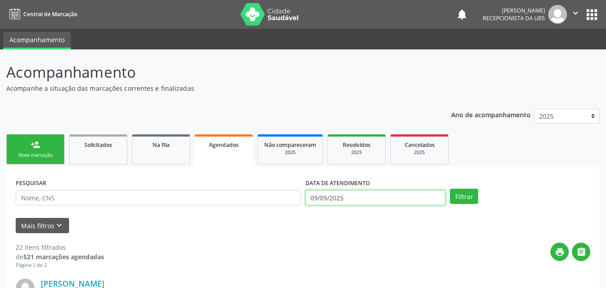
click at [337, 199] on input "09/09/2025" at bounding box center [376, 197] width 140 height 15
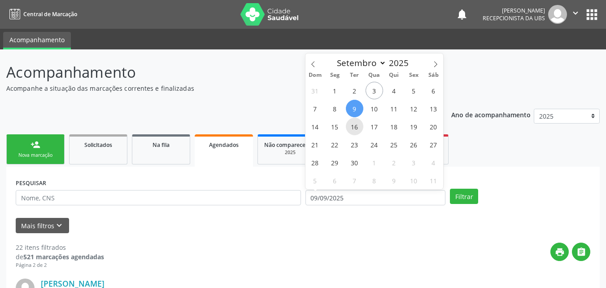
click at [356, 124] on span "16" at bounding box center [355, 127] width 18 height 18
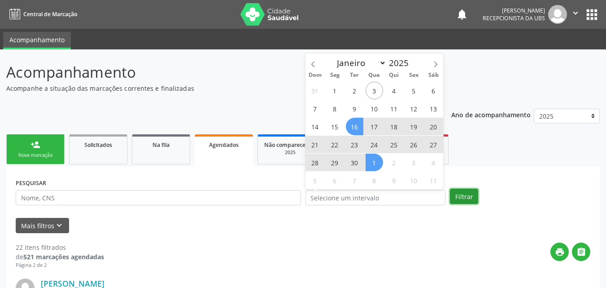
click at [465, 199] on button "Filtrar" at bounding box center [464, 196] width 28 height 15
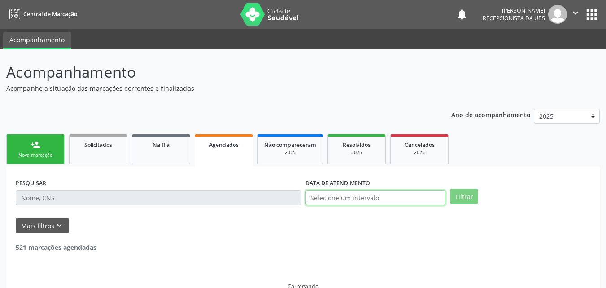
click at [373, 196] on input "text" at bounding box center [376, 197] width 140 height 15
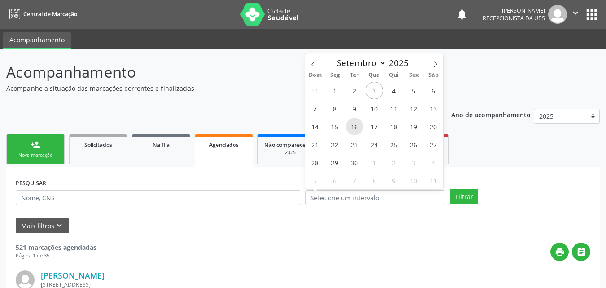
click at [351, 130] on span "16" at bounding box center [355, 127] width 18 height 18
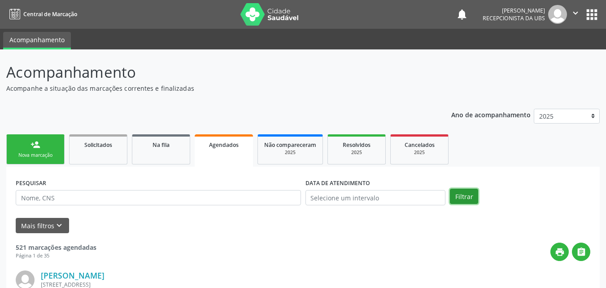
click at [460, 194] on button "Filtrar" at bounding box center [464, 196] width 28 height 15
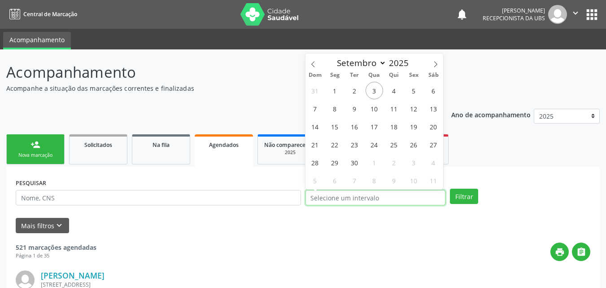
click at [415, 202] on input "text" at bounding box center [376, 197] width 140 height 15
click at [356, 128] on span "16" at bounding box center [355, 127] width 18 height 18
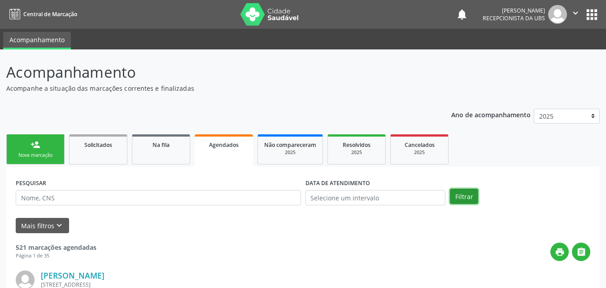
click at [457, 193] on button "Filtrar" at bounding box center [464, 196] width 28 height 15
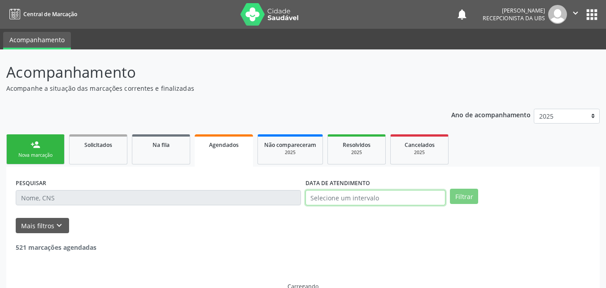
click at [414, 196] on input "text" at bounding box center [376, 197] width 140 height 15
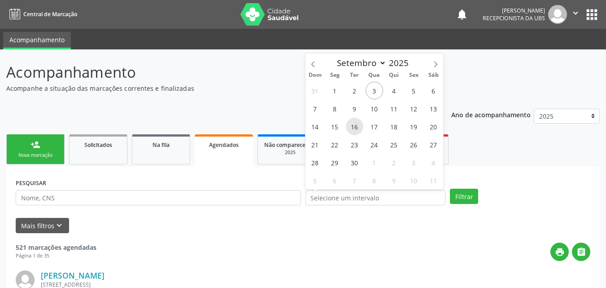
click at [357, 130] on span "16" at bounding box center [355, 127] width 18 height 18
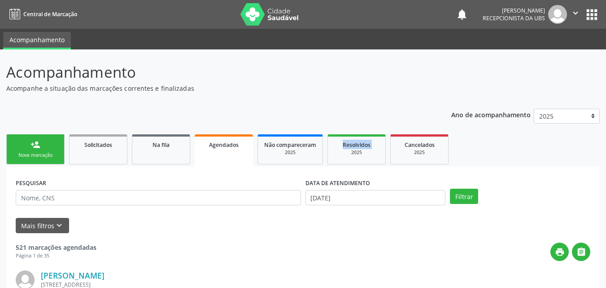
click at [459, 201] on button "Filtrar" at bounding box center [464, 196] width 28 height 15
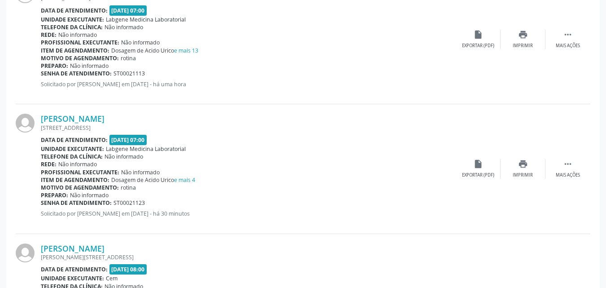
scroll to position [853, 0]
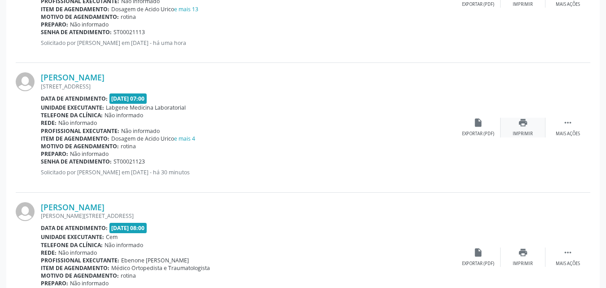
click at [528, 132] on div "Imprimir" at bounding box center [523, 134] width 20 height 6
